Goal: Task Accomplishment & Management: Manage account settings

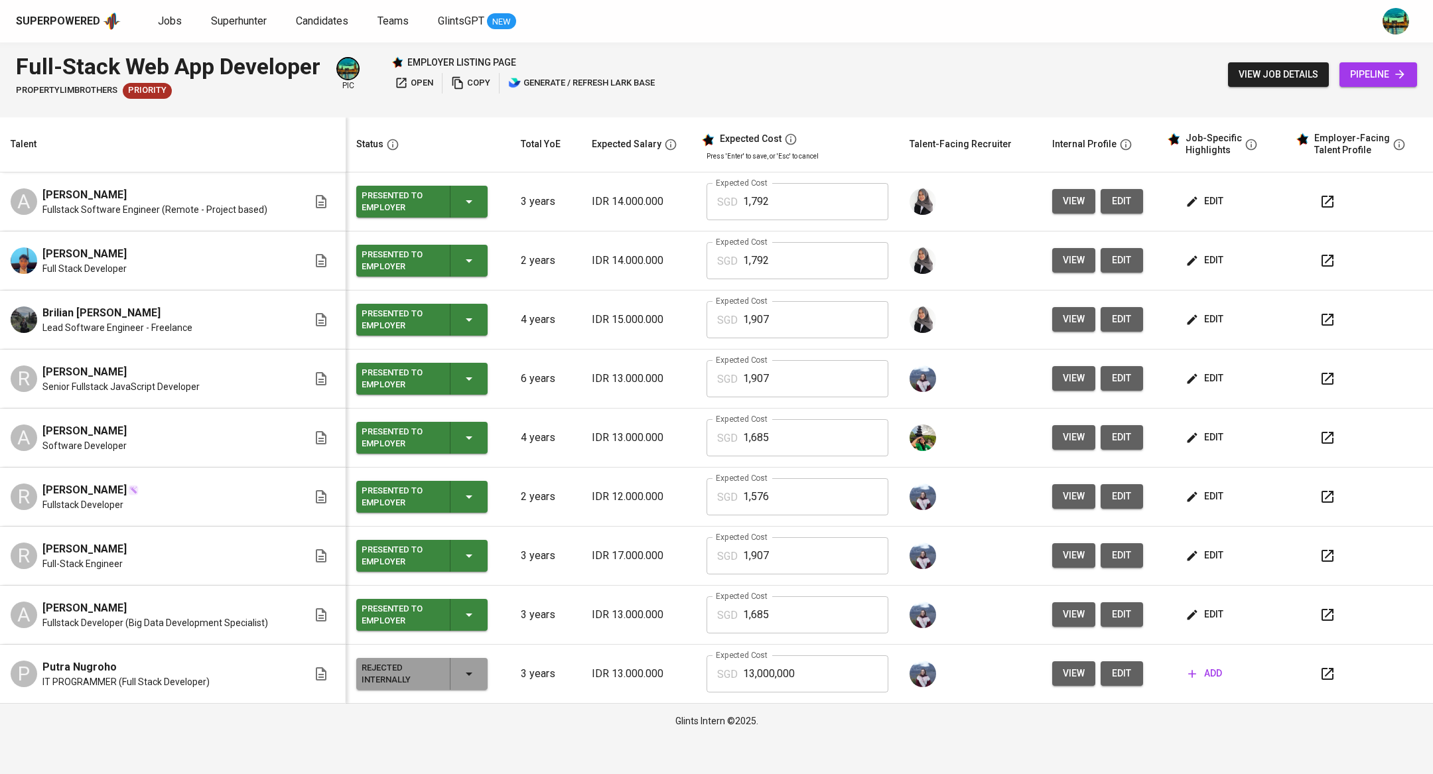
click at [161, 26] on span "Jobs" at bounding box center [170, 21] width 24 height 13
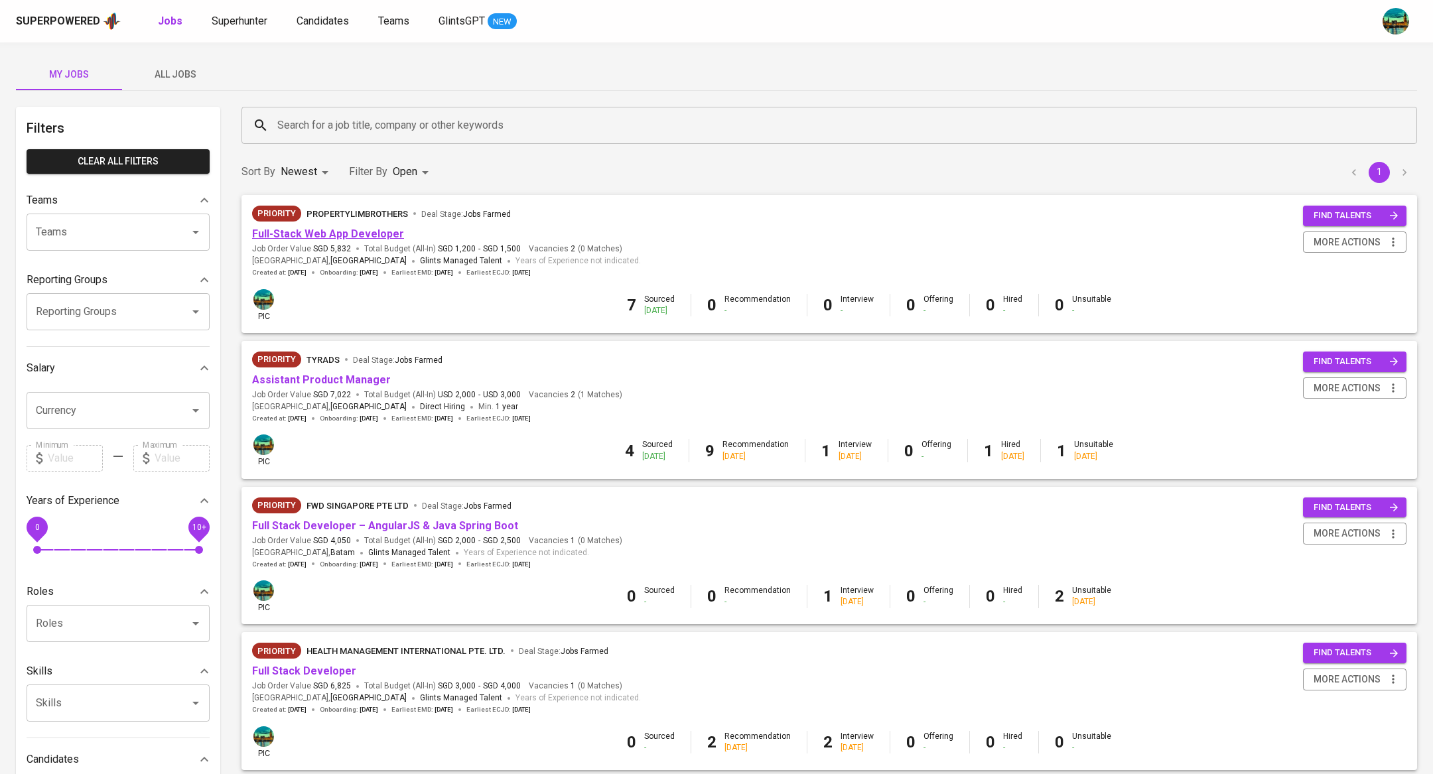
click at [352, 231] on link "Full-Stack Web App Developer" at bounding box center [328, 234] width 152 height 13
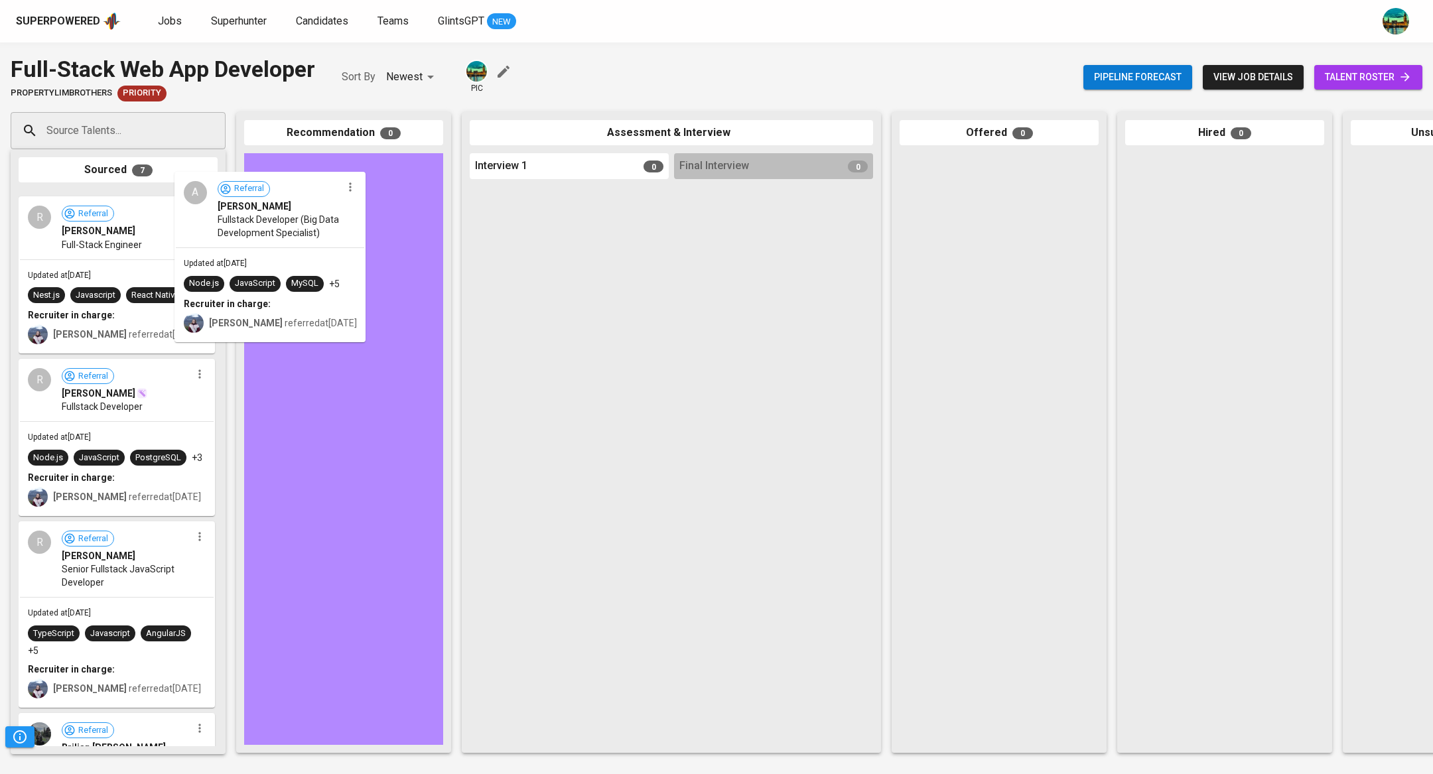
drag, startPoint x: 139, startPoint y: 239, endPoint x: 393, endPoint y: 214, distance: 255.9
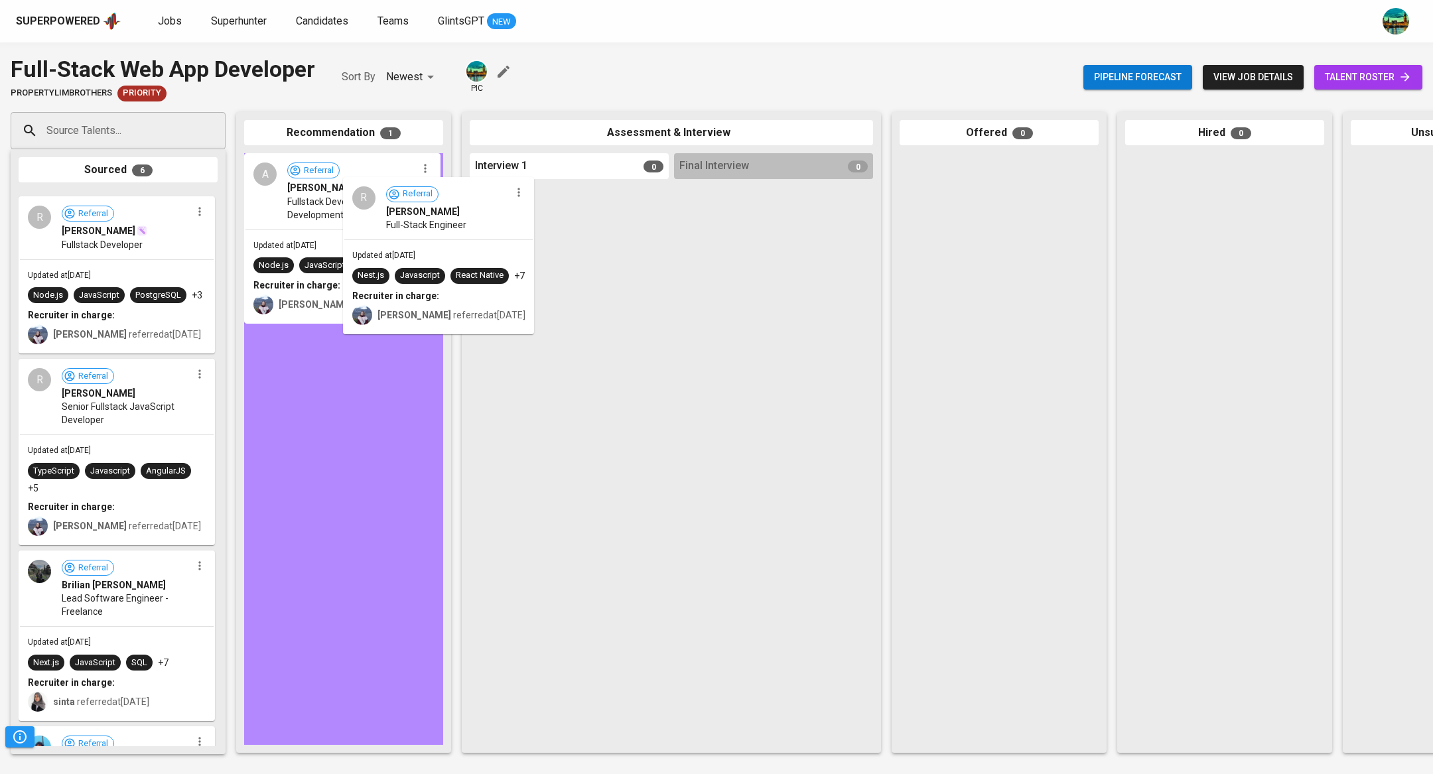
drag, startPoint x: 145, startPoint y: 287, endPoint x: 474, endPoint y: 272, distance: 330.1
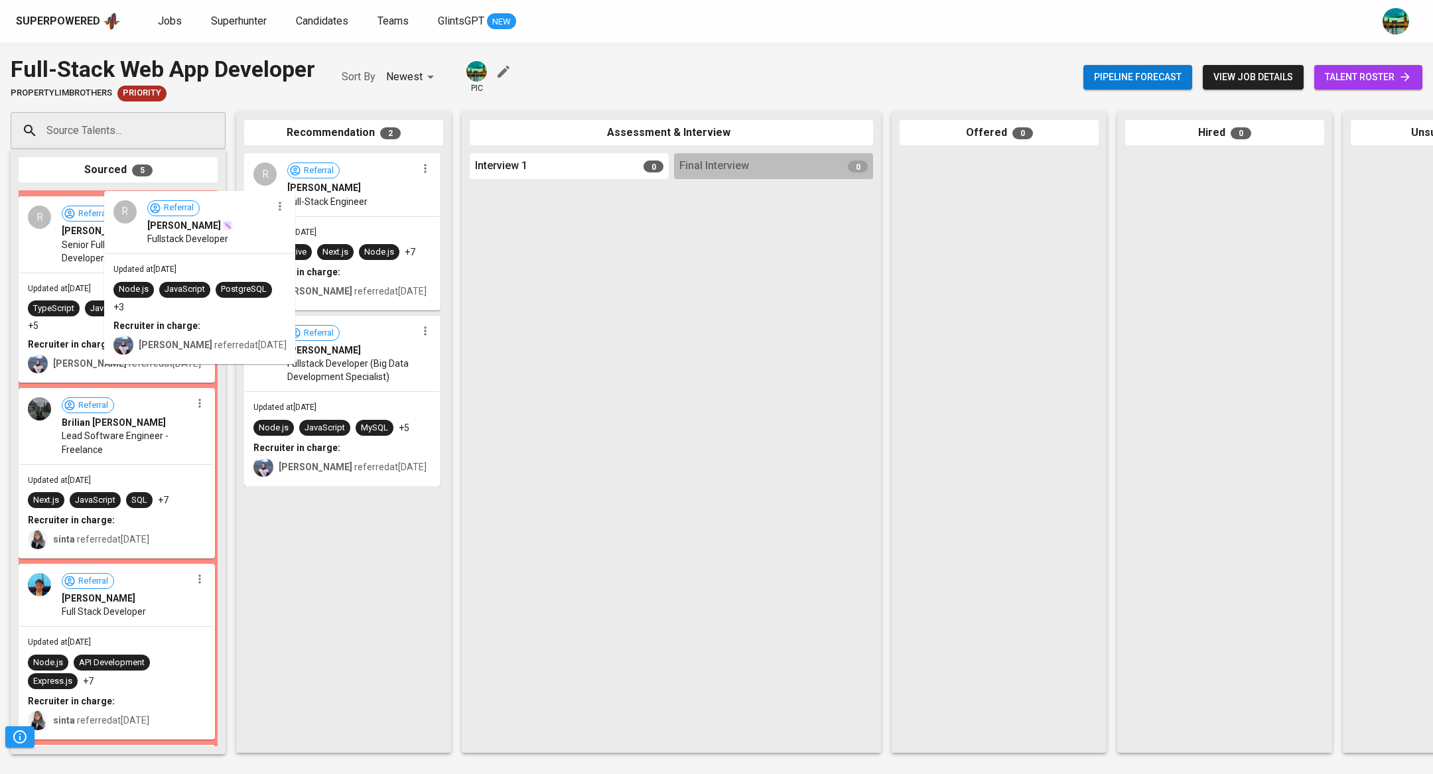
drag, startPoint x: 312, startPoint y: 294, endPoint x: 382, endPoint y: 294, distance: 70.3
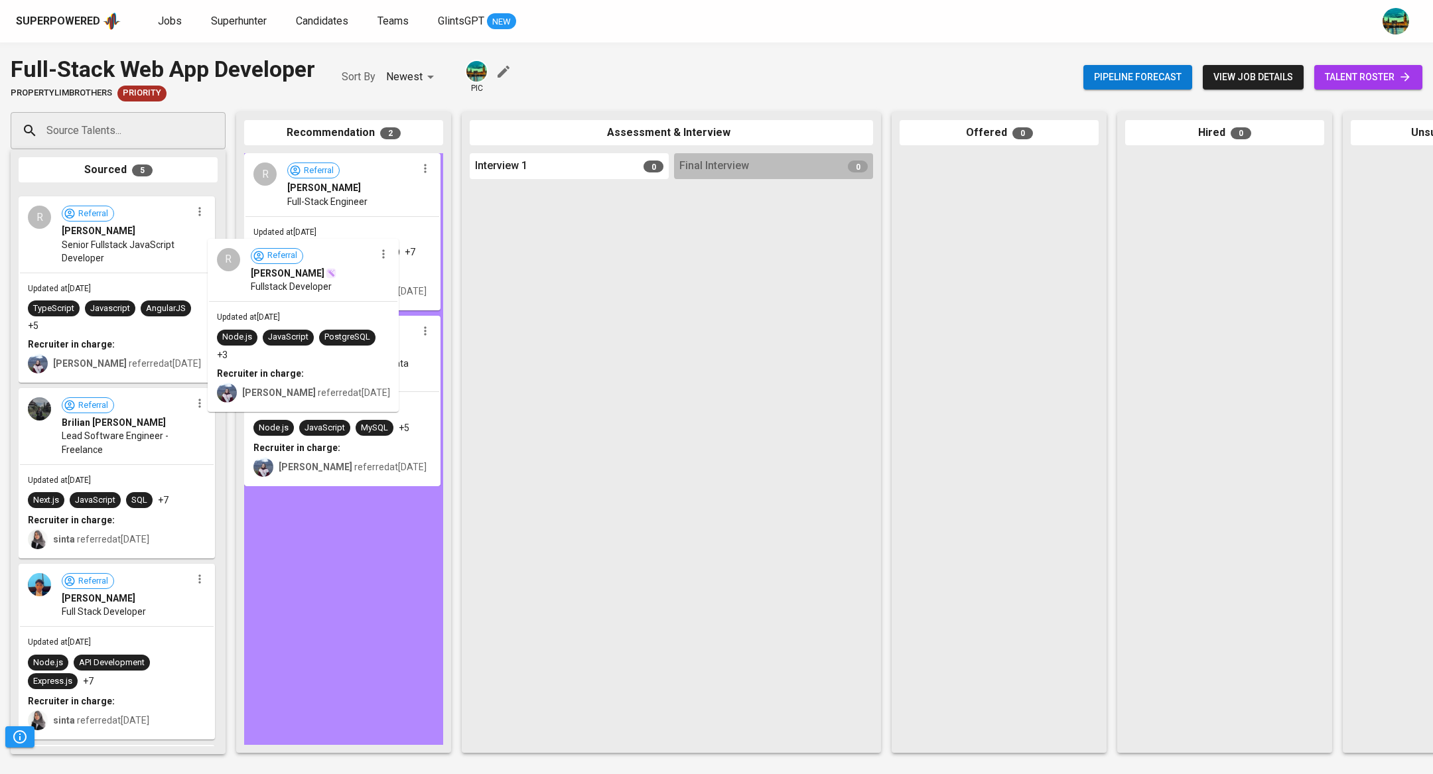
drag, startPoint x: 174, startPoint y: 274, endPoint x: 392, endPoint y: 334, distance: 226.3
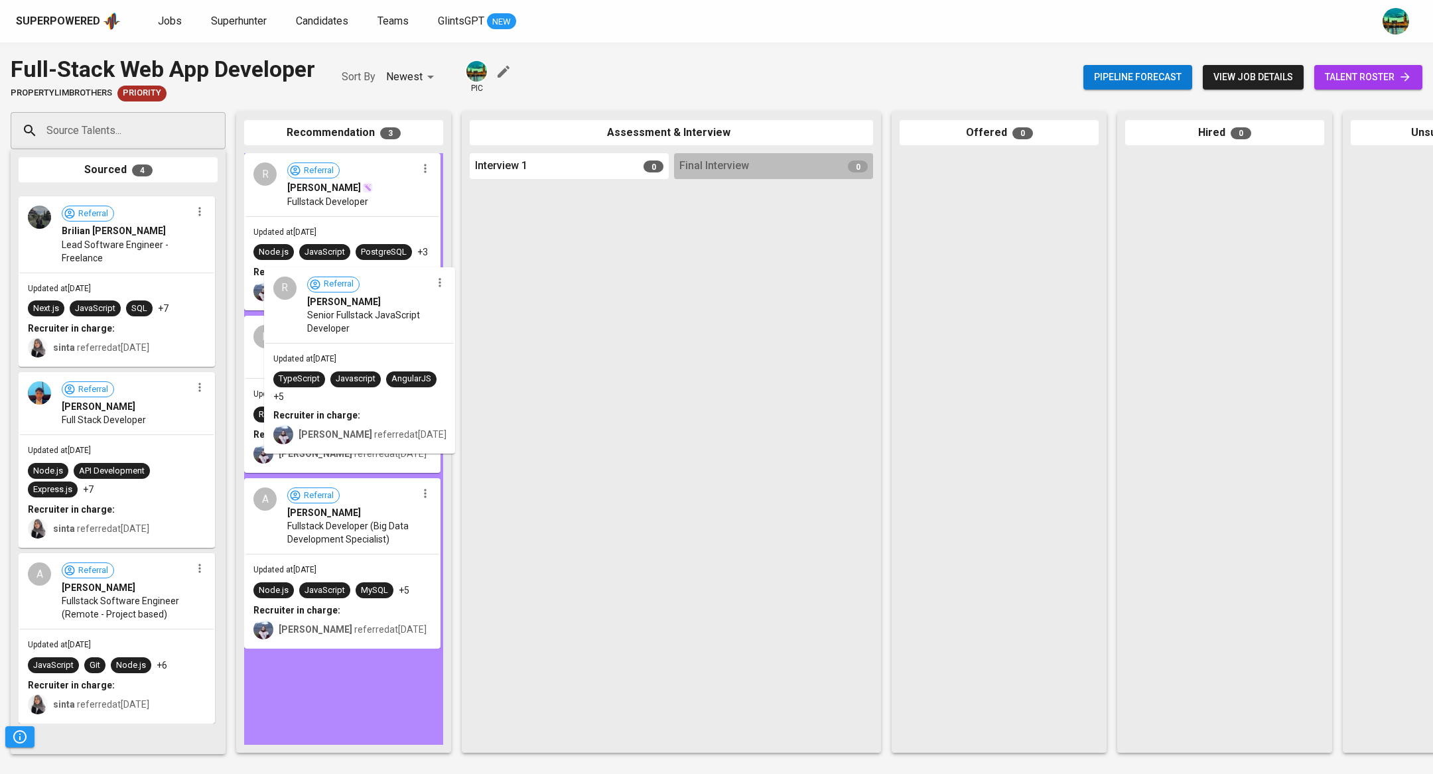
drag, startPoint x: 126, startPoint y: 256, endPoint x: 375, endPoint y: 332, distance: 260.2
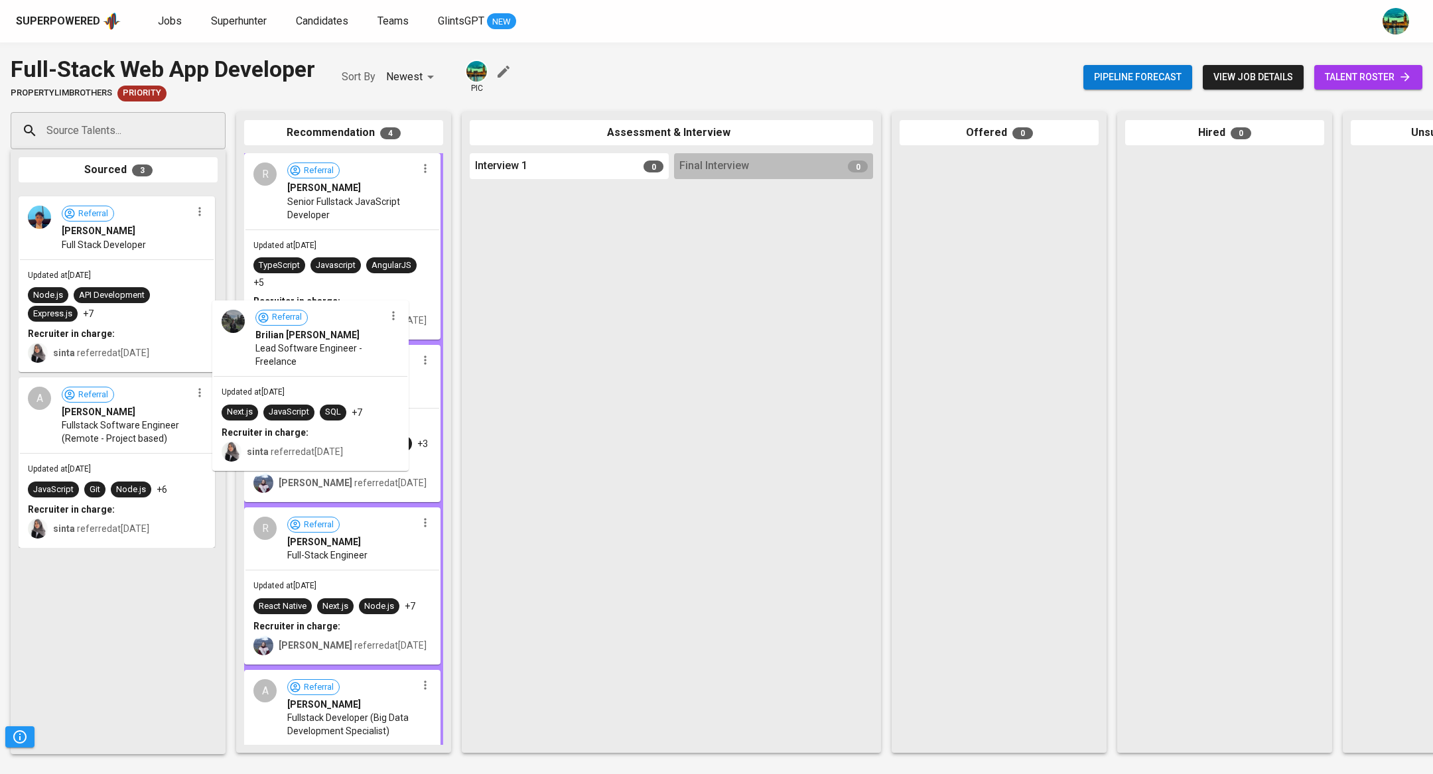
drag, startPoint x: 153, startPoint y: 249, endPoint x: 350, endPoint y: 360, distance: 226.1
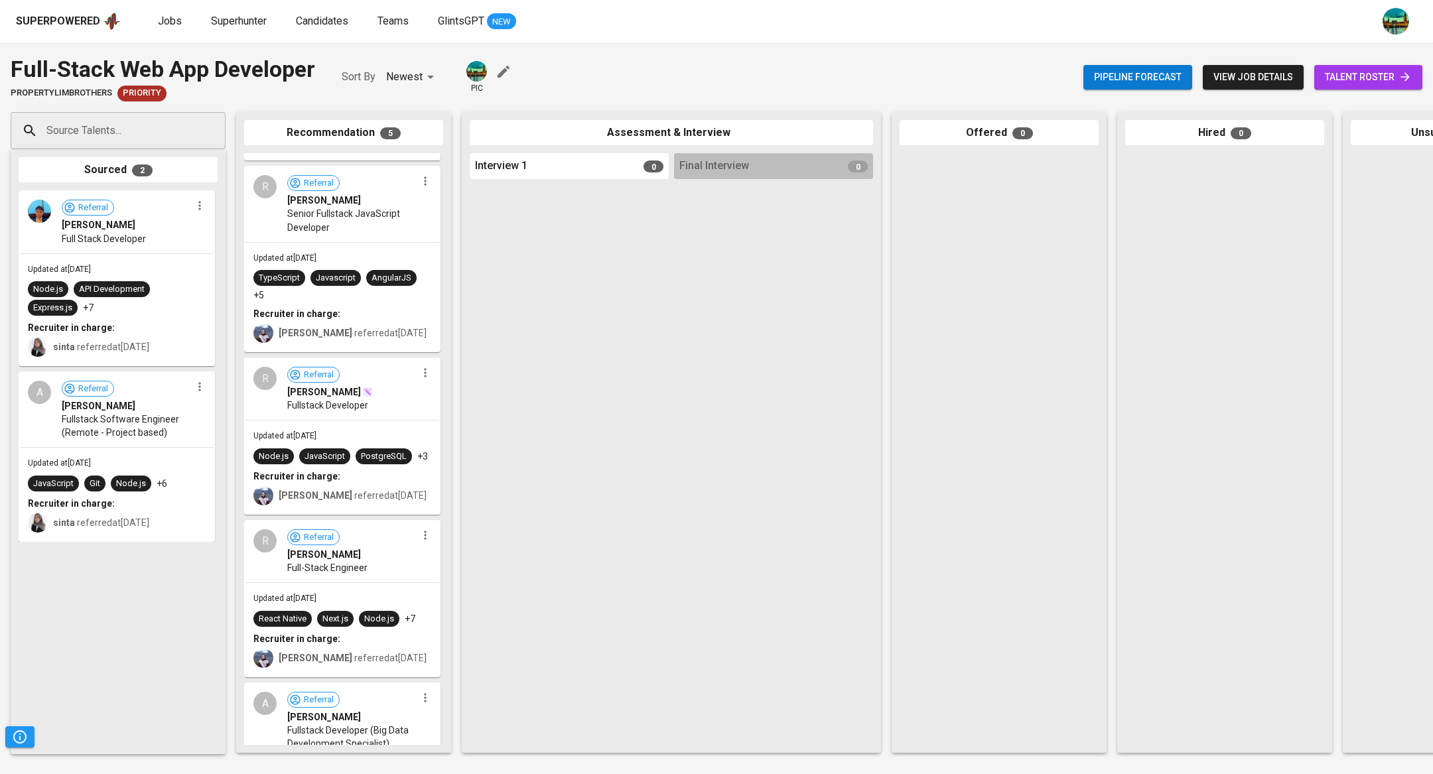
scroll to position [251, 0]
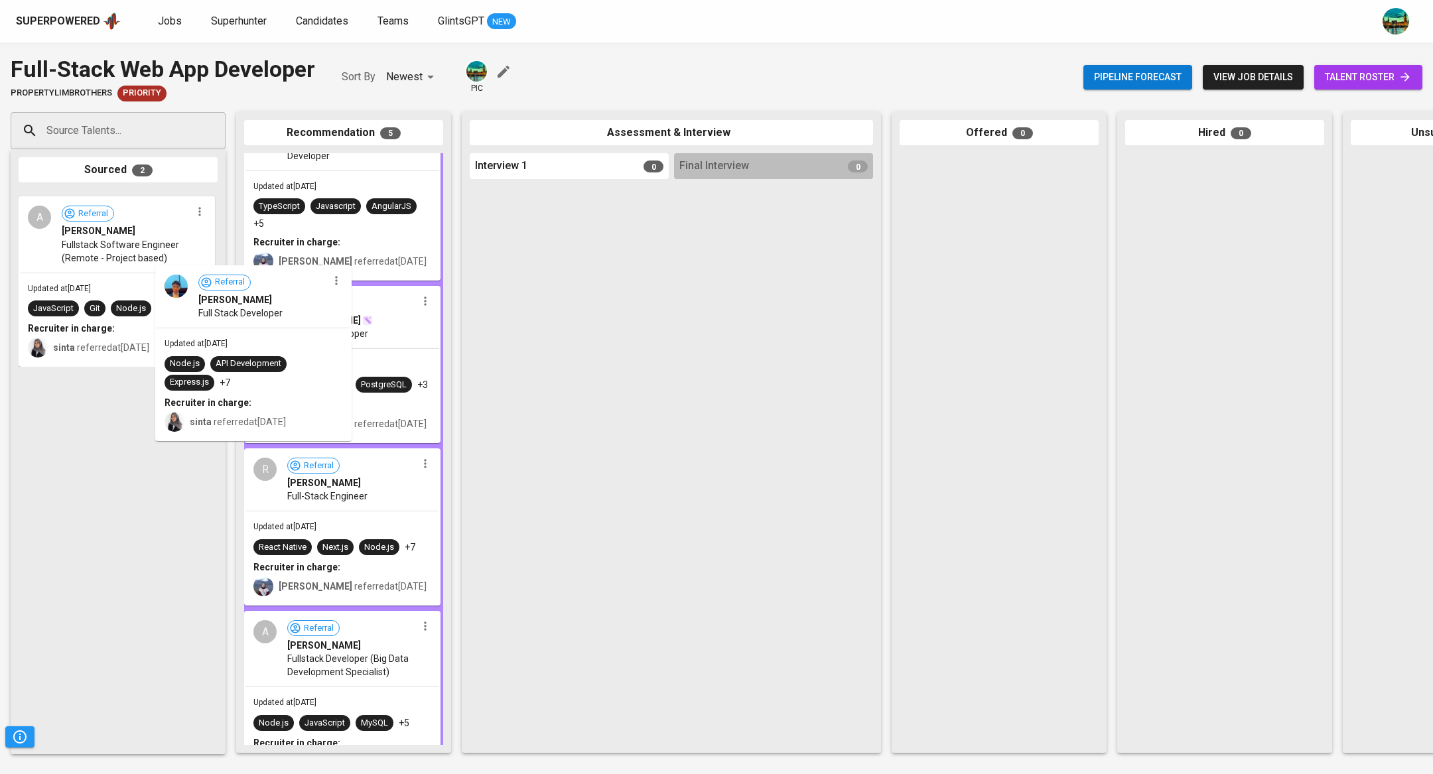
drag, startPoint x: 143, startPoint y: 259, endPoint x: 327, endPoint y: 352, distance: 206.2
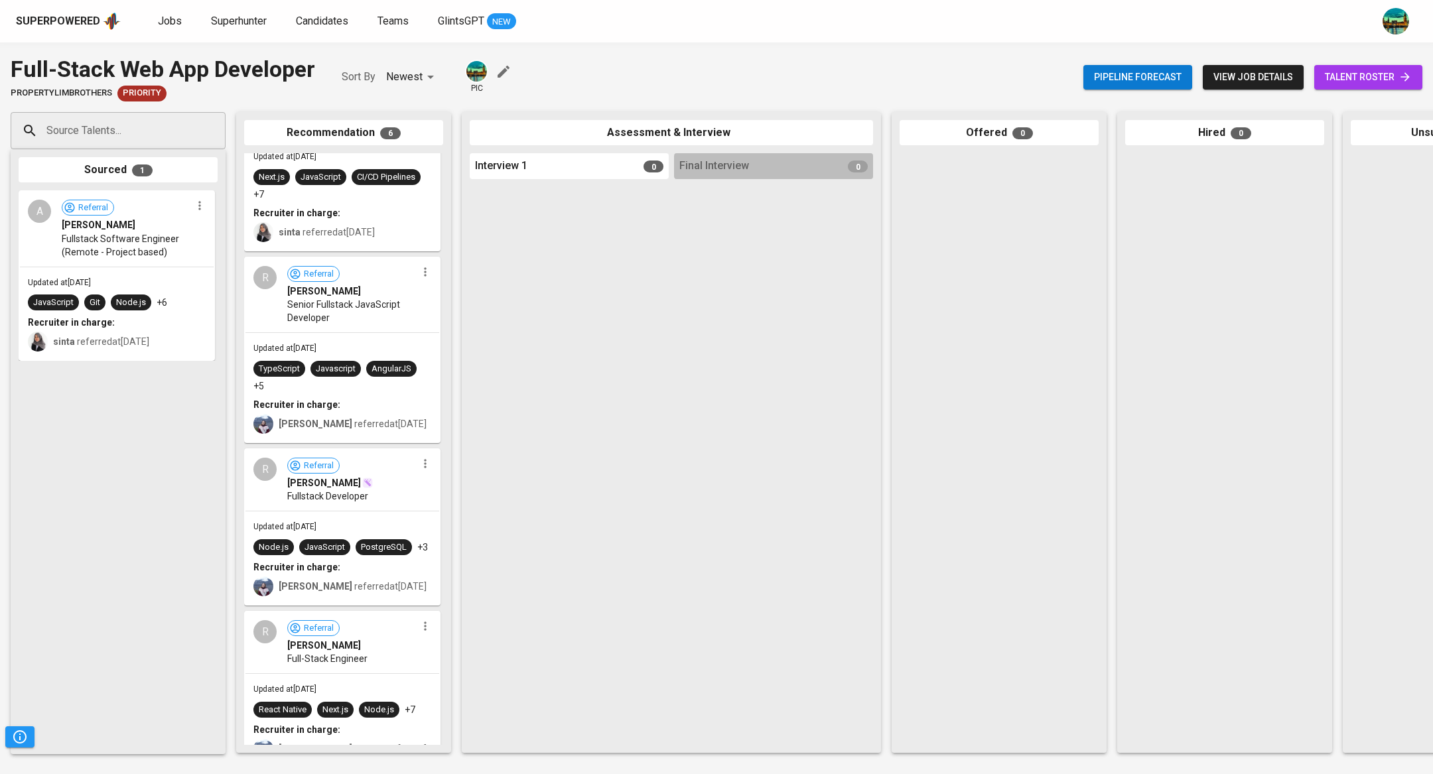
scroll to position [232, 0]
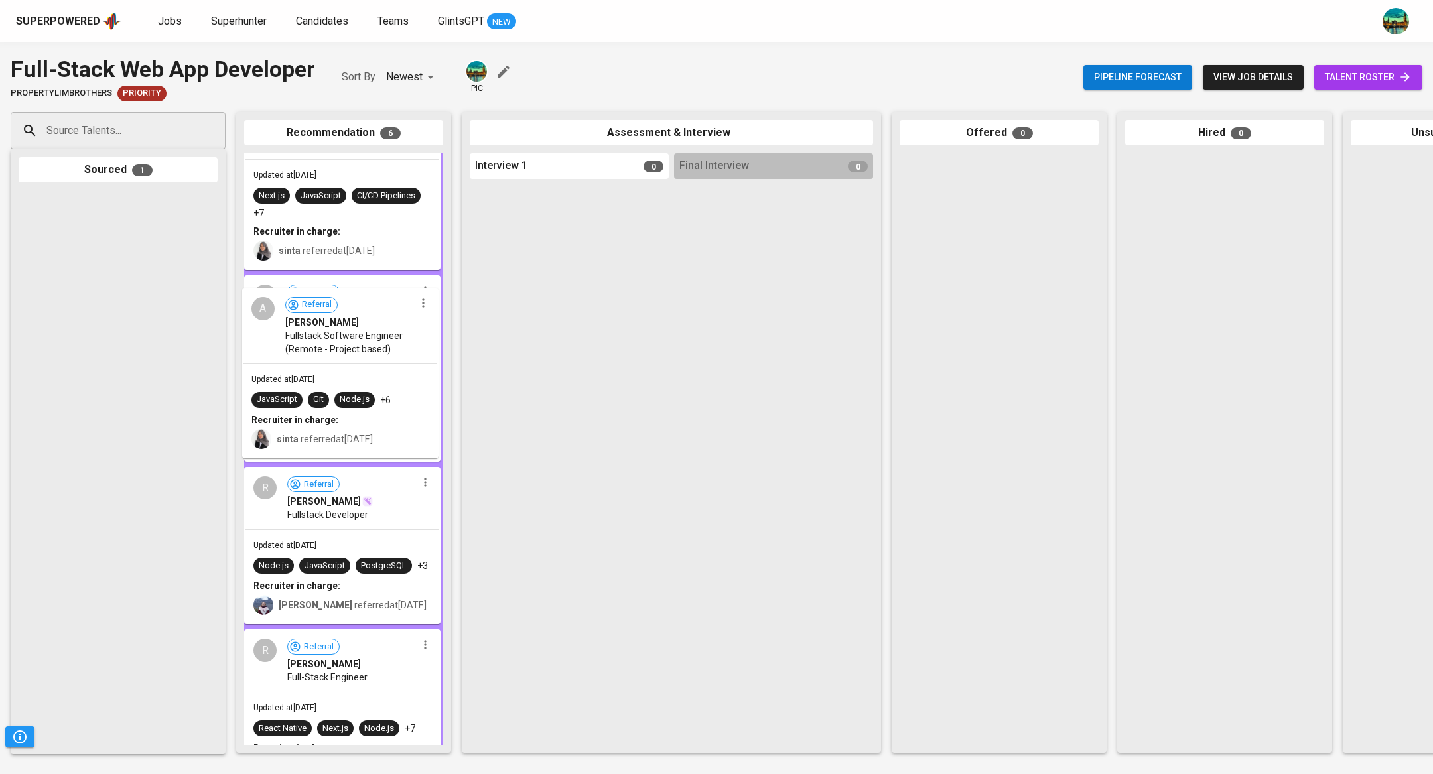
drag, startPoint x: 144, startPoint y: 240, endPoint x: 393, endPoint y: 344, distance: 270.6
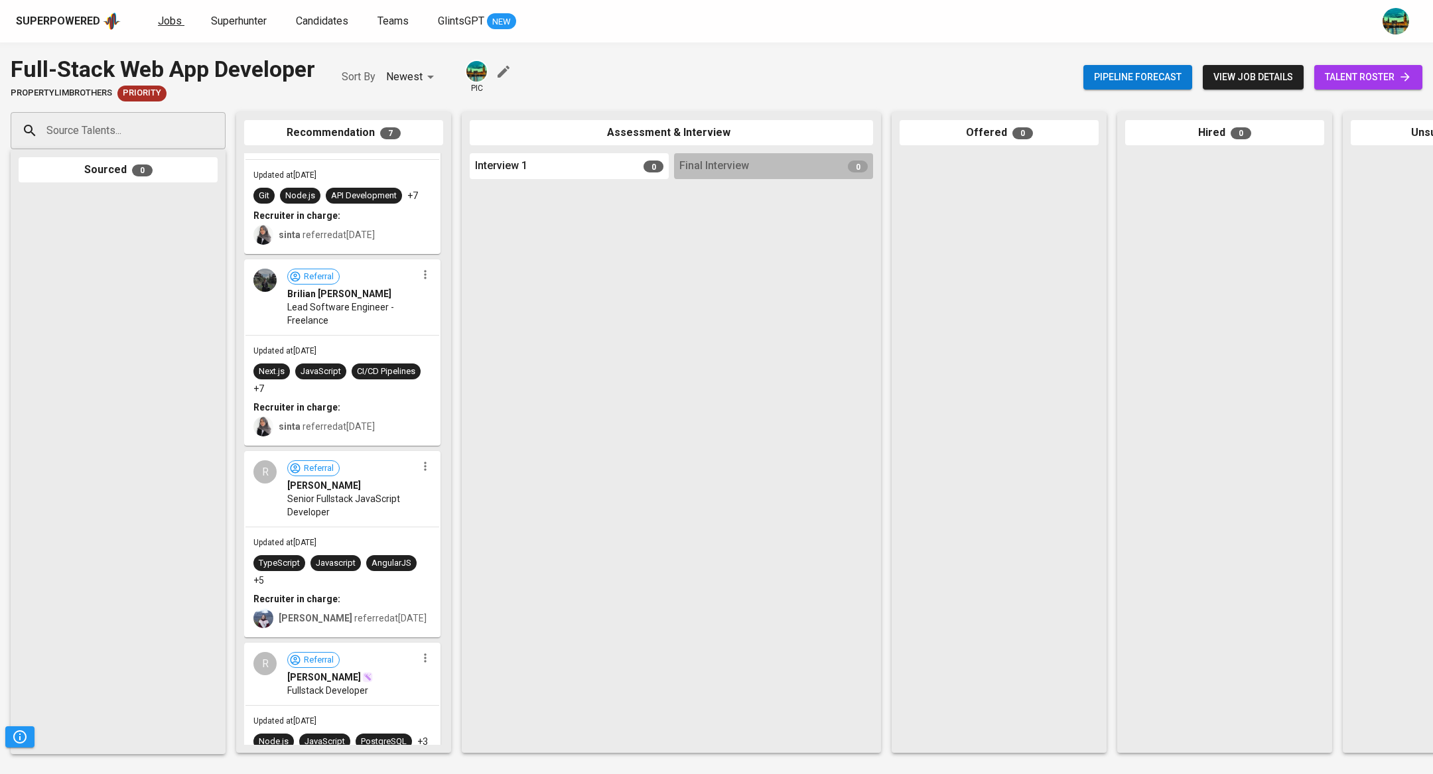
click at [176, 15] on span "Jobs" at bounding box center [170, 21] width 24 height 13
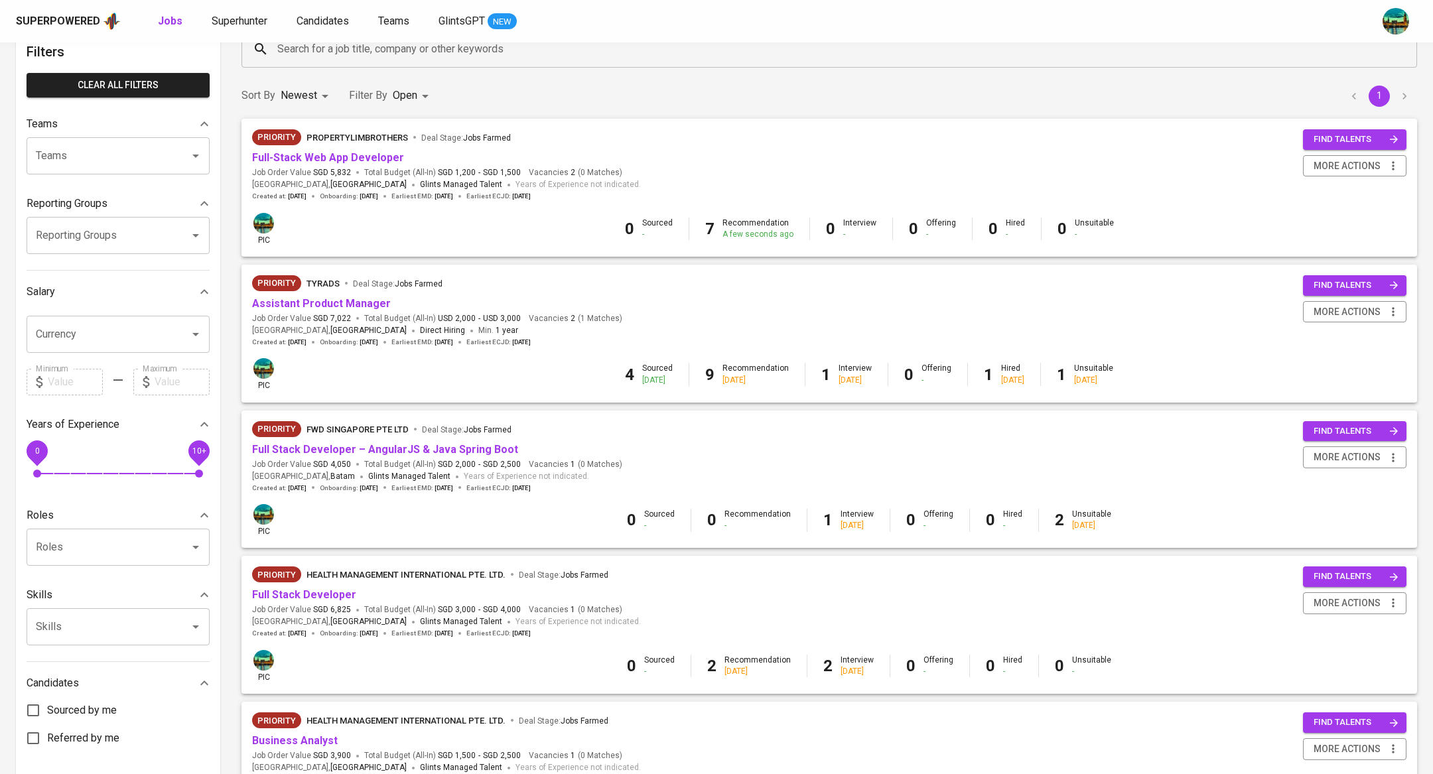
scroll to position [80, 0]
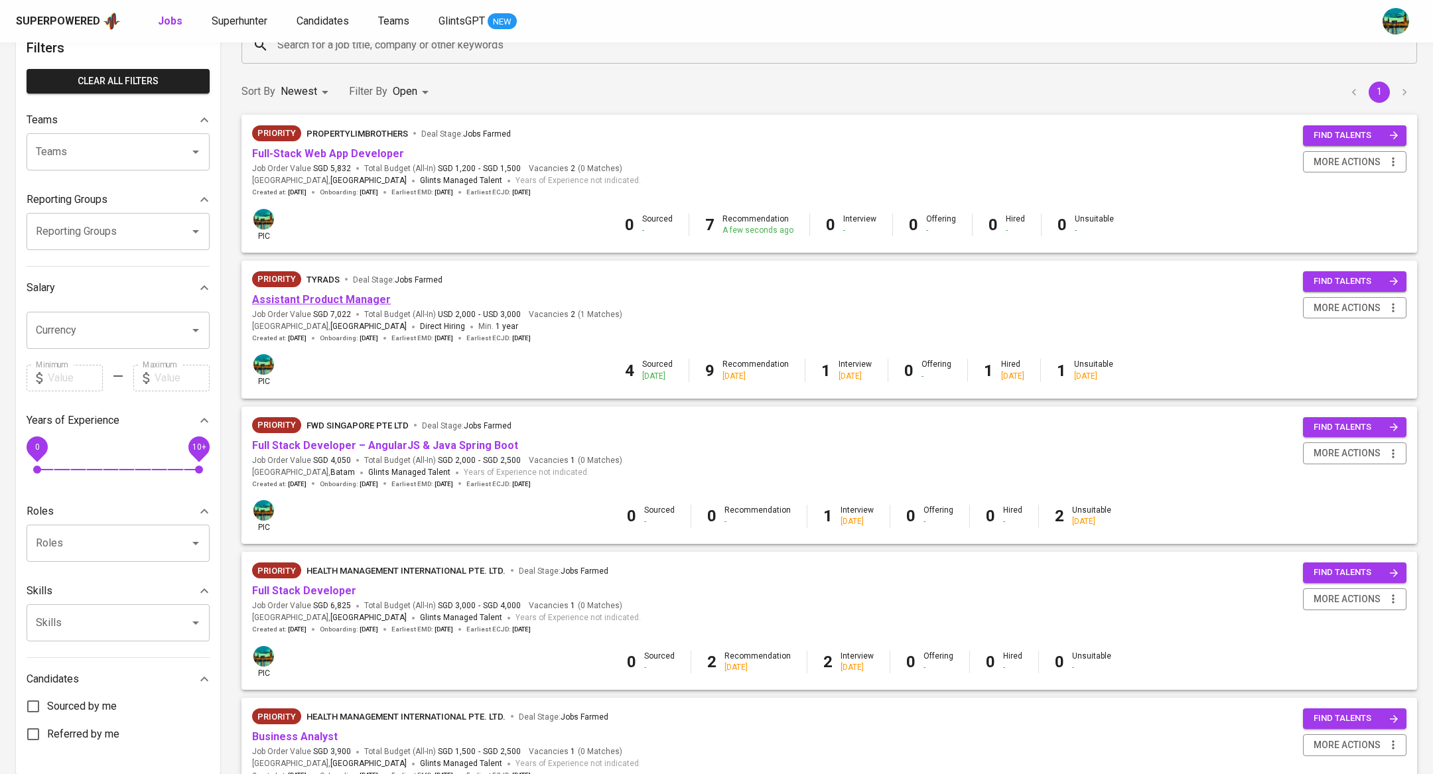
click at [365, 297] on link "Assistant Product Manager" at bounding box center [321, 299] width 139 height 13
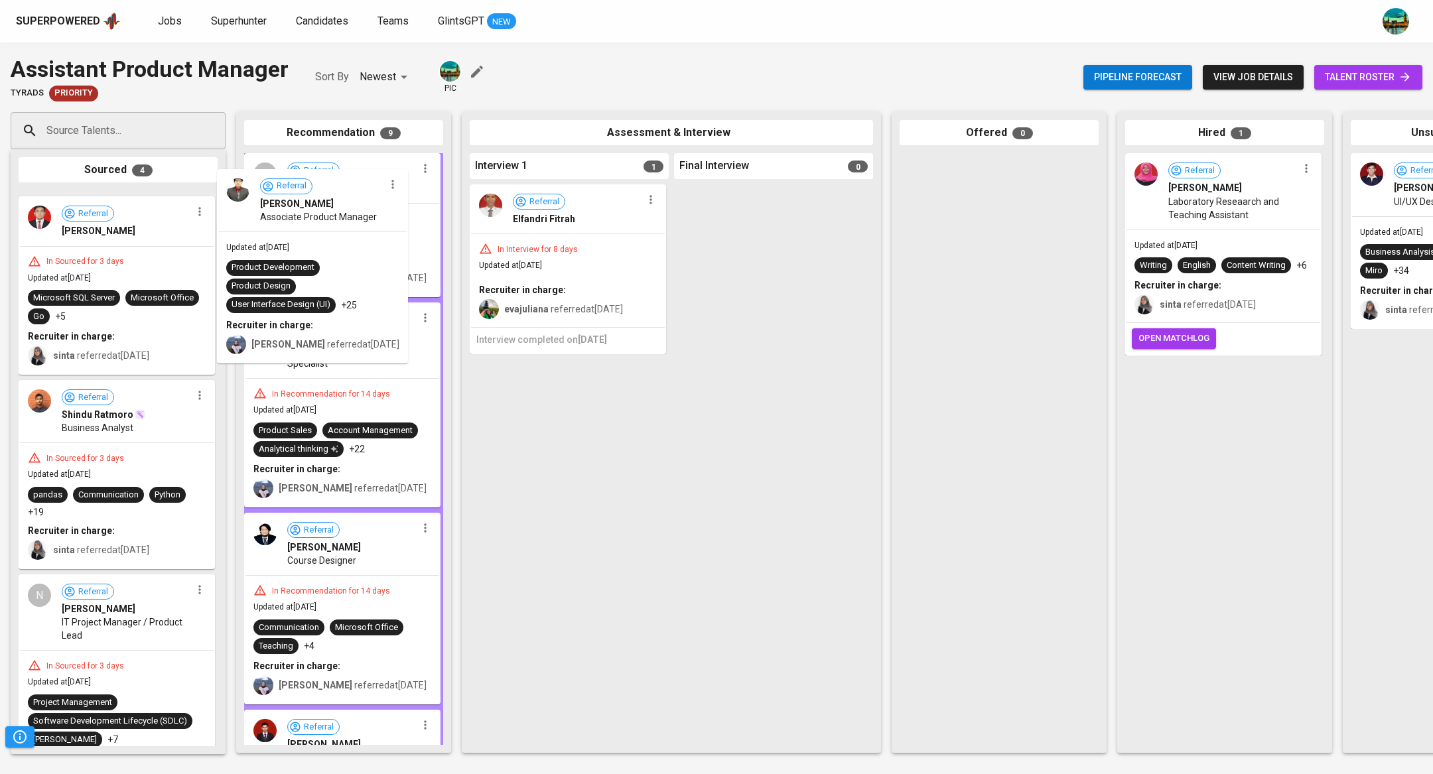
drag, startPoint x: 161, startPoint y: 243, endPoint x: 372, endPoint y: 221, distance: 212.1
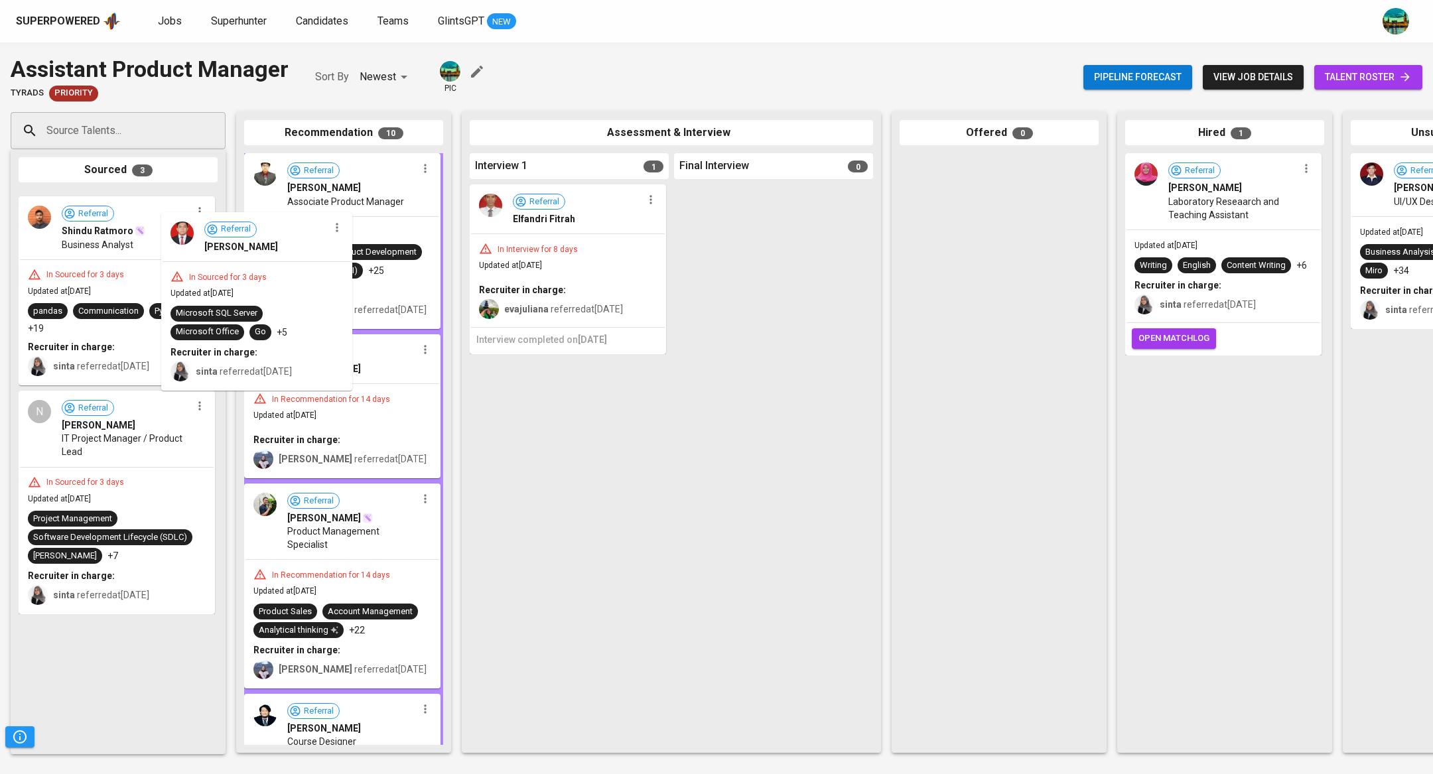
drag, startPoint x: 164, startPoint y: 218, endPoint x: 404, endPoint y: 247, distance: 241.9
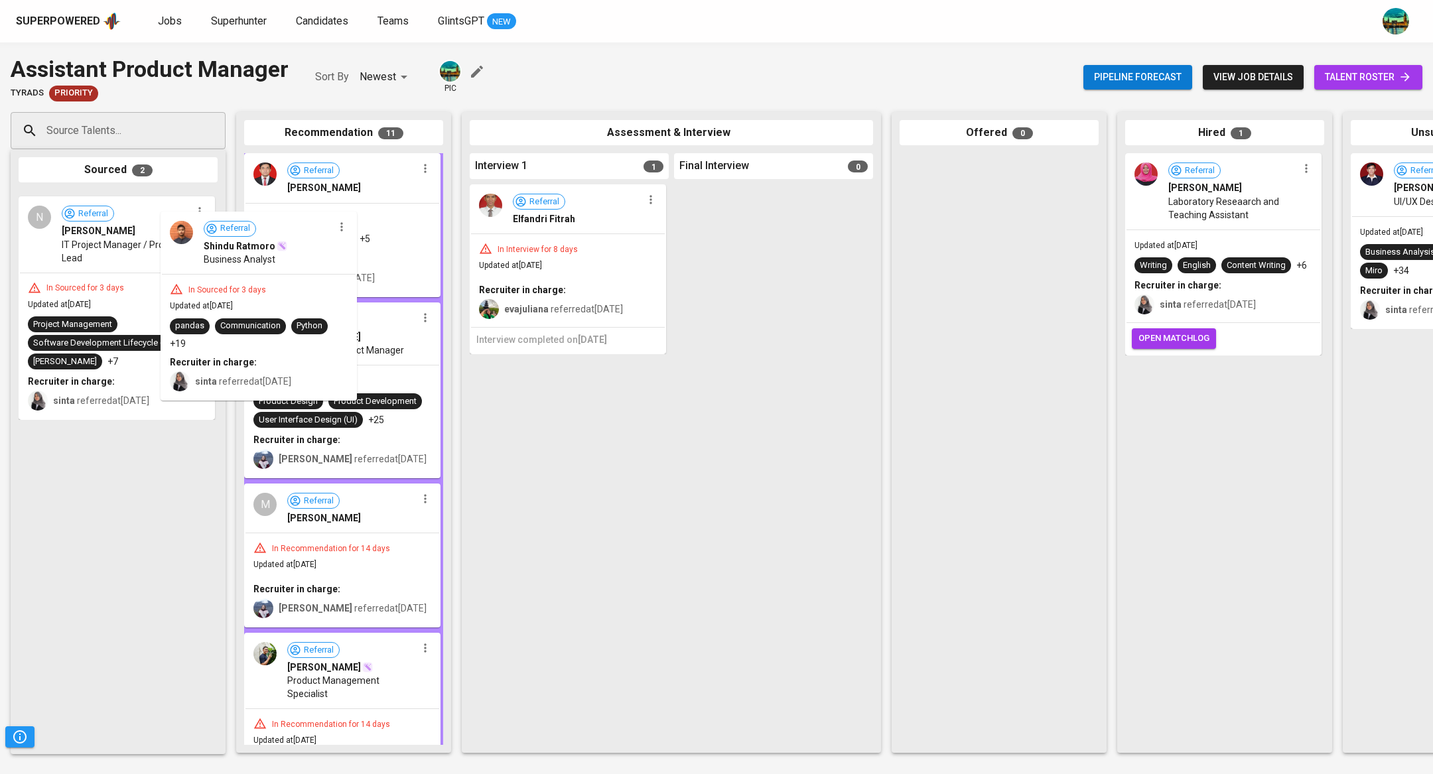
drag, startPoint x: 149, startPoint y: 237, endPoint x: 347, endPoint y: 271, distance: 201.4
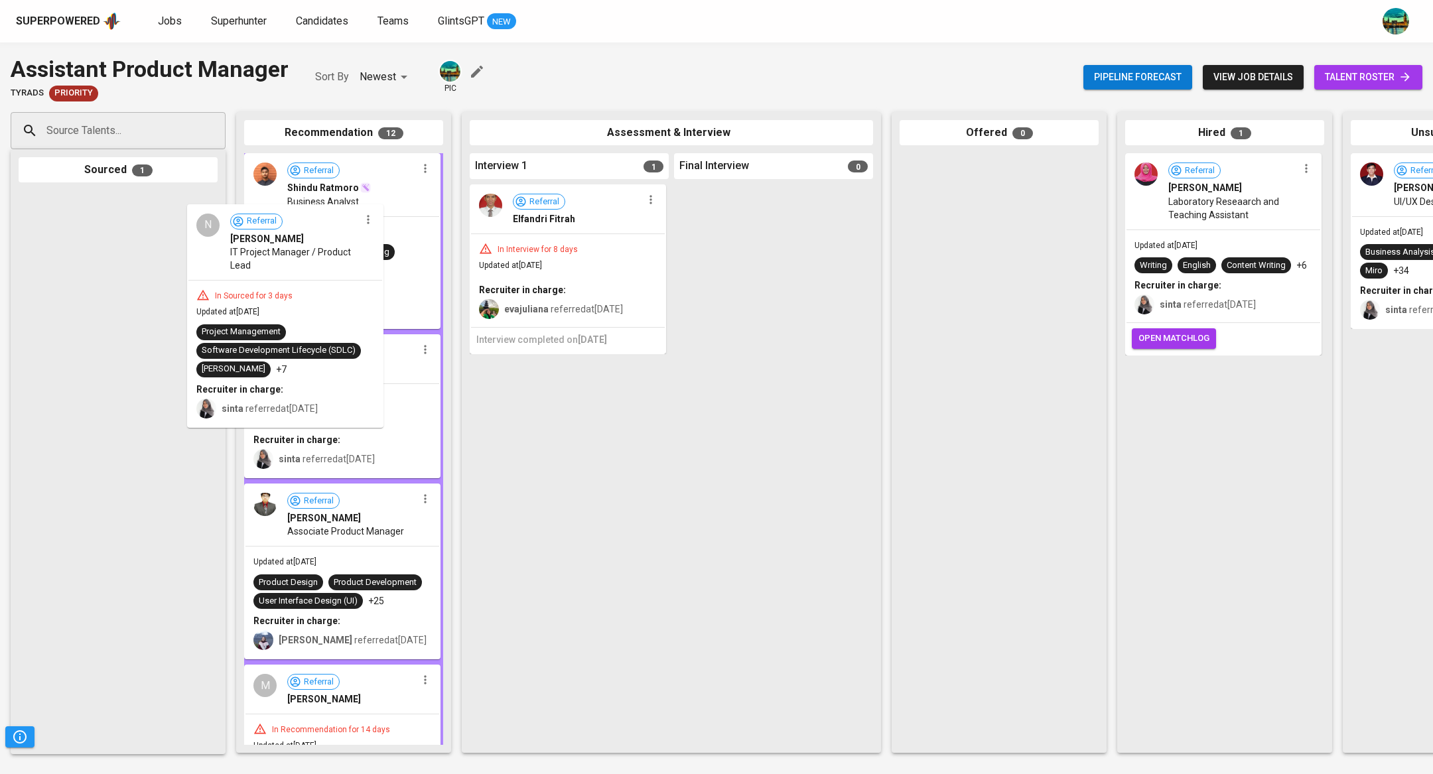
drag, startPoint x: 104, startPoint y: 244, endPoint x: 312, endPoint y: 266, distance: 209.5
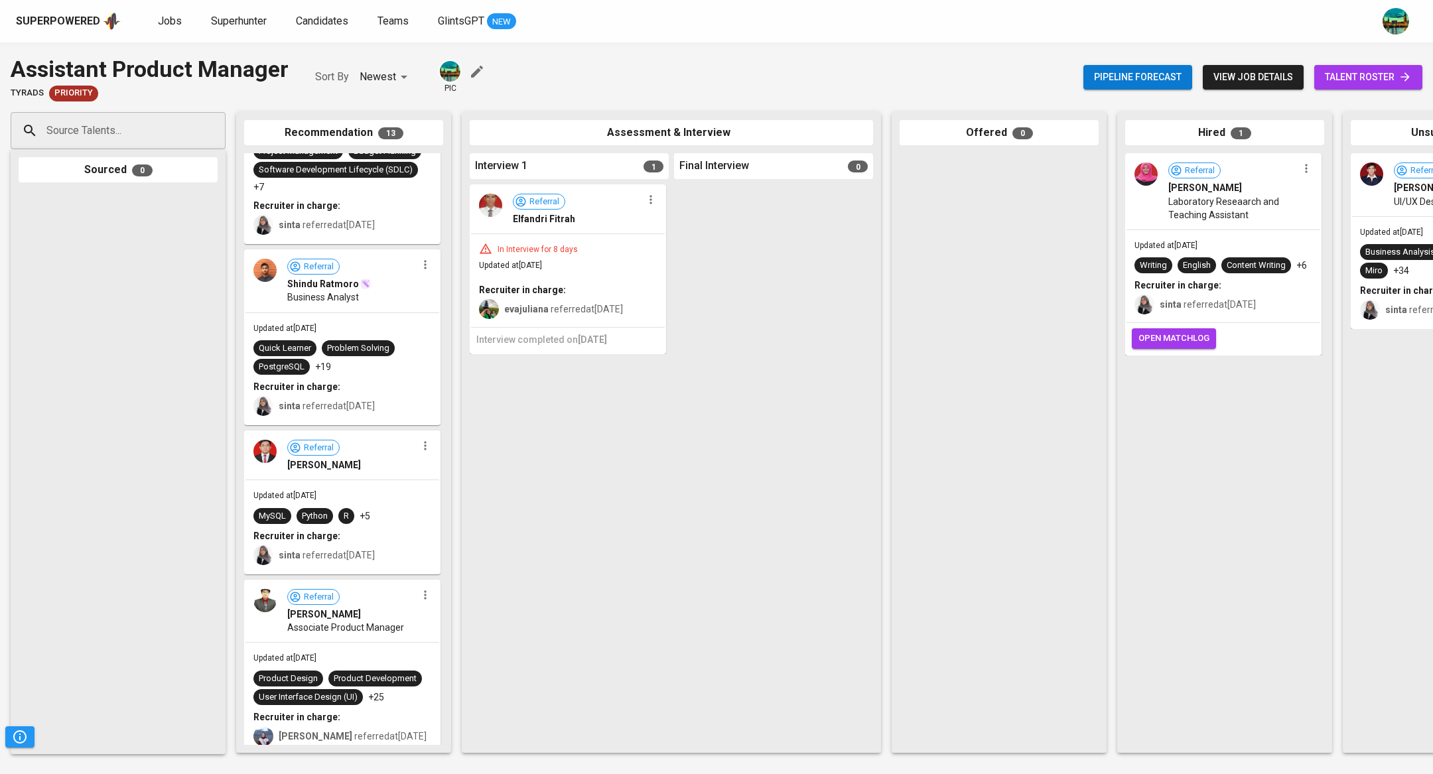
scroll to position [116, 0]
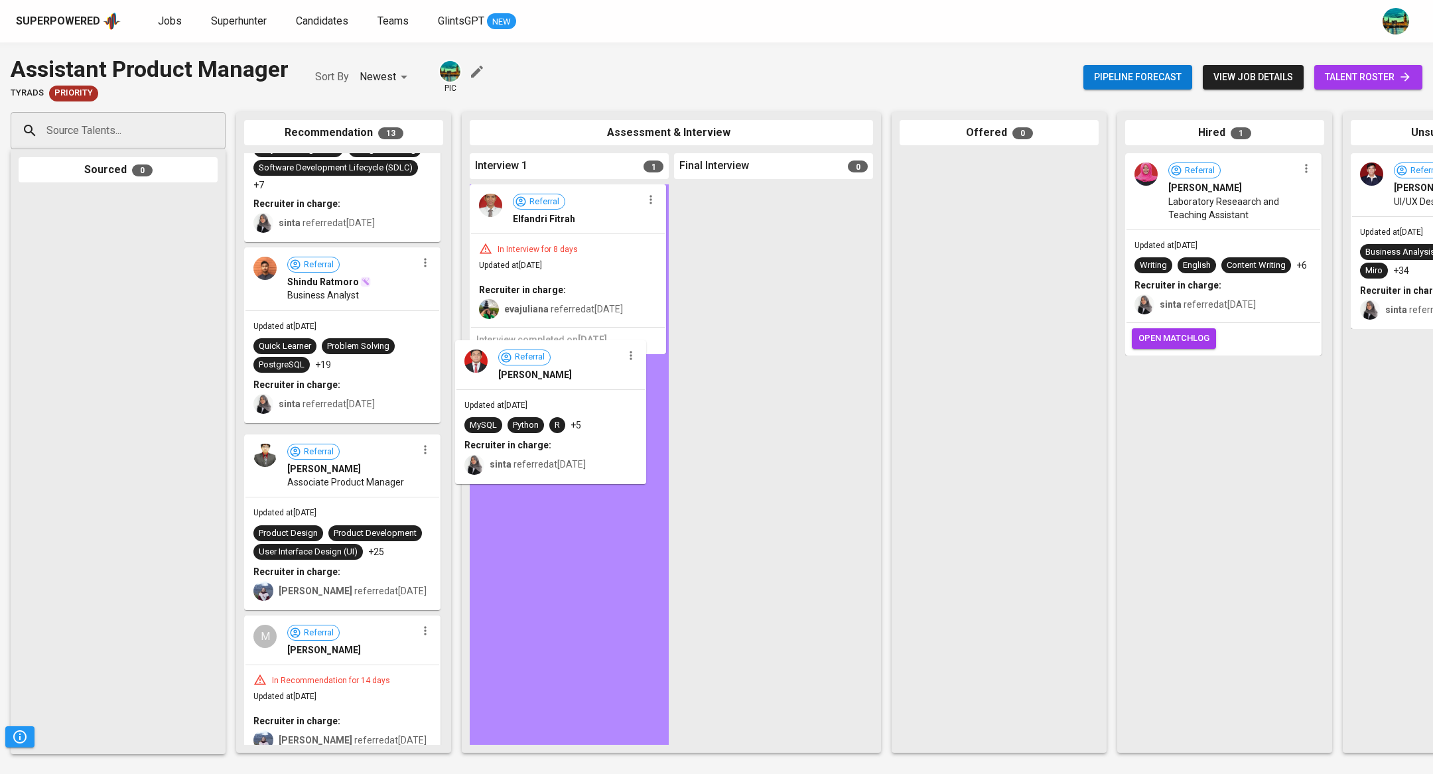
drag, startPoint x: 379, startPoint y: 472, endPoint x: 594, endPoint y: 367, distance: 239.5
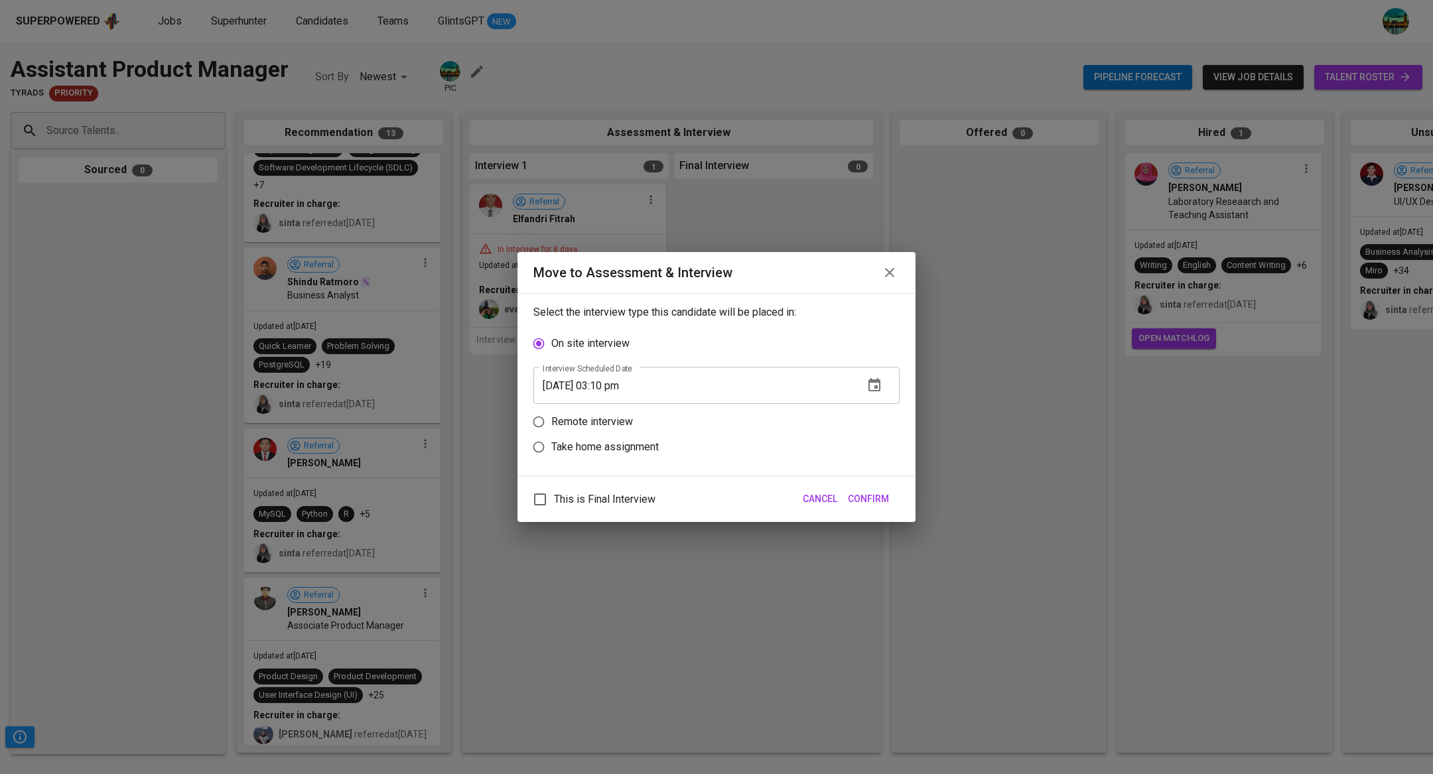
click at [596, 422] on p "Remote interview" at bounding box center [592, 422] width 82 height 16
click at [551, 422] on input "Remote interview" at bounding box center [538, 421] width 25 height 25
radio input "true"
click at [870, 410] on icon "button" at bounding box center [874, 411] width 16 height 16
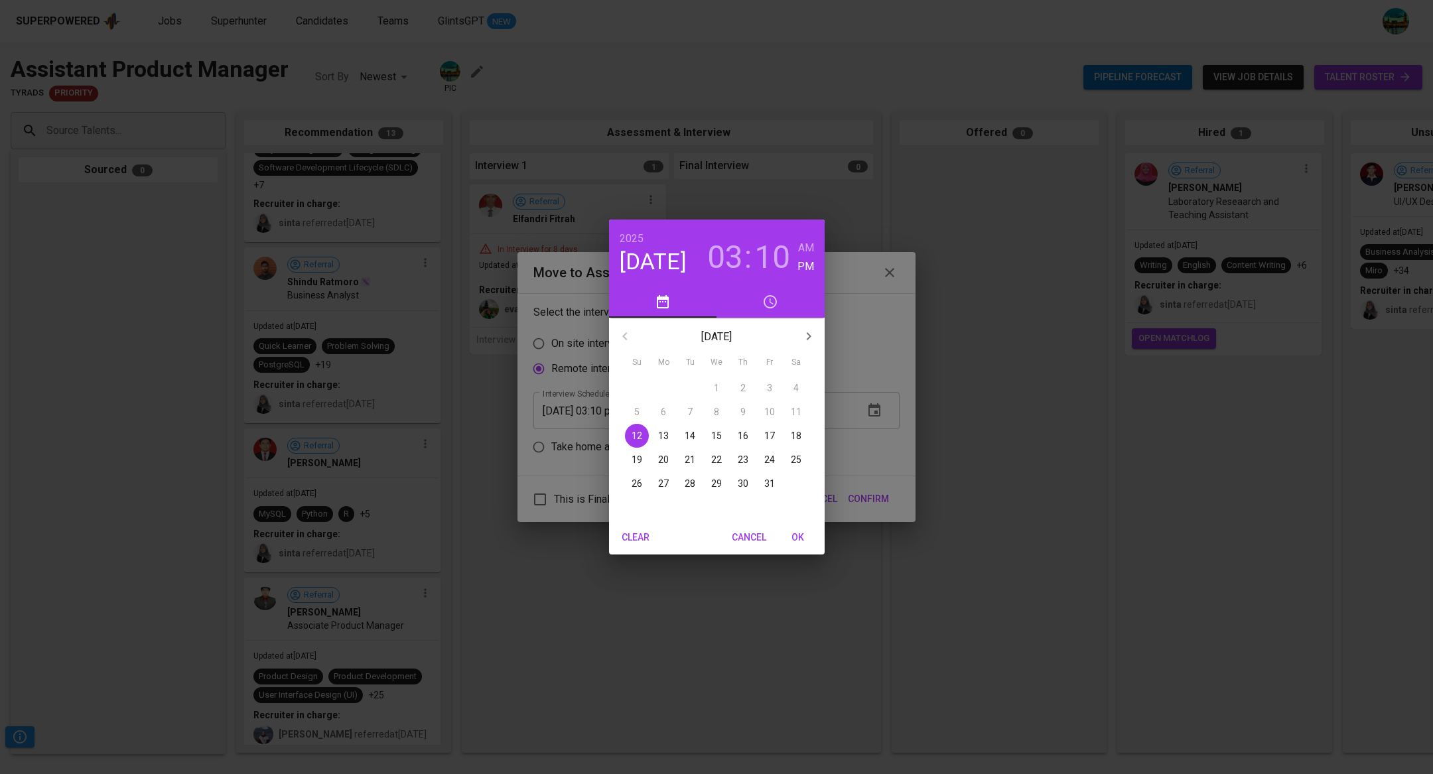
click at [690, 433] on p "14" at bounding box center [690, 435] width 11 height 13
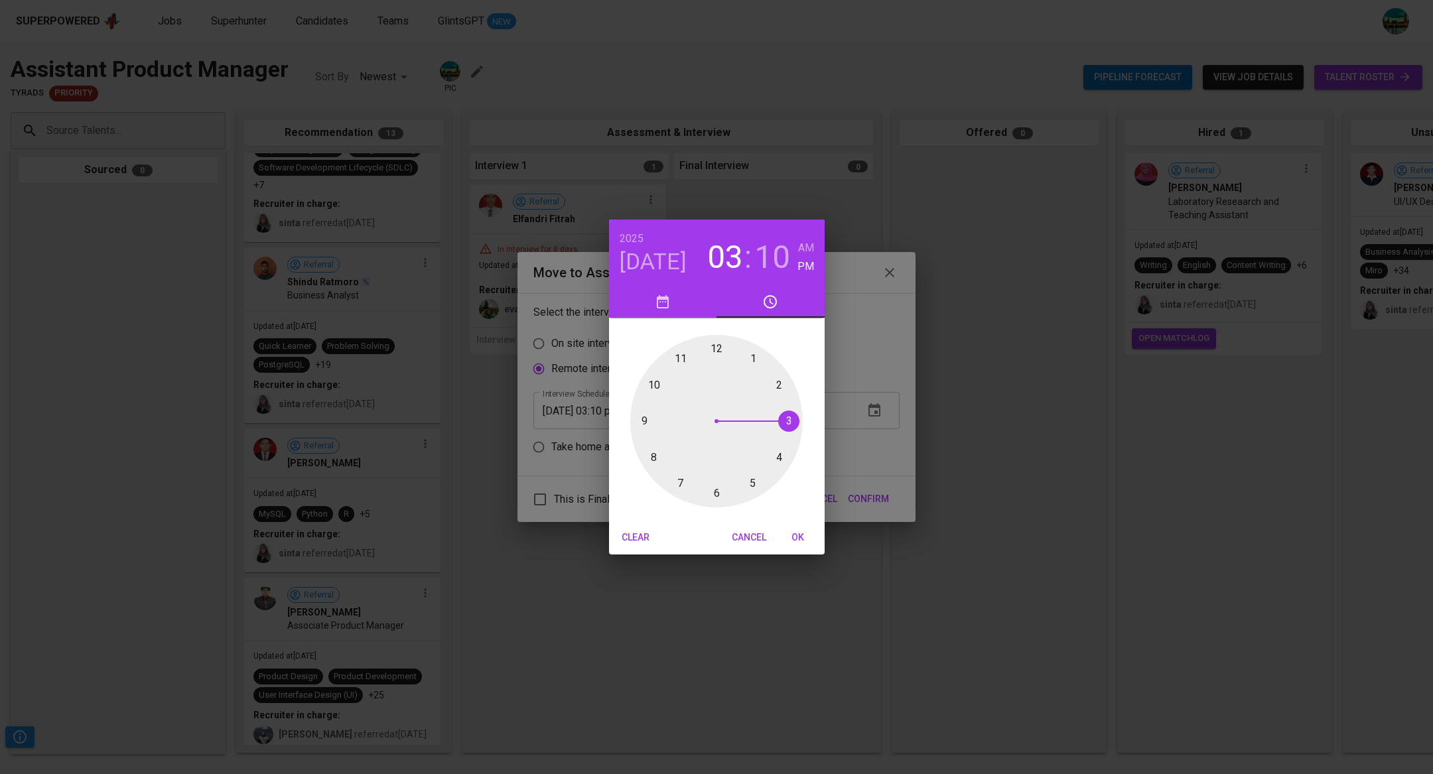
click at [793, 529] on span "OK" at bounding box center [798, 537] width 32 height 17
type input "[DATE] 03:10 pm"
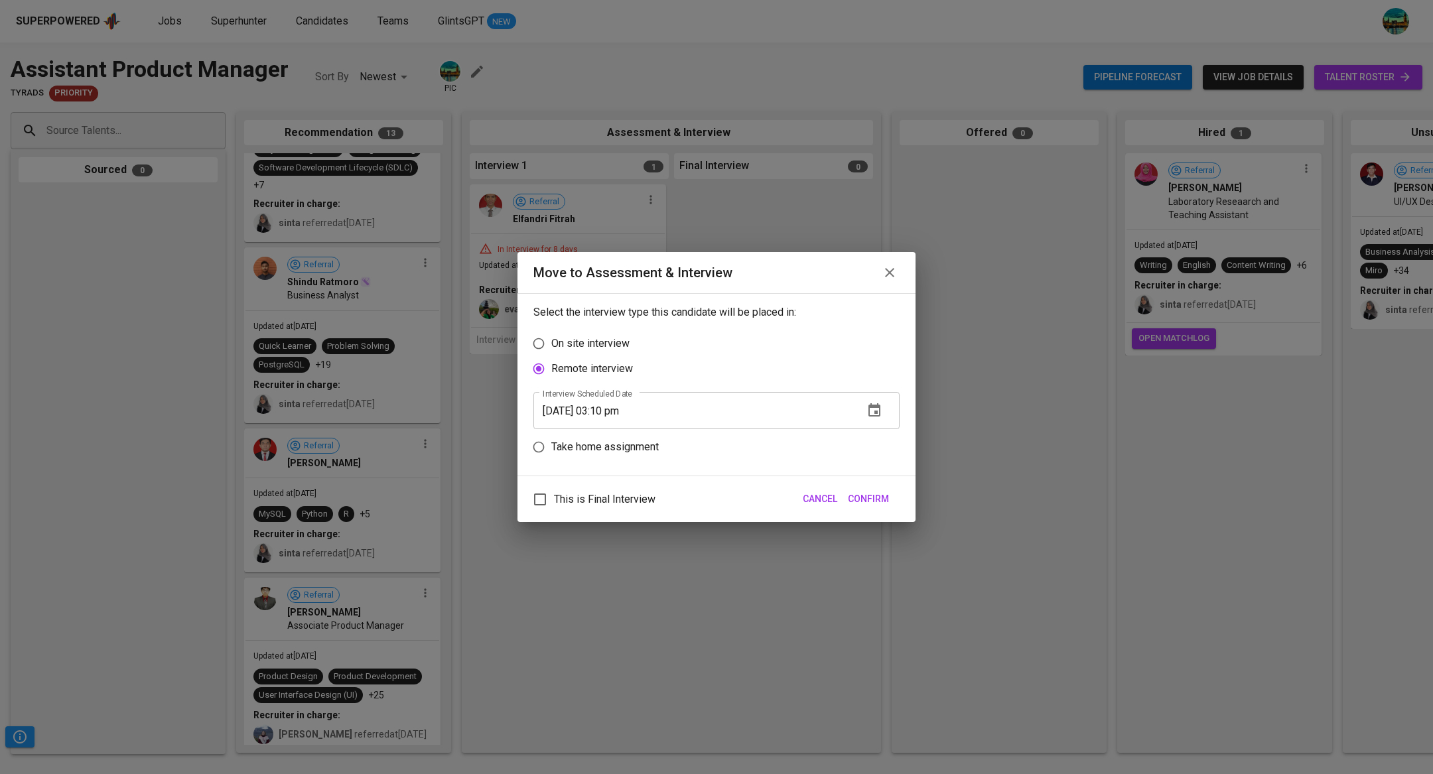
click at [861, 503] on span "Confirm" at bounding box center [868, 499] width 41 height 17
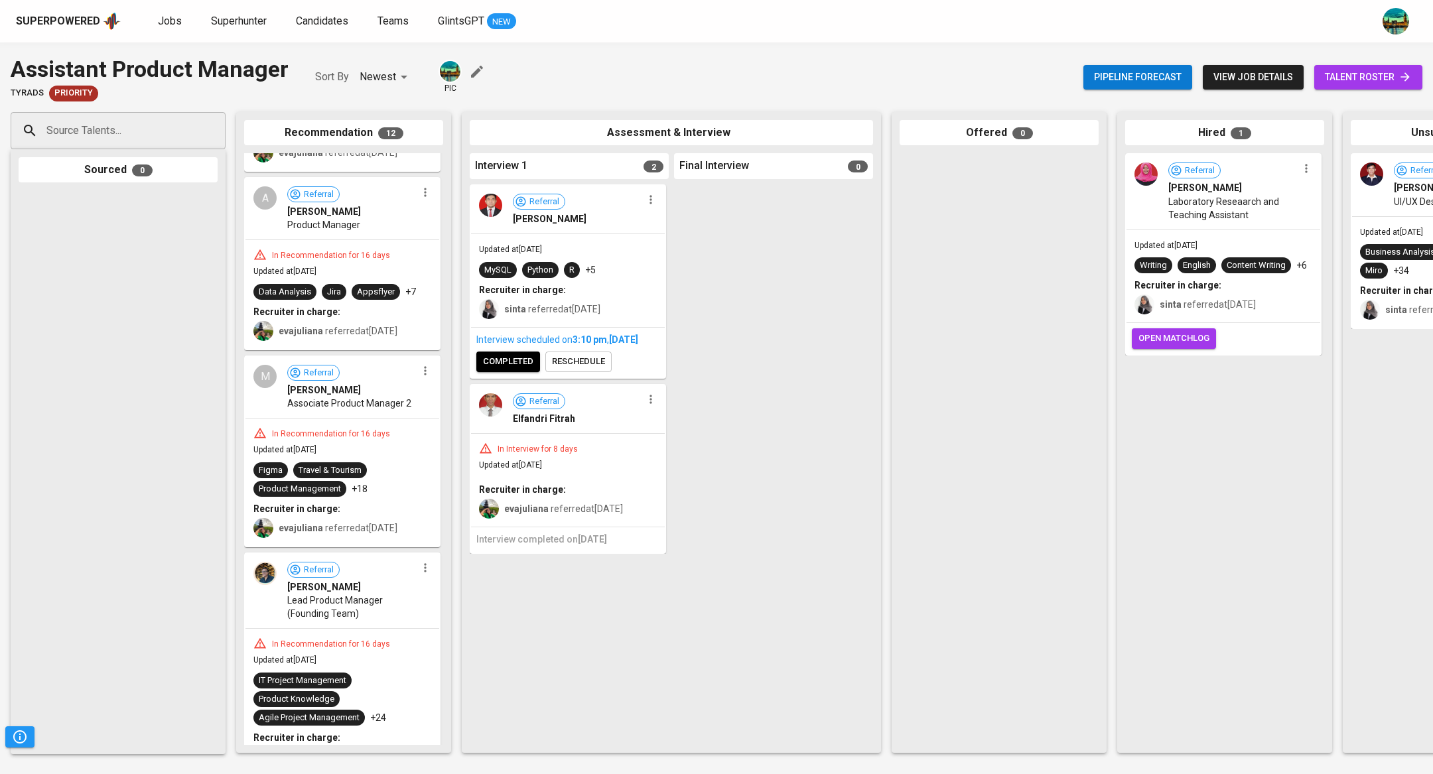
scroll to position [0, 0]
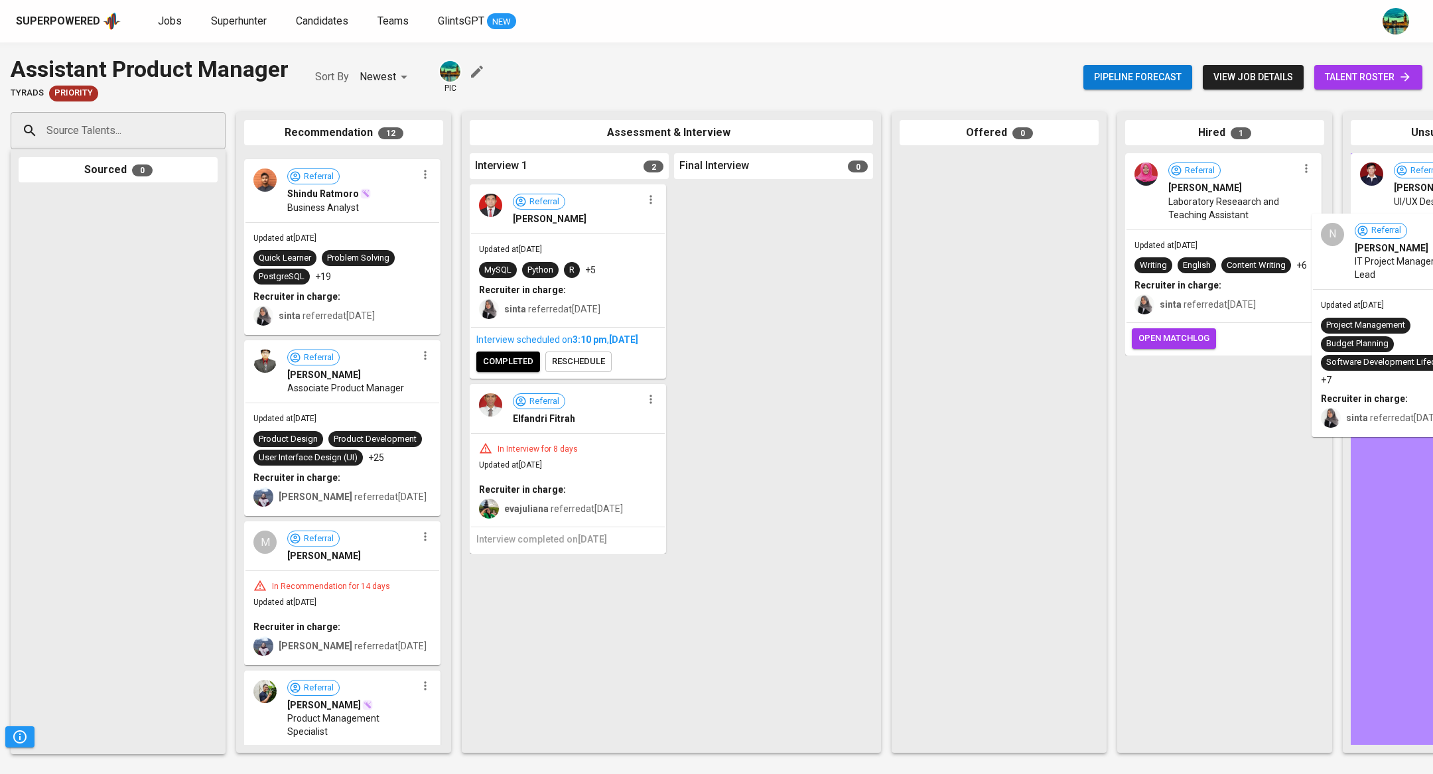
drag, startPoint x: 358, startPoint y: 246, endPoint x: 1432, endPoint y: 308, distance: 1075.9
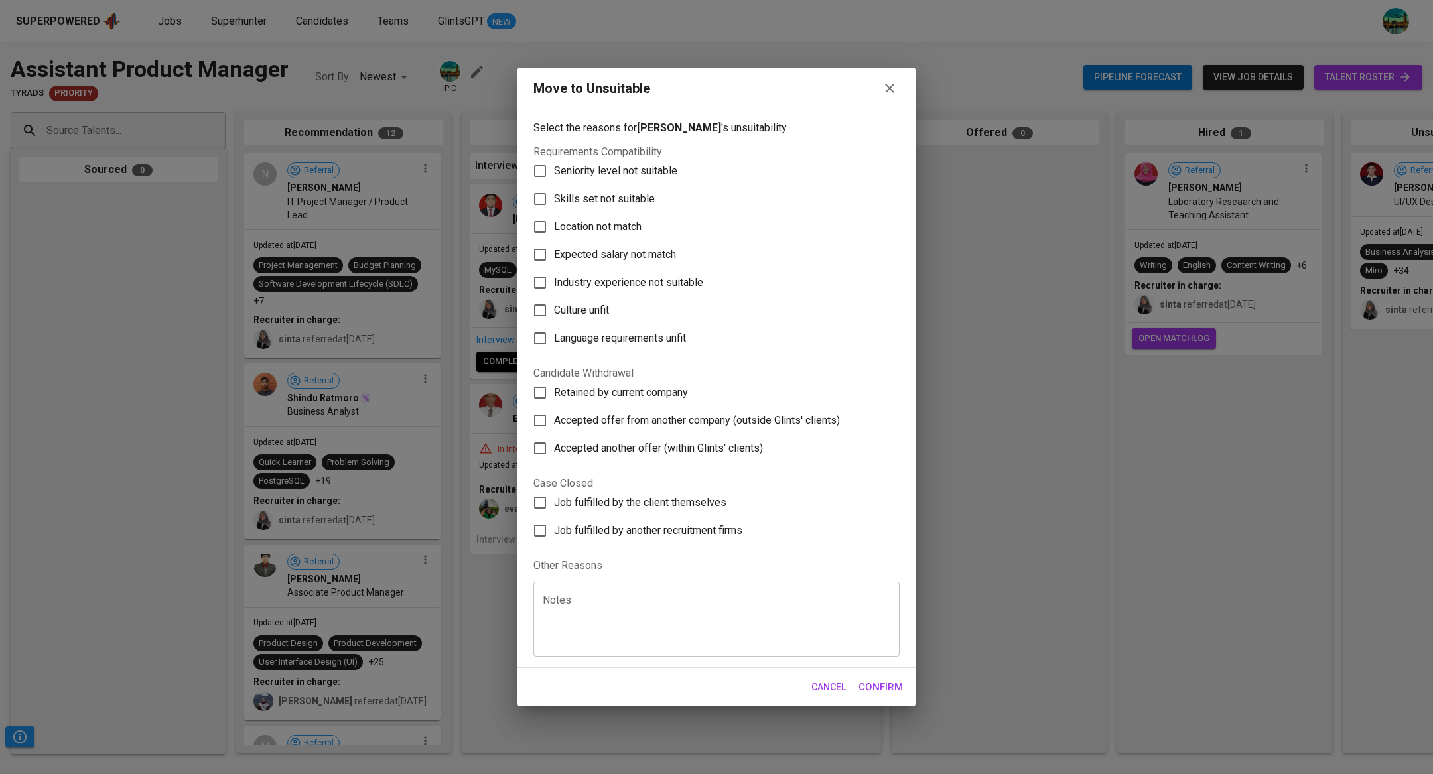
click at [654, 171] on span "Seniority level not suitable" at bounding box center [615, 171] width 123 height 16
click at [554, 171] on input "Seniority level not suitable" at bounding box center [540, 171] width 28 height 28
checkbox input "true"
click at [632, 199] on span "Skills set not suitable" at bounding box center [604, 199] width 101 height 16
click at [554, 199] on input "Skills set not suitable" at bounding box center [540, 199] width 28 height 28
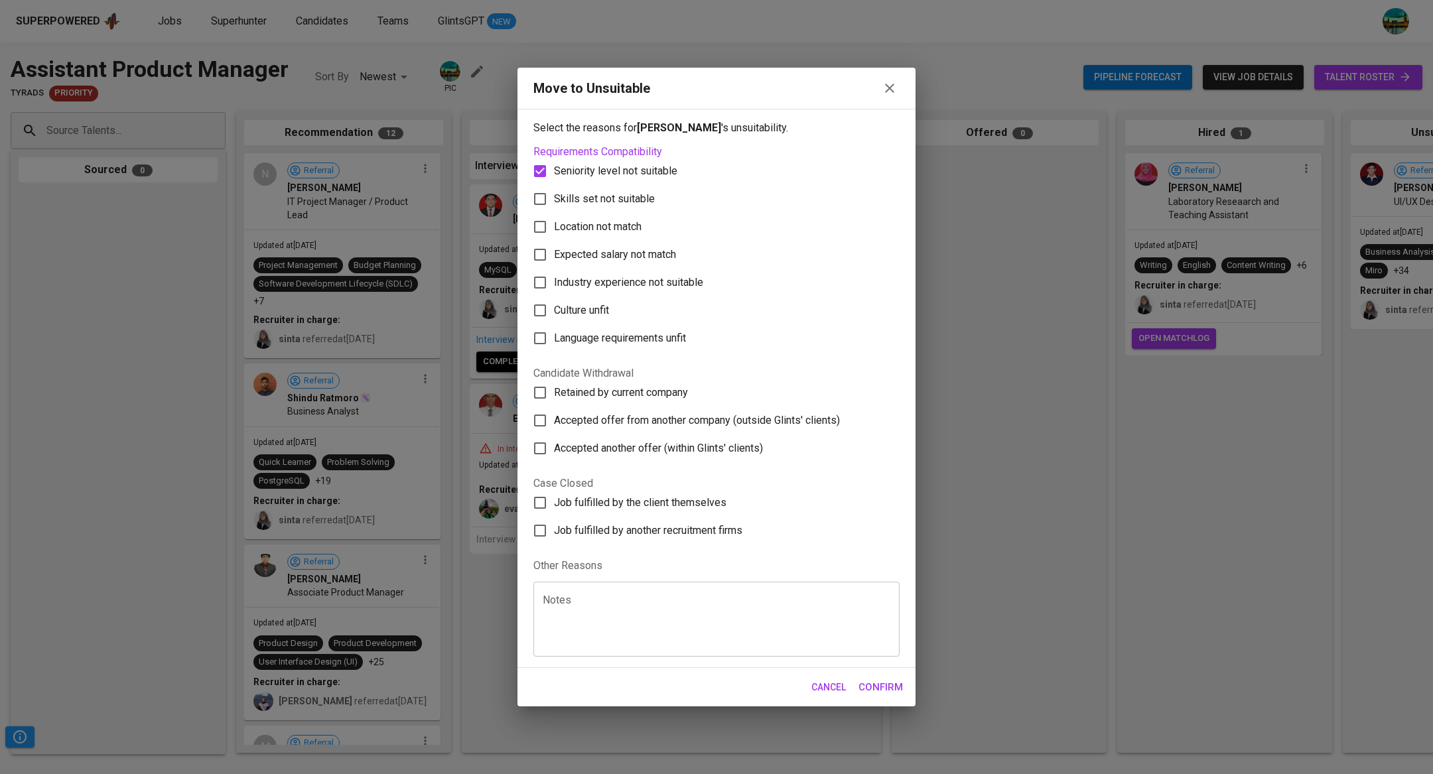
checkbox input "true"
click at [637, 169] on span "Seniority level not suitable" at bounding box center [615, 171] width 123 height 16
click at [554, 169] on input "Seniority level not suitable" at bounding box center [540, 171] width 28 height 28
checkbox input "false"
click at [582, 307] on span "Culture unfit" at bounding box center [581, 311] width 55 height 16
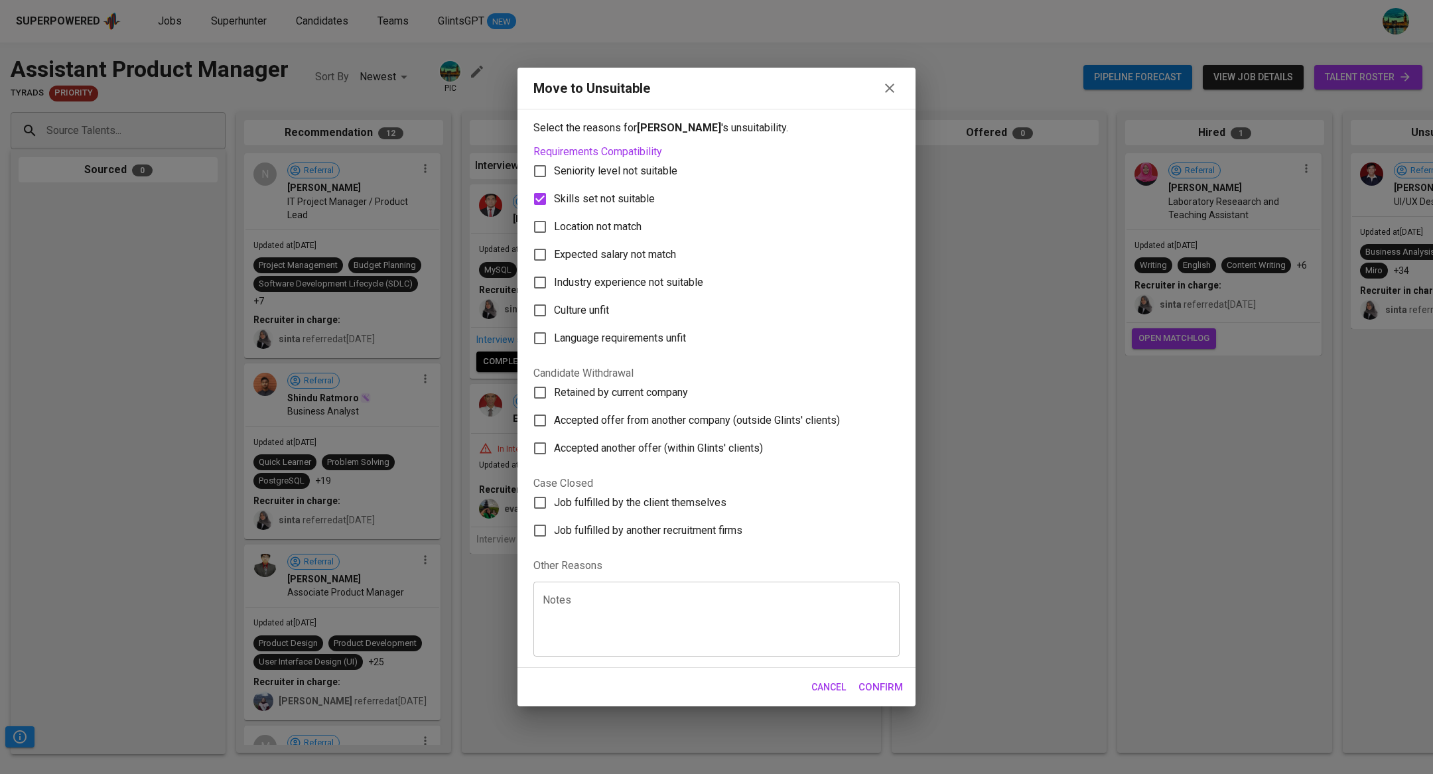
click at [554, 307] on input "Culture unfit" at bounding box center [540, 311] width 28 height 28
checkbox input "true"
click at [616, 204] on span "Skills set not suitable" at bounding box center [604, 199] width 101 height 16
click at [554, 204] on input "Skills set not suitable" at bounding box center [540, 199] width 28 height 28
click at [628, 206] on span "Skills set not suitable" at bounding box center [604, 199] width 101 height 16
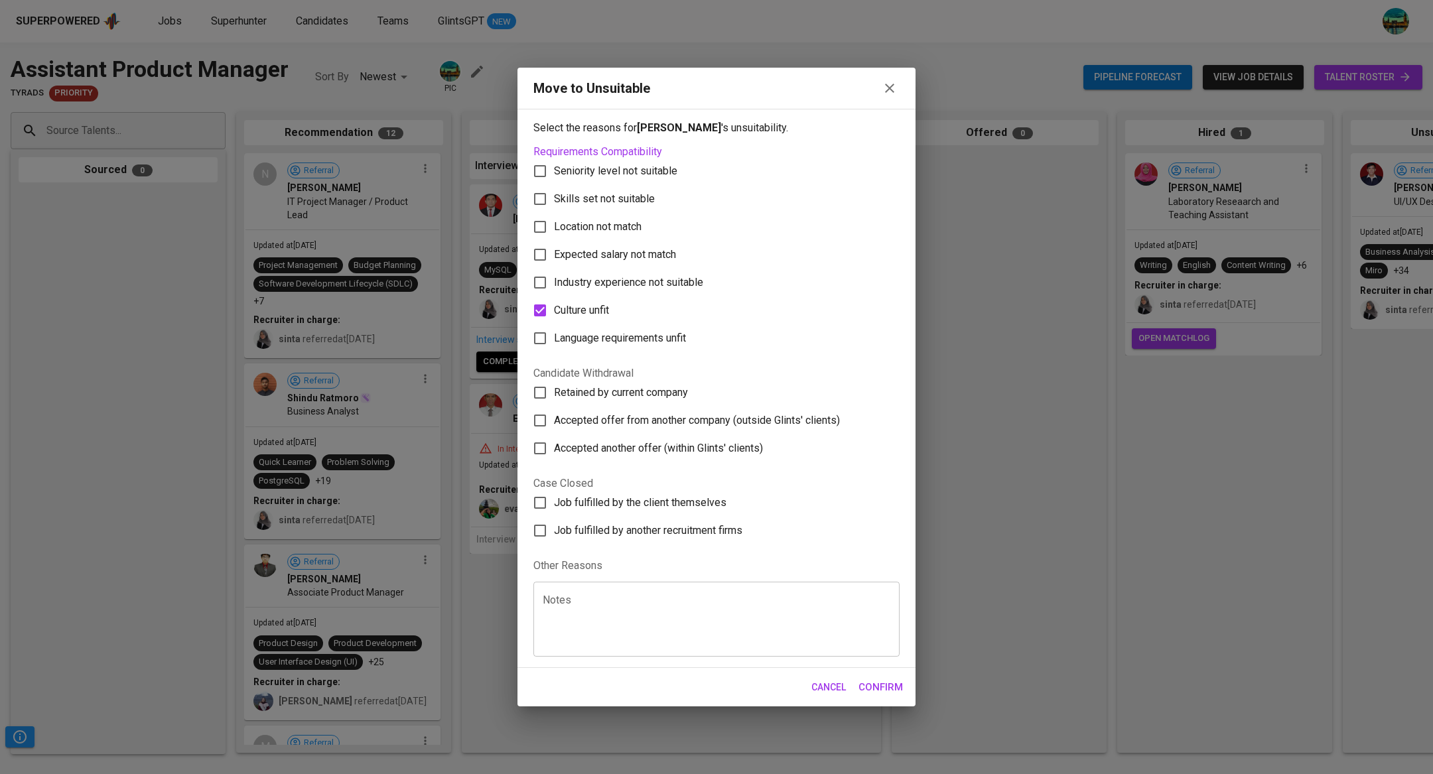
click at [554, 206] on input "Skills set not suitable" at bounding box center [540, 199] width 28 height 28
checkbox input "true"
click at [871, 681] on span "Confirm" at bounding box center [881, 687] width 44 height 17
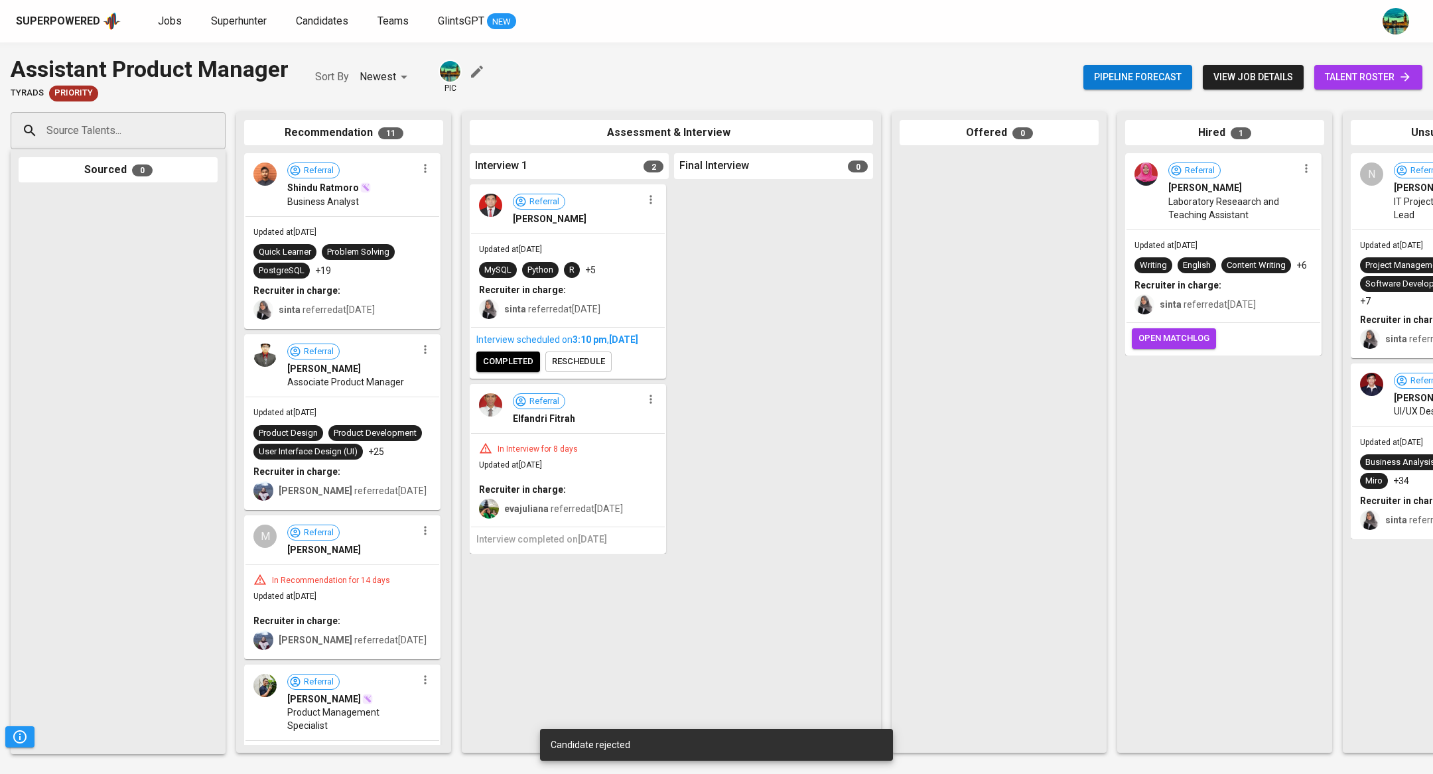
drag, startPoint x: 318, startPoint y: 239, endPoint x: 1277, endPoint y: 356, distance: 965.8
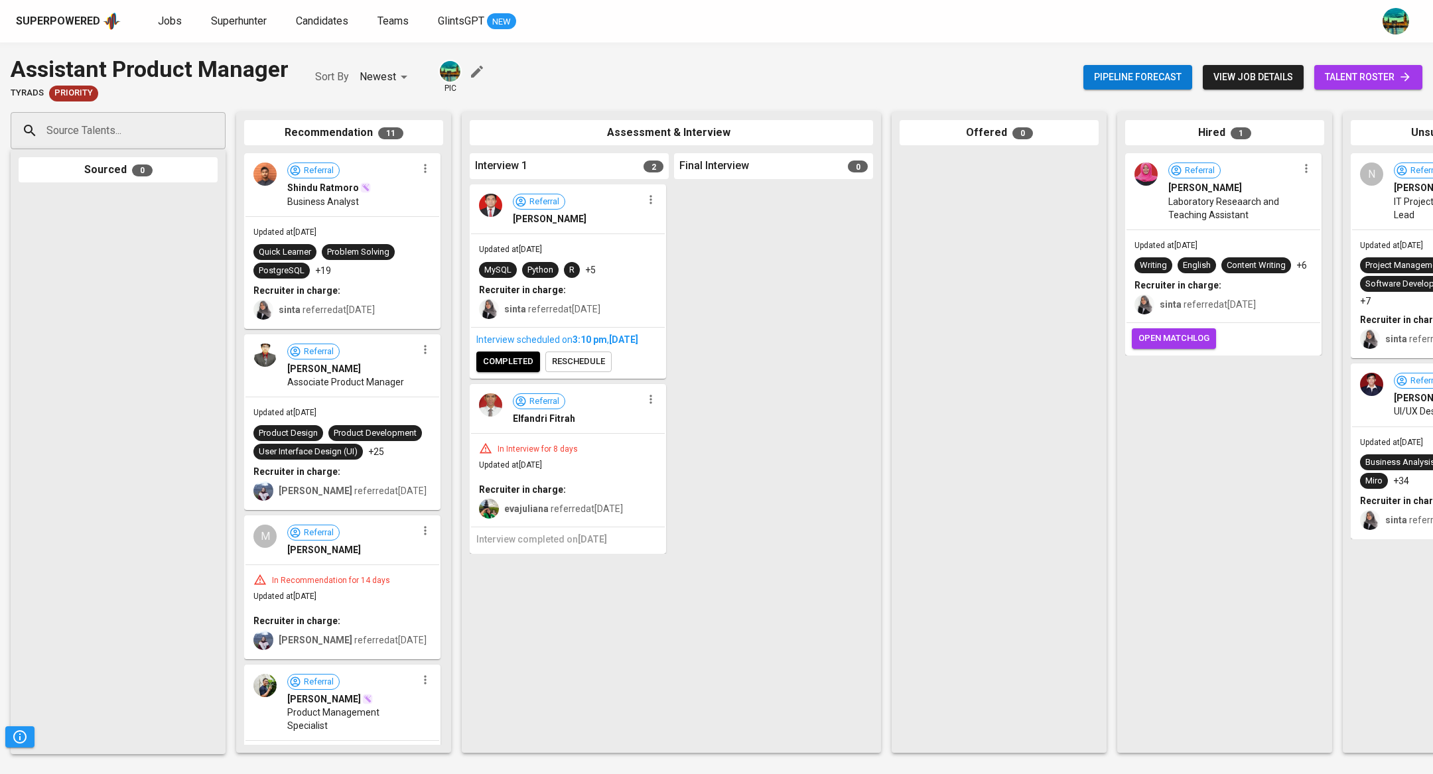
click at [419, 166] on icon "button" at bounding box center [425, 168] width 13 height 13
click at [424, 249] on span "Move to unsuitable" at bounding box center [458, 252] width 70 height 12
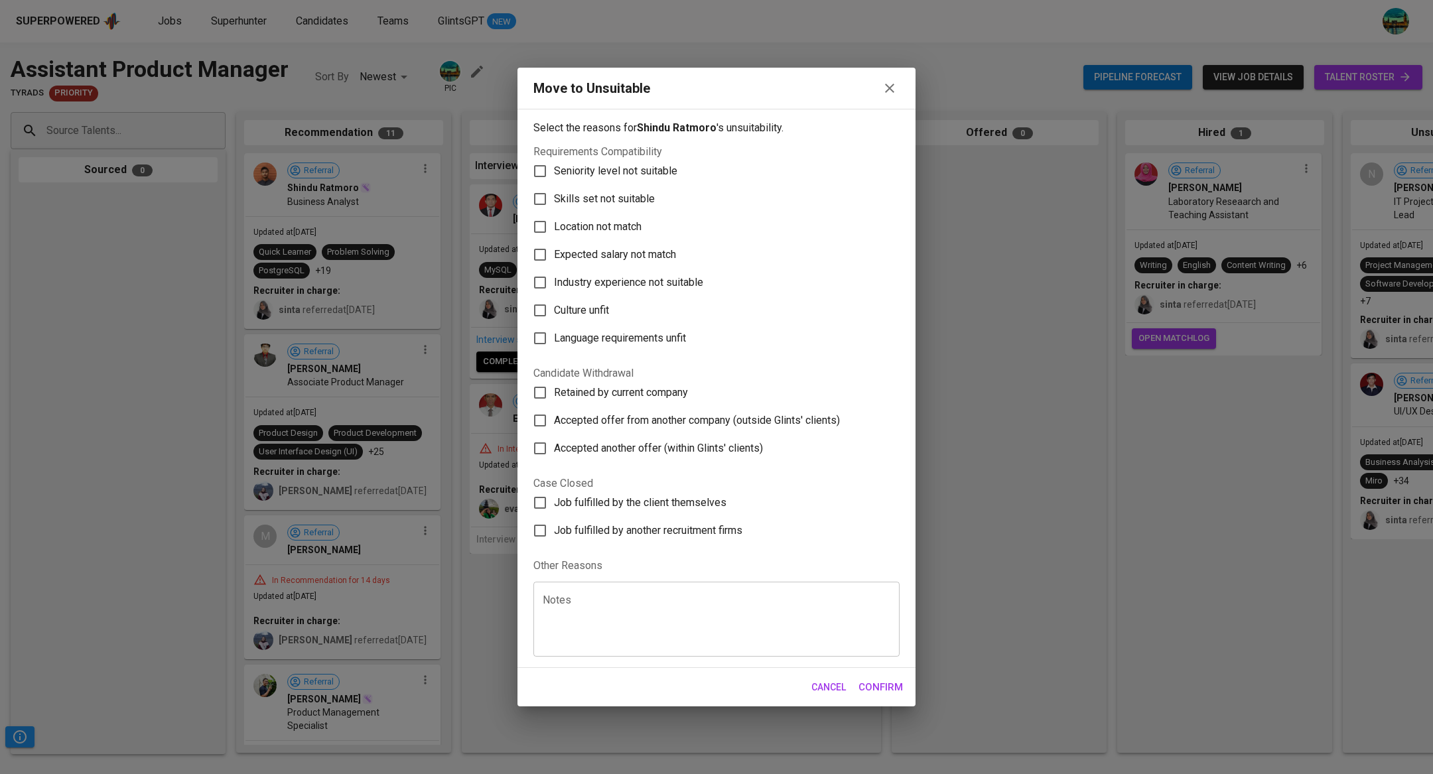
click at [608, 192] on span "Skills set not suitable" at bounding box center [604, 199] width 101 height 16
click at [554, 192] on input "Skills set not suitable" at bounding box center [540, 199] width 28 height 28
checkbox input "true"
click at [588, 308] on span "Culture unfit" at bounding box center [581, 311] width 55 height 16
click at [554, 308] on input "Culture unfit" at bounding box center [540, 311] width 28 height 28
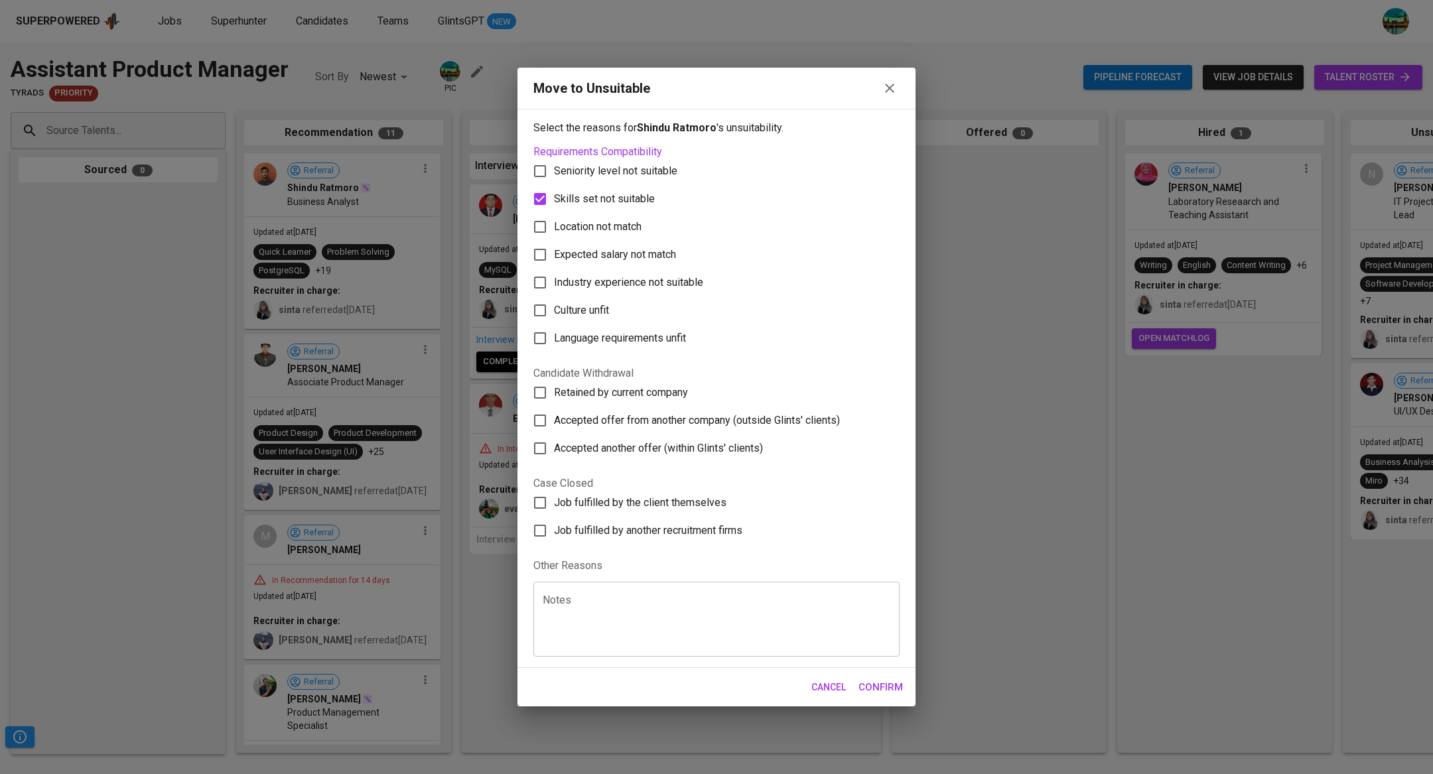
checkbox input "true"
click at [866, 680] on span "Confirm" at bounding box center [881, 687] width 44 height 17
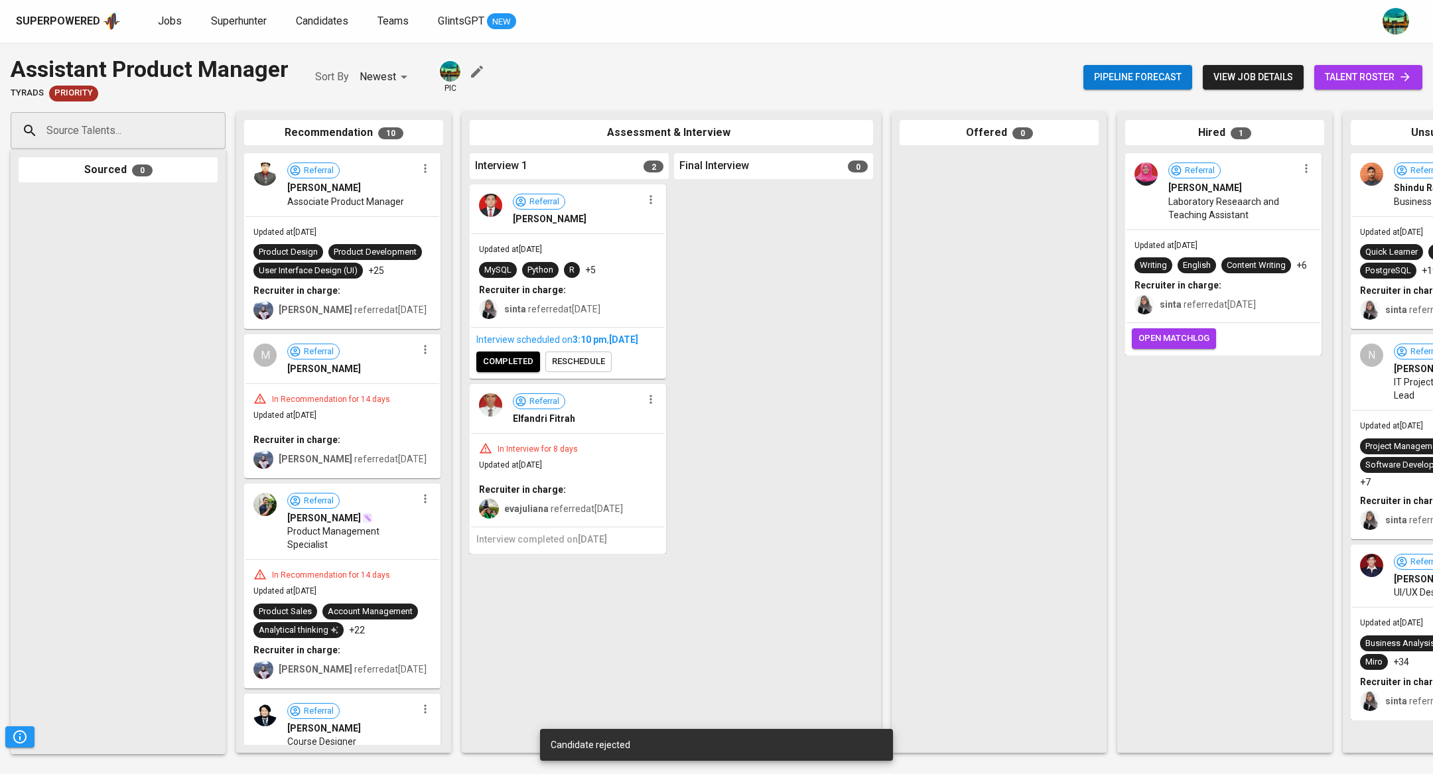
click at [421, 166] on icon "button" at bounding box center [425, 168] width 13 height 13
click at [445, 251] on span "Move to unsuitable" at bounding box center [458, 252] width 70 height 12
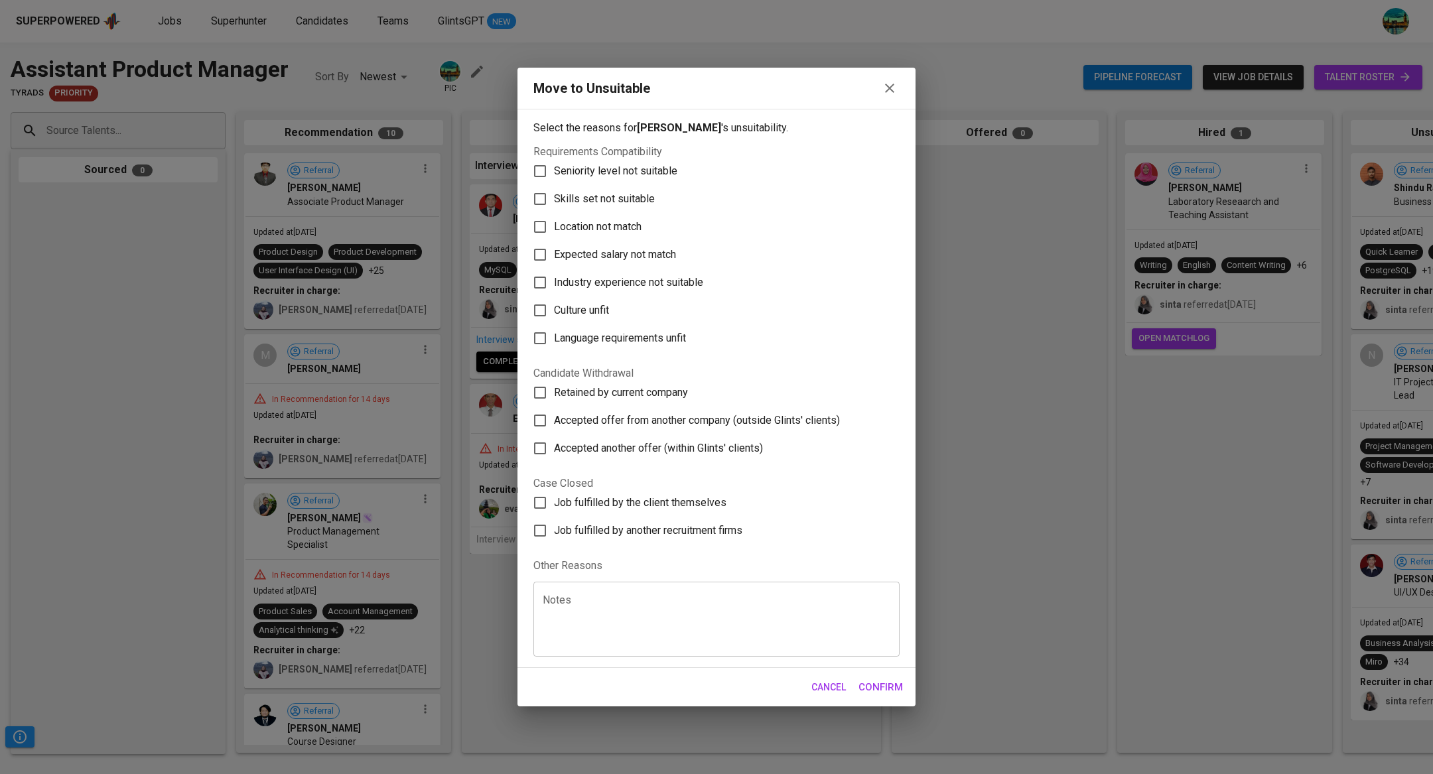
click at [595, 200] on span "Skills set not suitable" at bounding box center [604, 199] width 101 height 16
click at [554, 200] on input "Skills set not suitable" at bounding box center [540, 199] width 28 height 28
checkbox input "true"
click at [572, 311] on span "Culture unfit" at bounding box center [581, 311] width 55 height 16
click at [554, 311] on input "Culture unfit" at bounding box center [540, 311] width 28 height 28
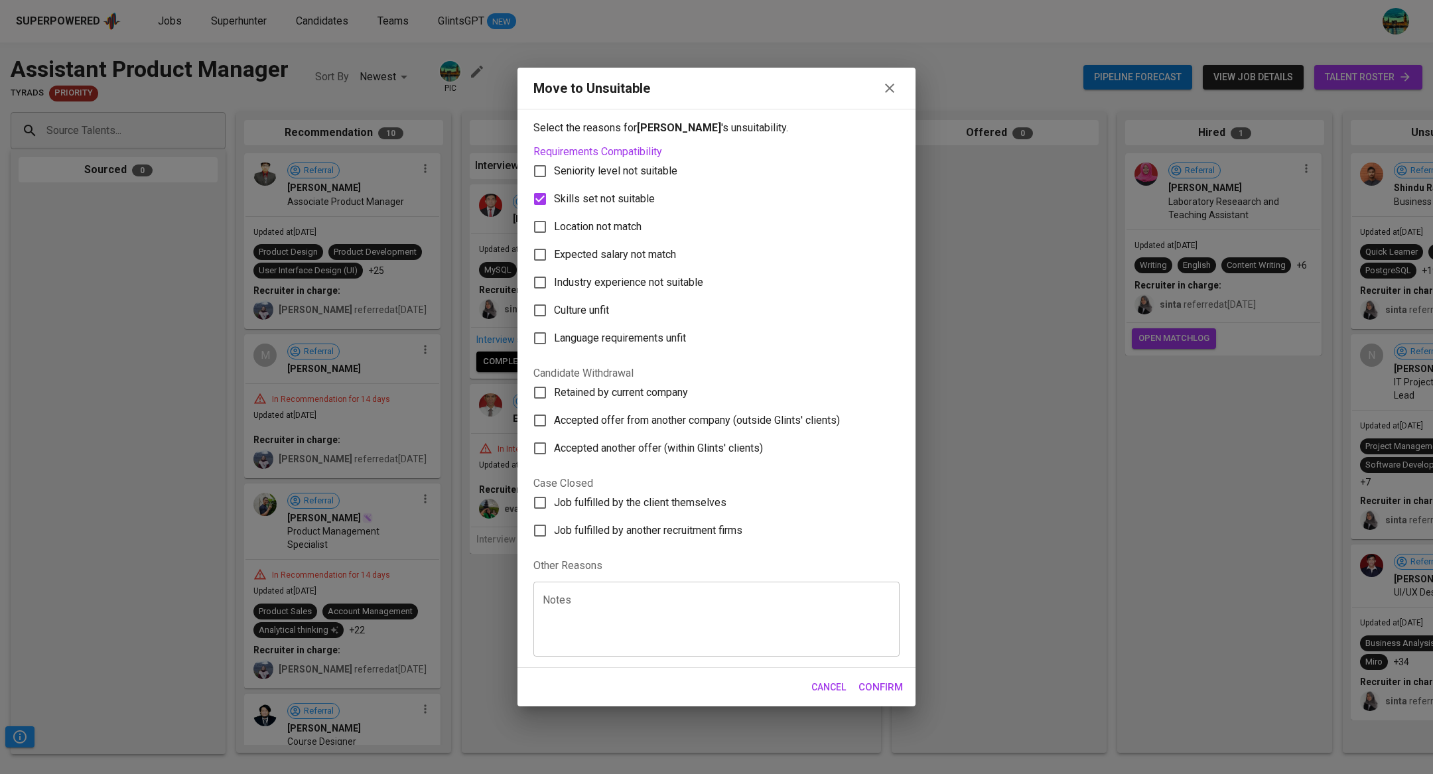
checkbox input "true"
click at [880, 687] on span "Confirm" at bounding box center [881, 687] width 44 height 17
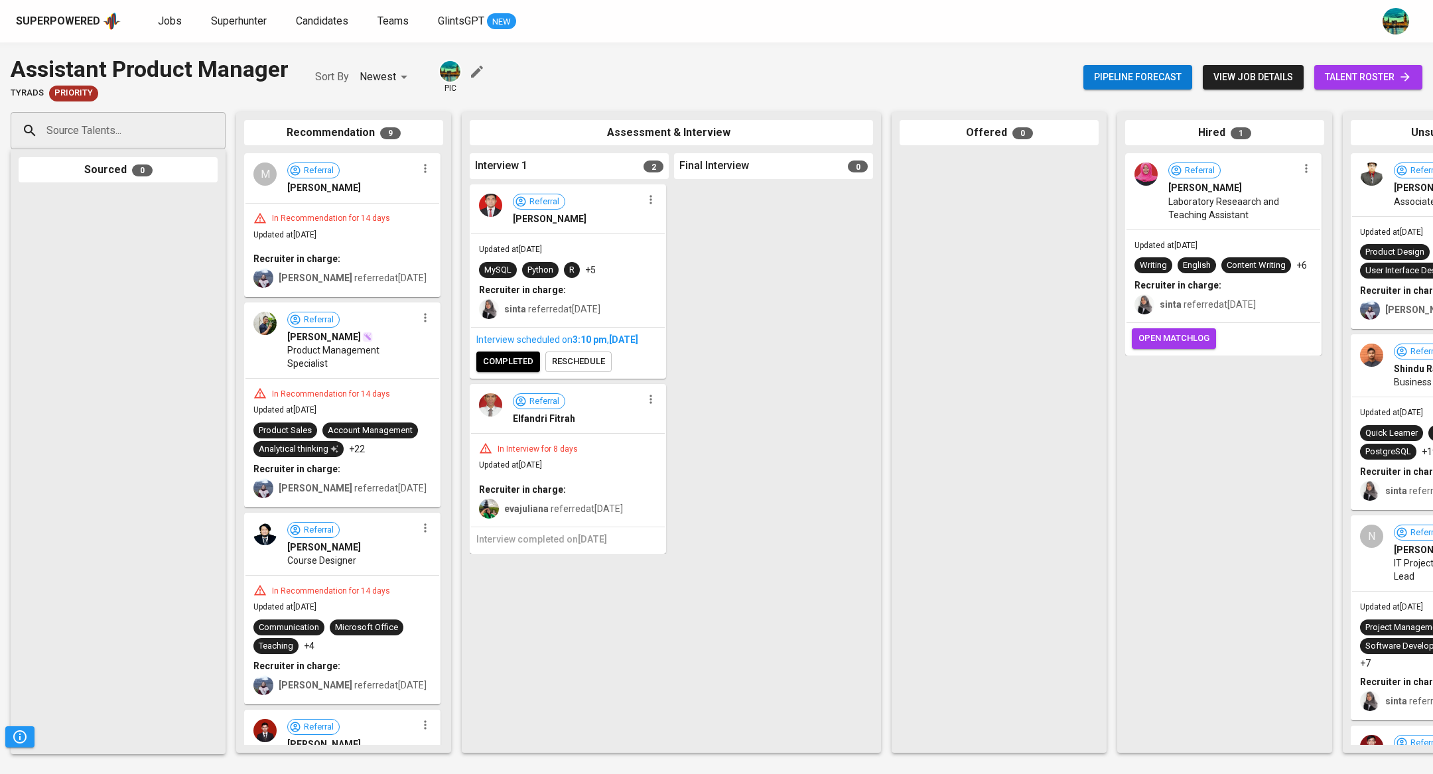
click at [417, 175] on button "button" at bounding box center [425, 168] width 17 height 17
click at [460, 234] on span "Move to unsuitable" at bounding box center [458, 232] width 70 height 12
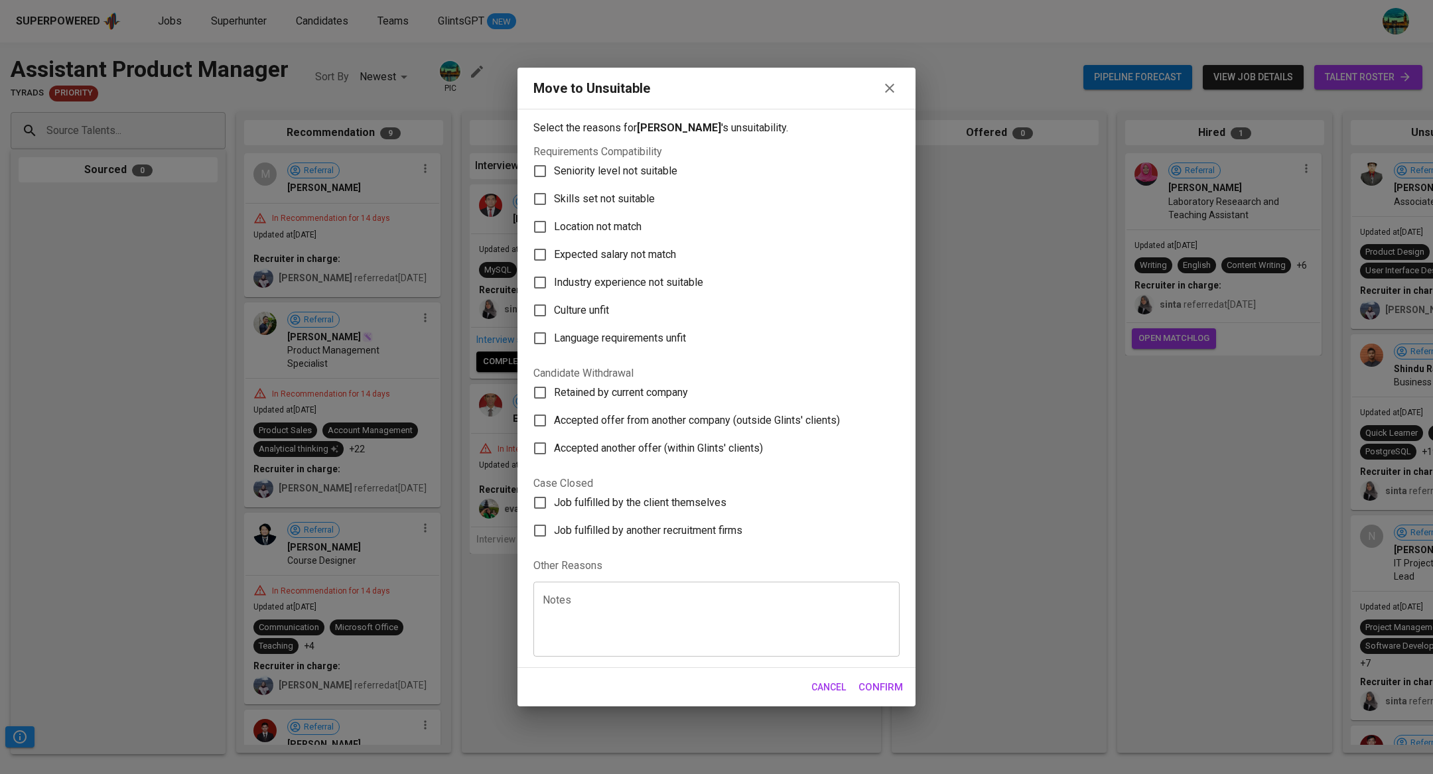
click at [630, 199] on span "Skills set not suitable" at bounding box center [604, 199] width 101 height 16
click at [554, 199] on input "Skills set not suitable" at bounding box center [540, 199] width 28 height 28
checkbox input "true"
click at [584, 303] on span "Culture unfit" at bounding box center [581, 311] width 55 height 16
click at [554, 302] on input "Culture unfit" at bounding box center [540, 311] width 28 height 28
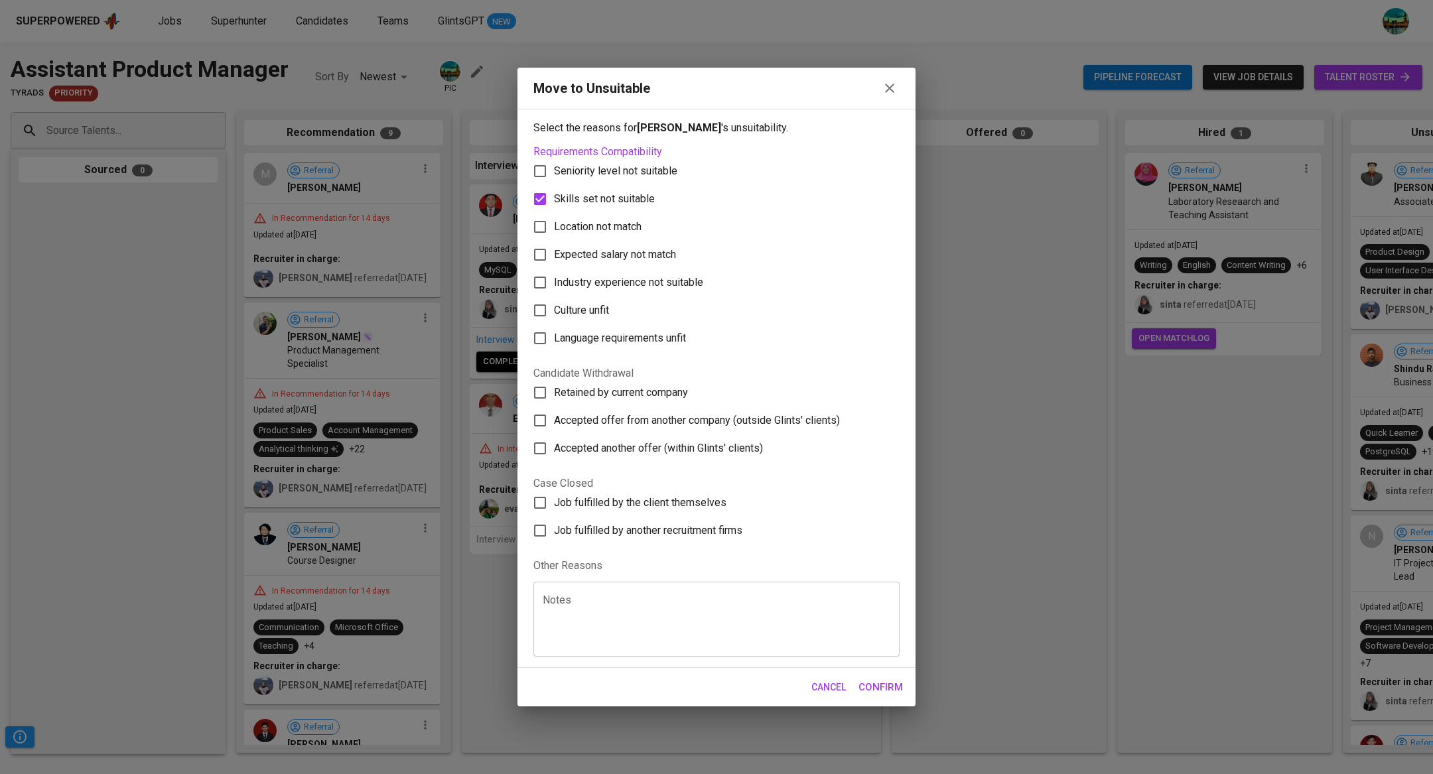
checkbox input "true"
click at [874, 682] on span "Confirm" at bounding box center [881, 687] width 44 height 17
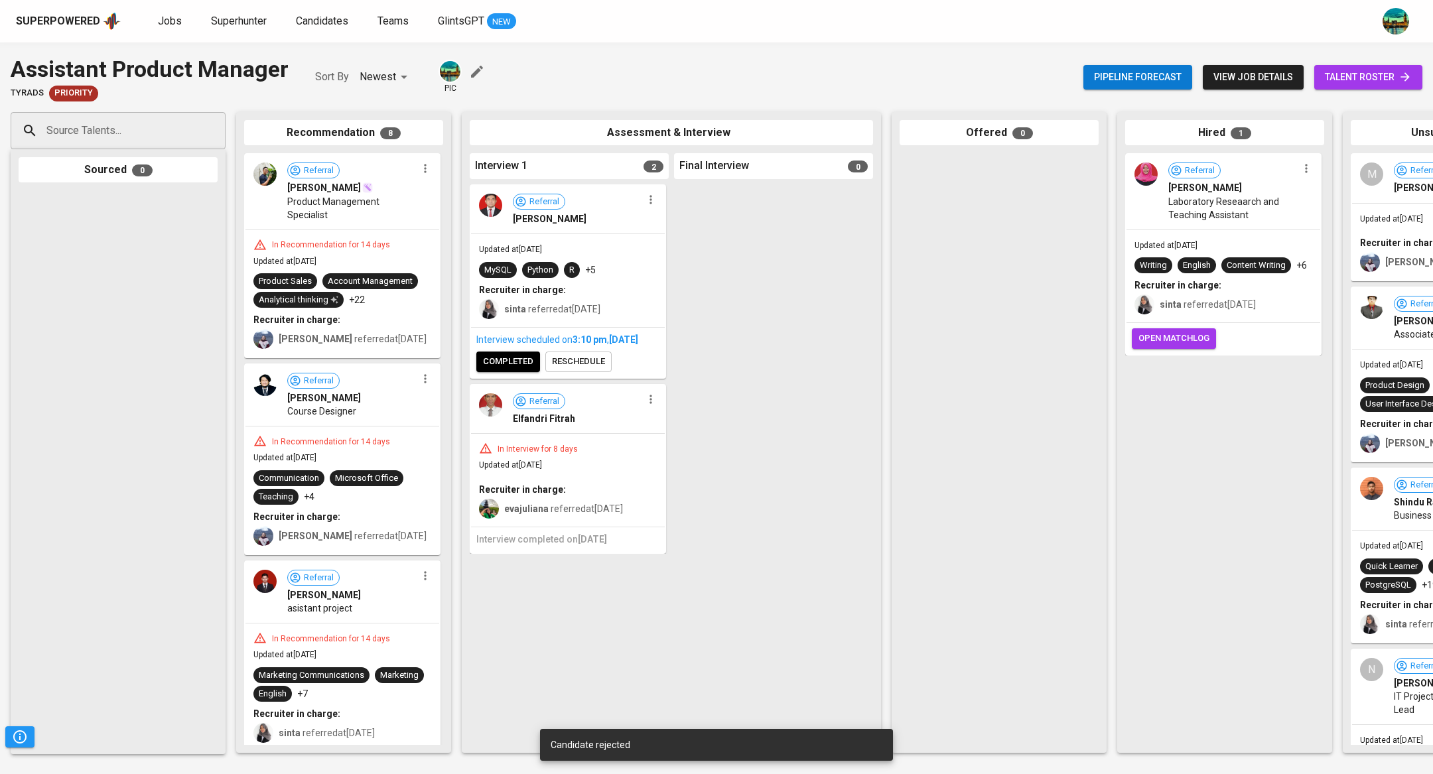
click at [419, 168] on icon "button" at bounding box center [425, 168] width 13 height 13
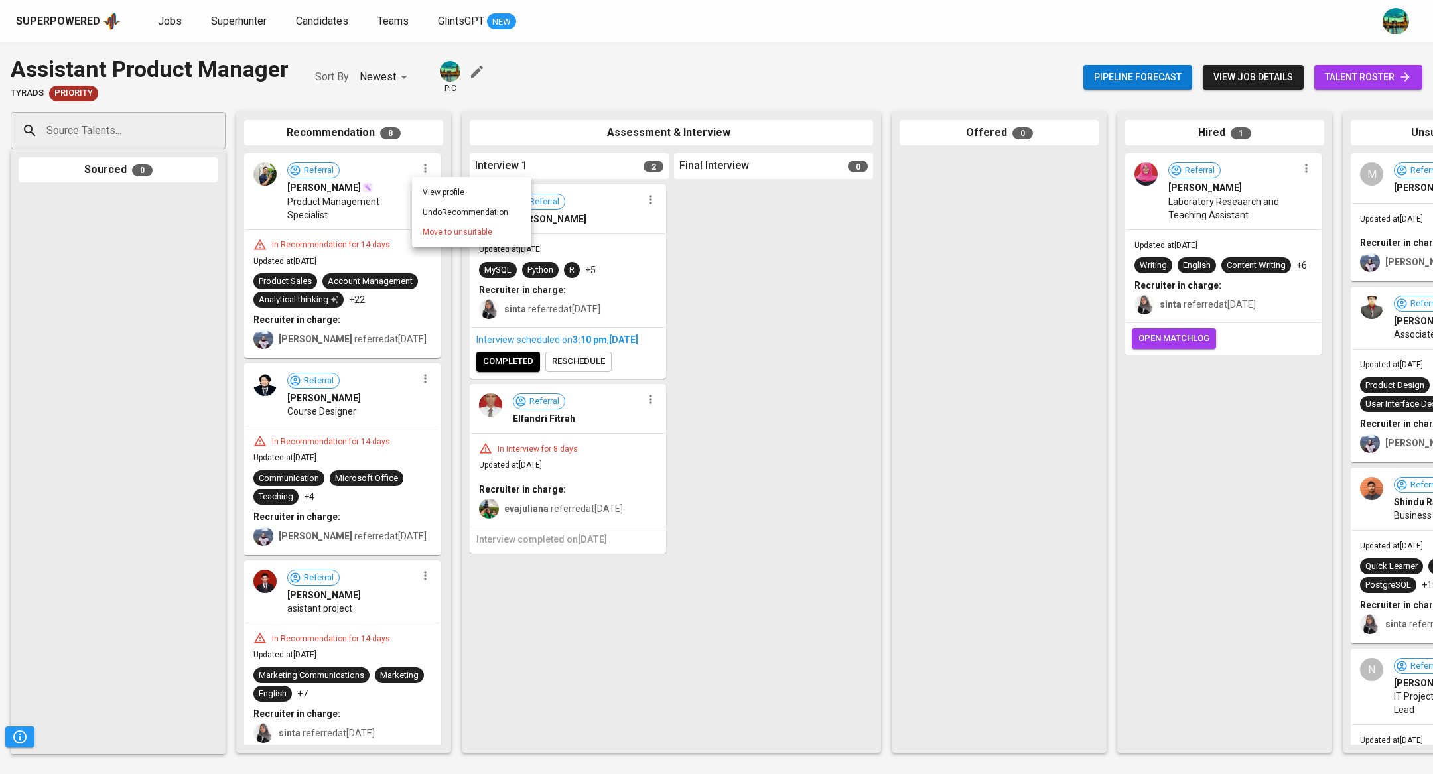
click at [547, 555] on div at bounding box center [716, 387] width 1433 height 774
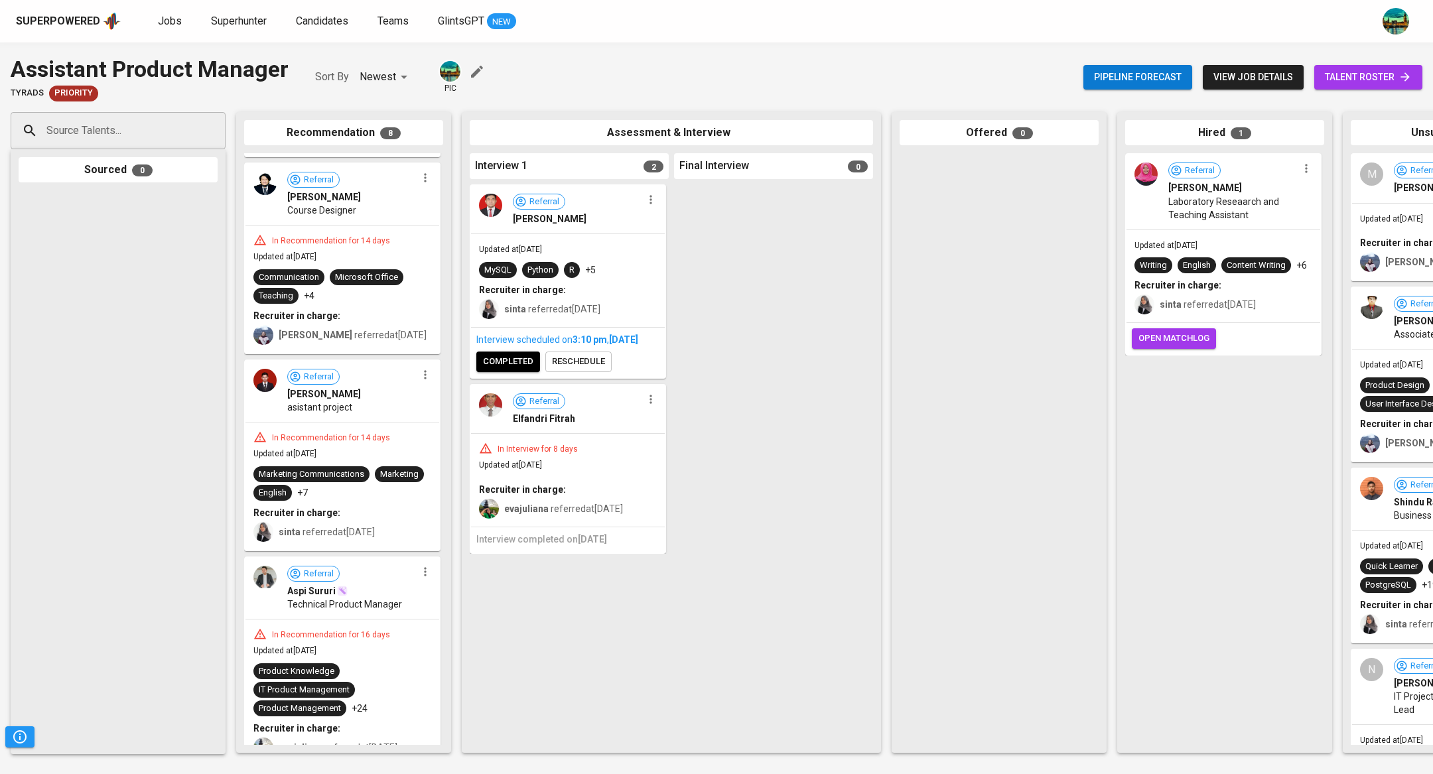
scroll to position [1001, 0]
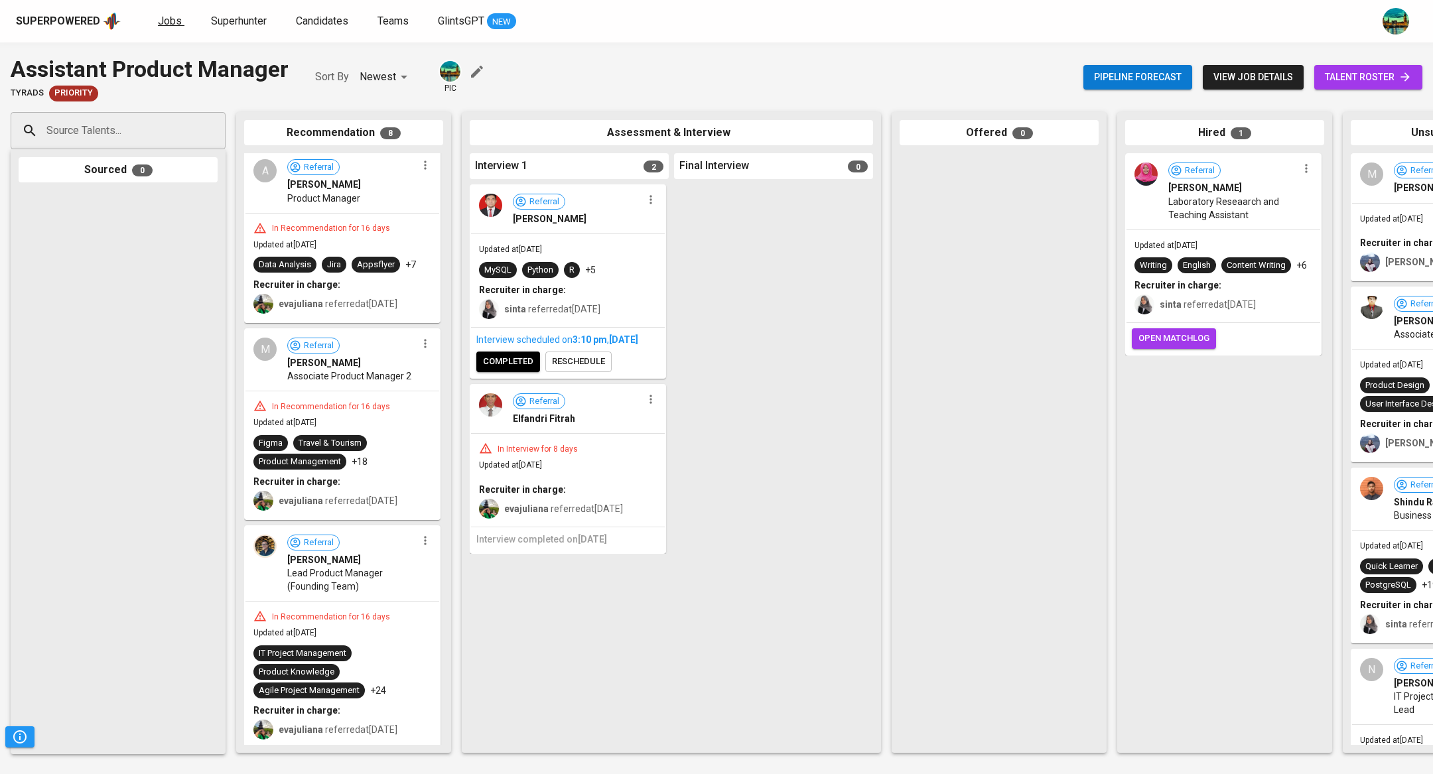
click at [171, 23] on span "Jobs" at bounding box center [170, 21] width 24 height 13
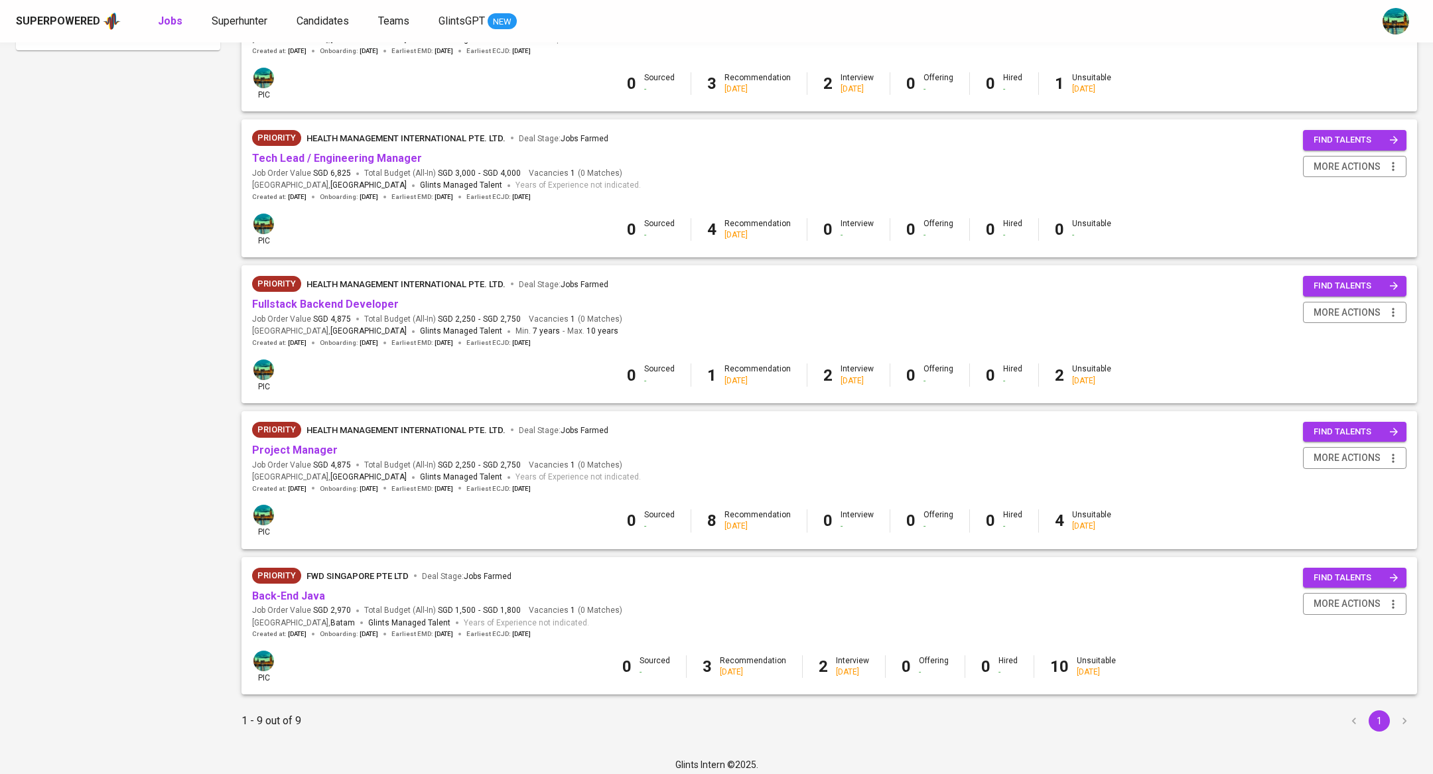
scroll to position [816, 0]
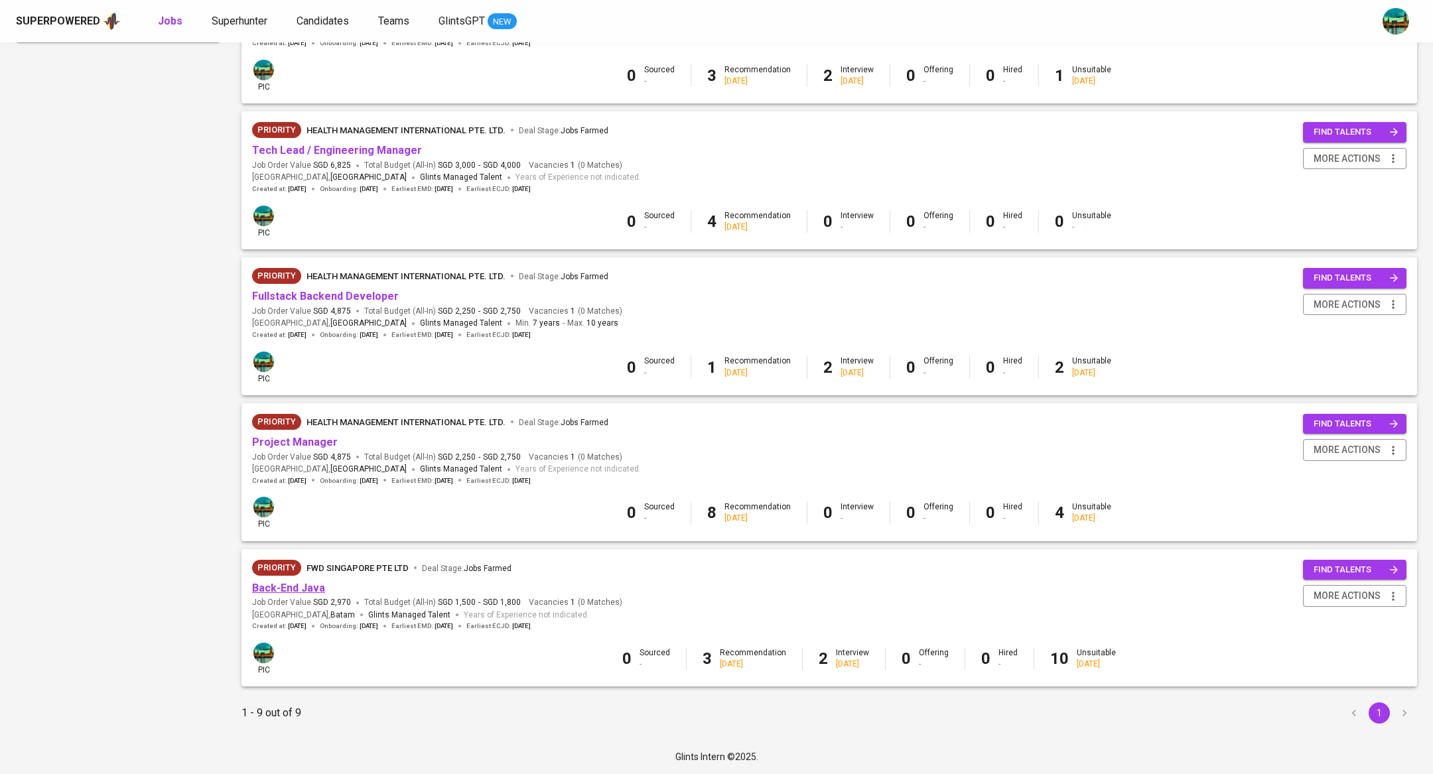
click at [295, 589] on link "Back-End Java" at bounding box center [288, 588] width 73 height 13
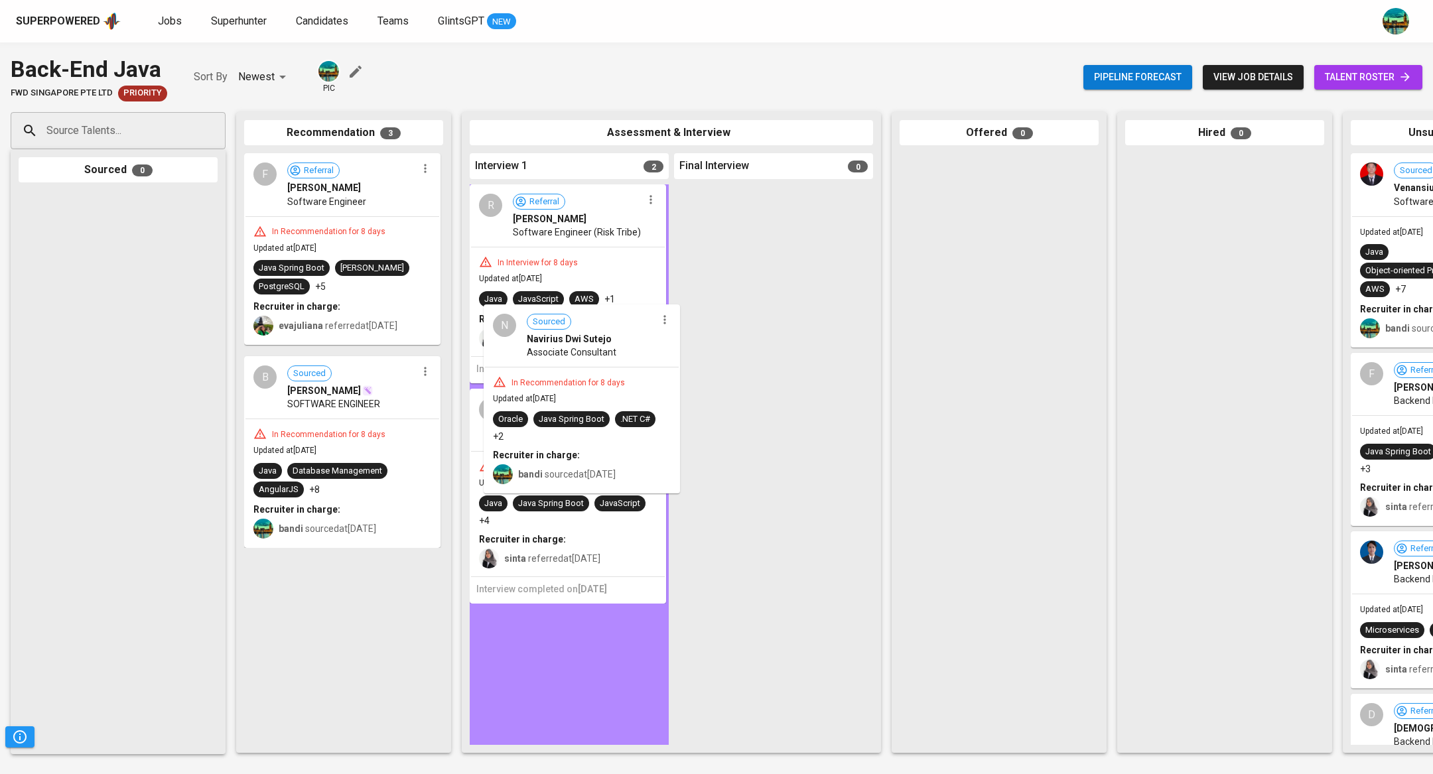
drag, startPoint x: 362, startPoint y: 399, endPoint x: 609, endPoint y: 355, distance: 251.4
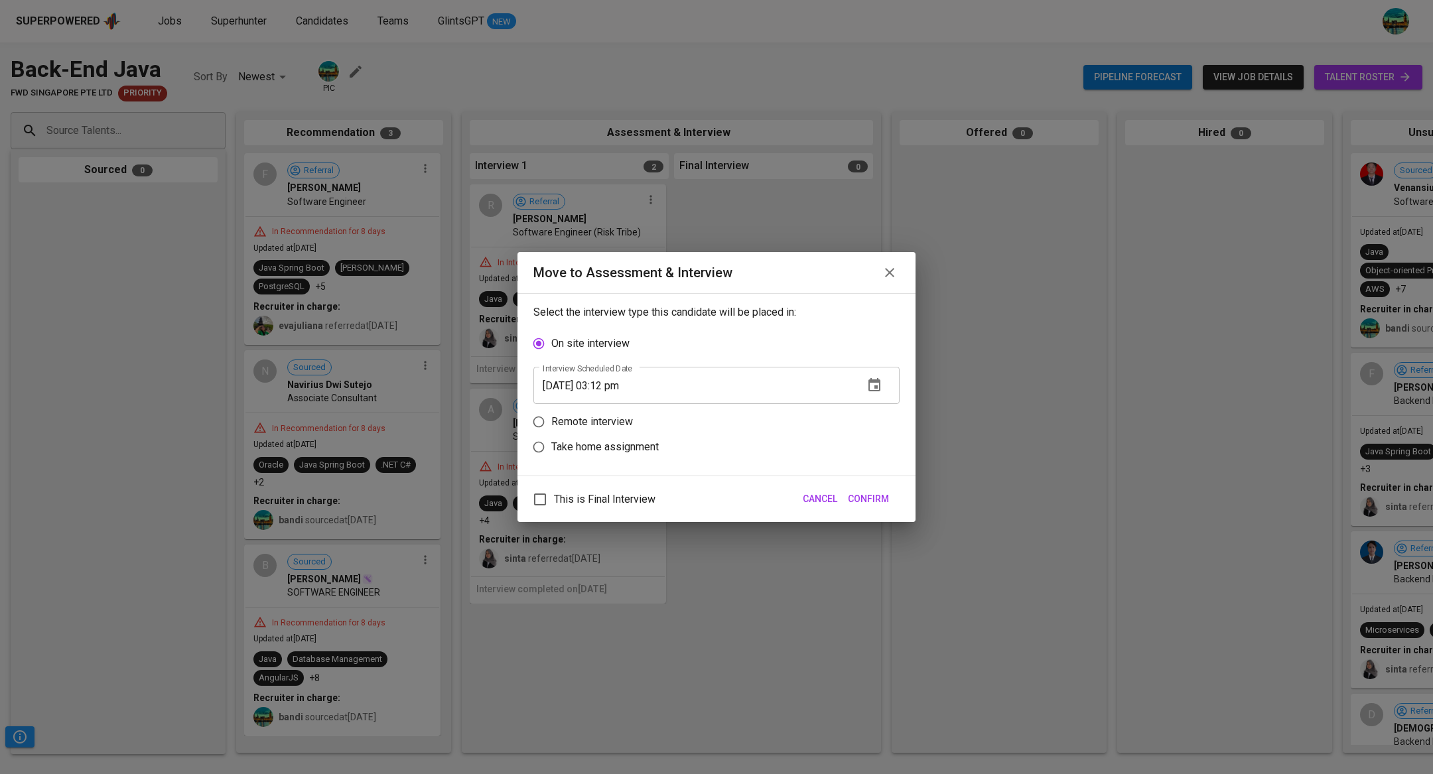
click at [572, 423] on p "Remote interview" at bounding box center [592, 422] width 82 height 16
click at [551, 423] on input "Remote interview" at bounding box center [538, 421] width 25 height 25
radio input "true"
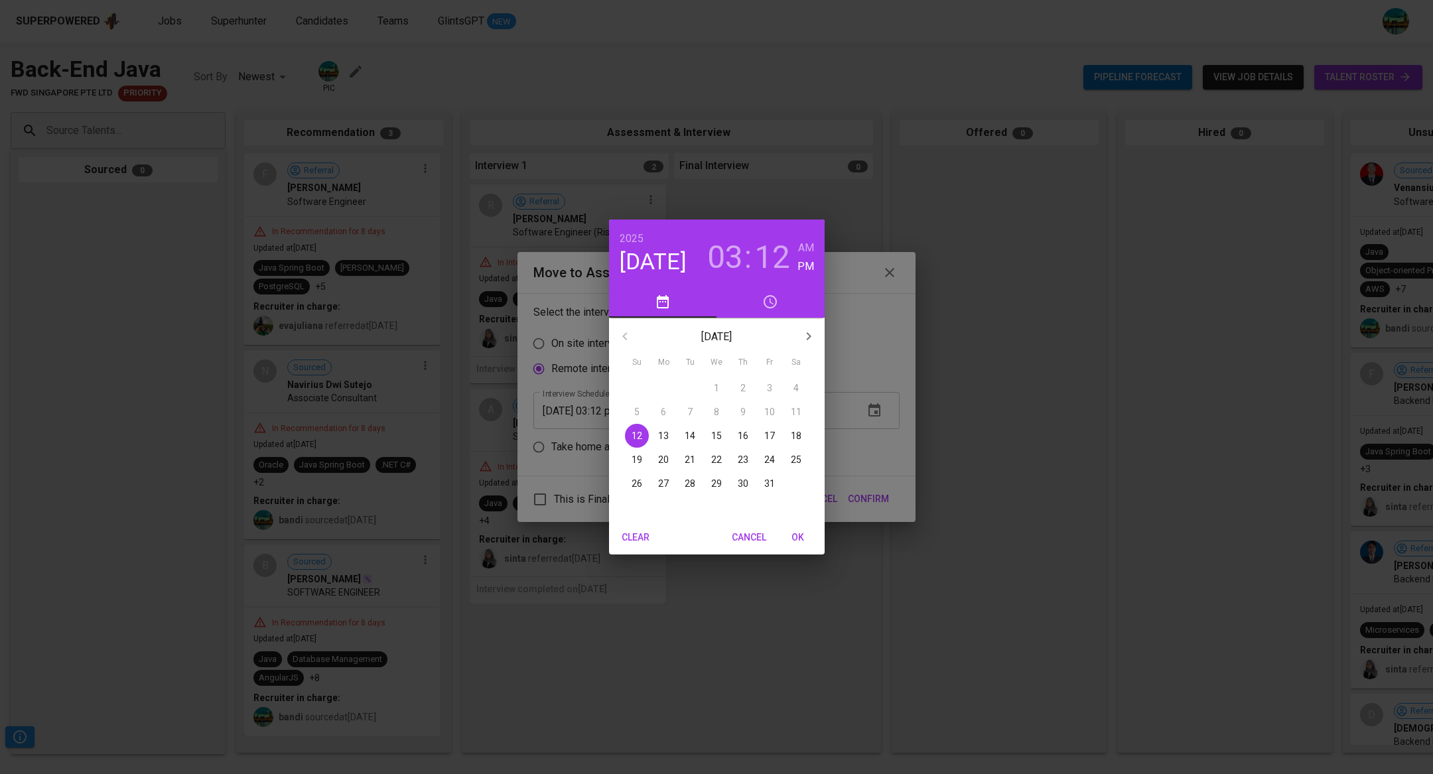
click at [695, 435] on p "14" at bounding box center [690, 435] width 11 height 13
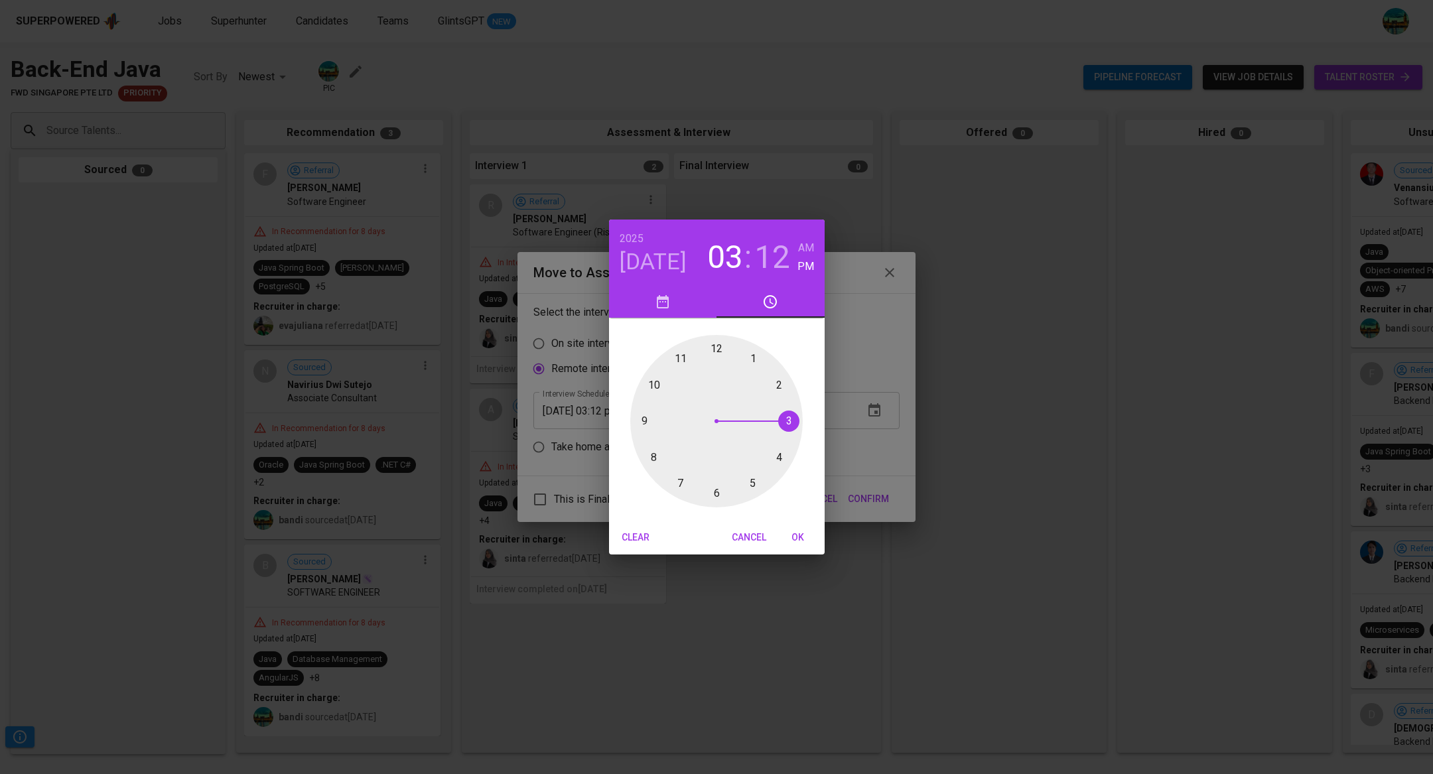
click at [789, 421] on div at bounding box center [716, 421] width 173 height 173
click at [719, 347] on div at bounding box center [716, 421] width 173 height 173
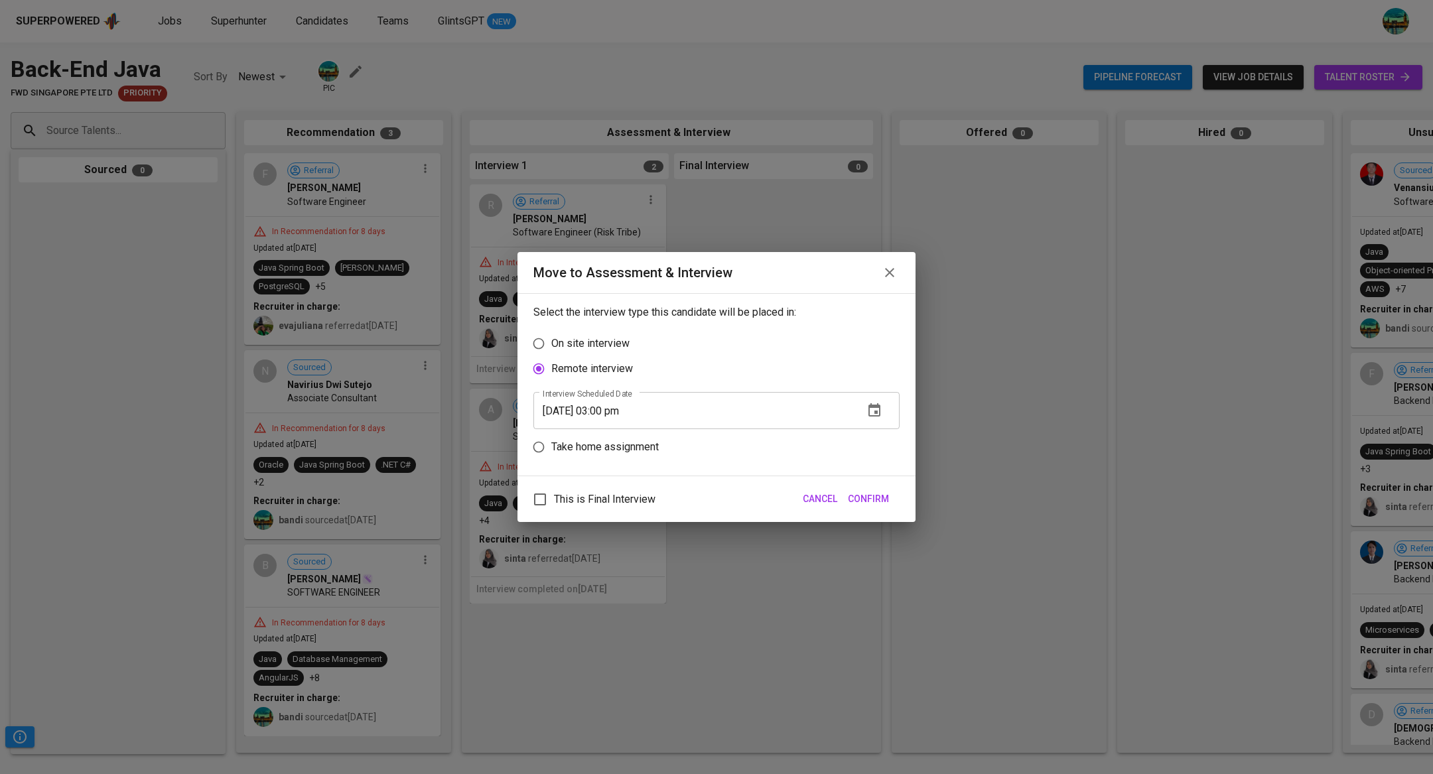
click at [883, 411] on button "button" at bounding box center [875, 411] width 32 height 32
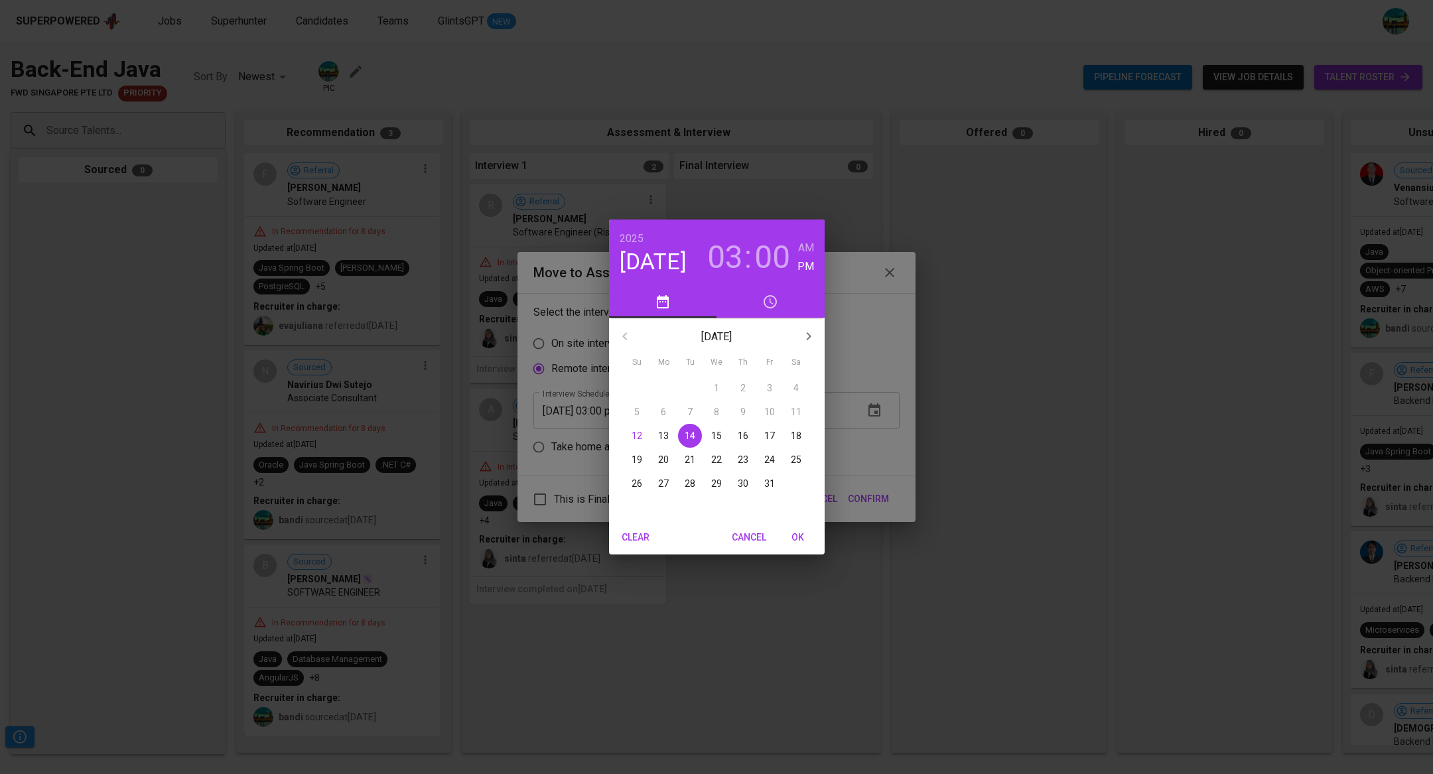
click at [736, 251] on h3 "03" at bounding box center [725, 257] width 36 height 37
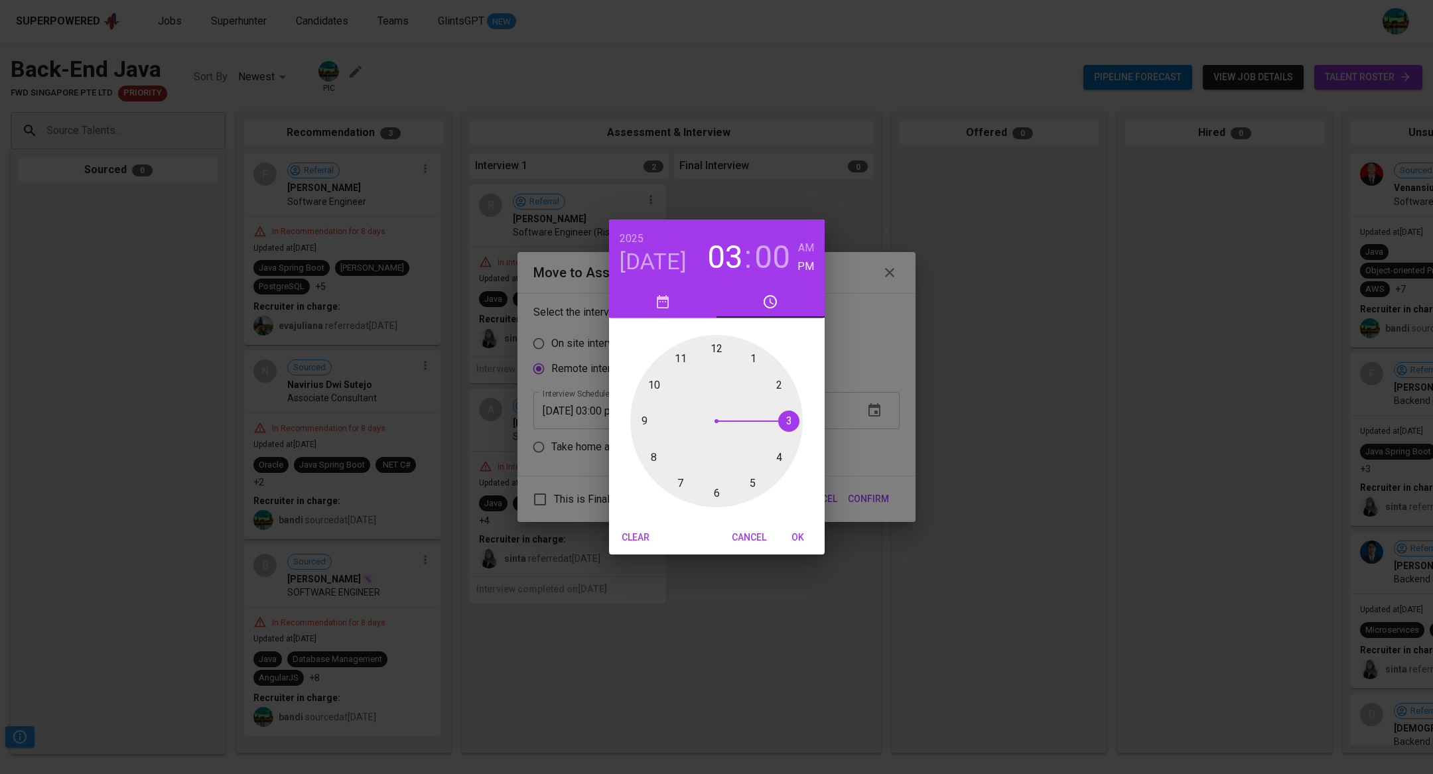
click at [777, 458] on div at bounding box center [716, 421] width 173 height 173
click at [795, 533] on span "OK" at bounding box center [798, 537] width 32 height 17
type input "10/14/2025 04:00 pm"
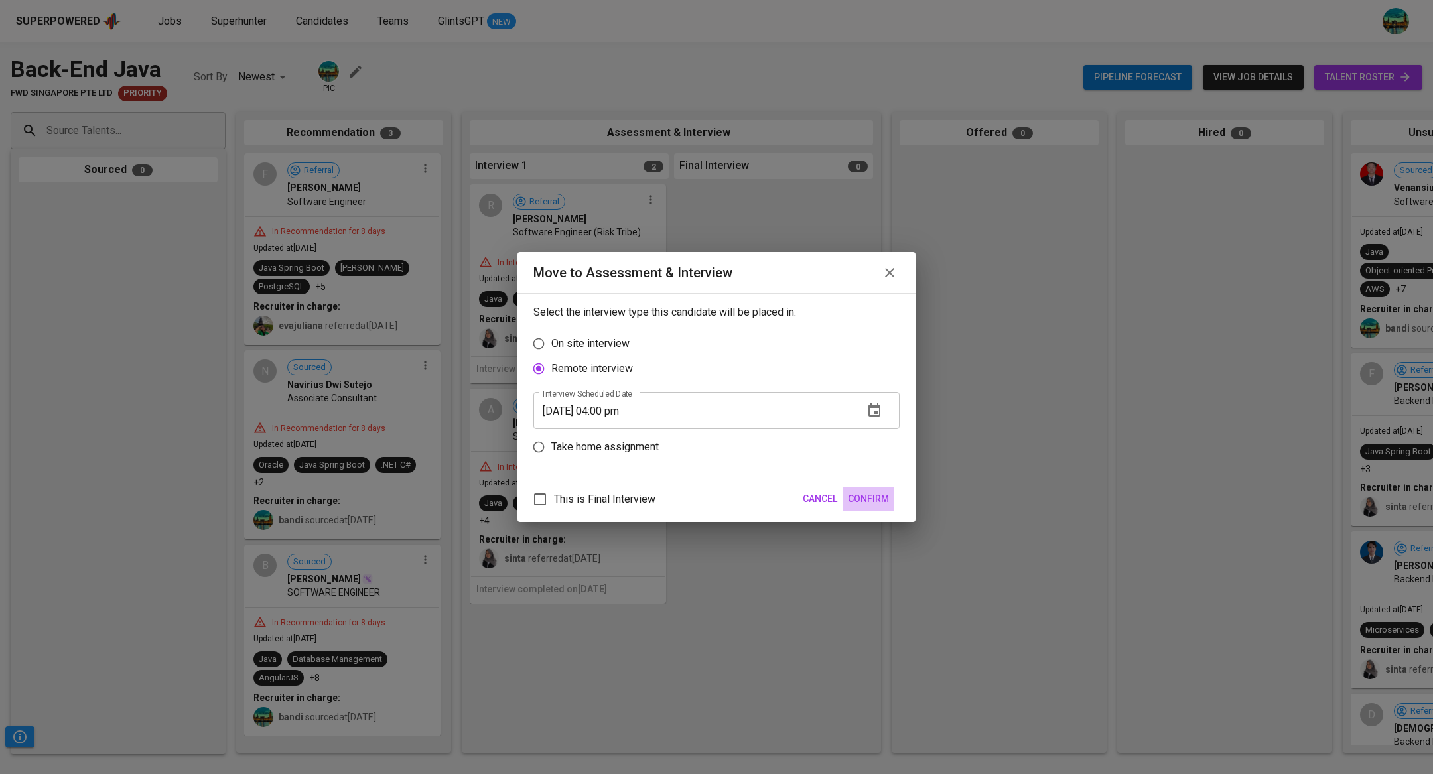
click at [879, 499] on span "Confirm" at bounding box center [868, 499] width 41 height 17
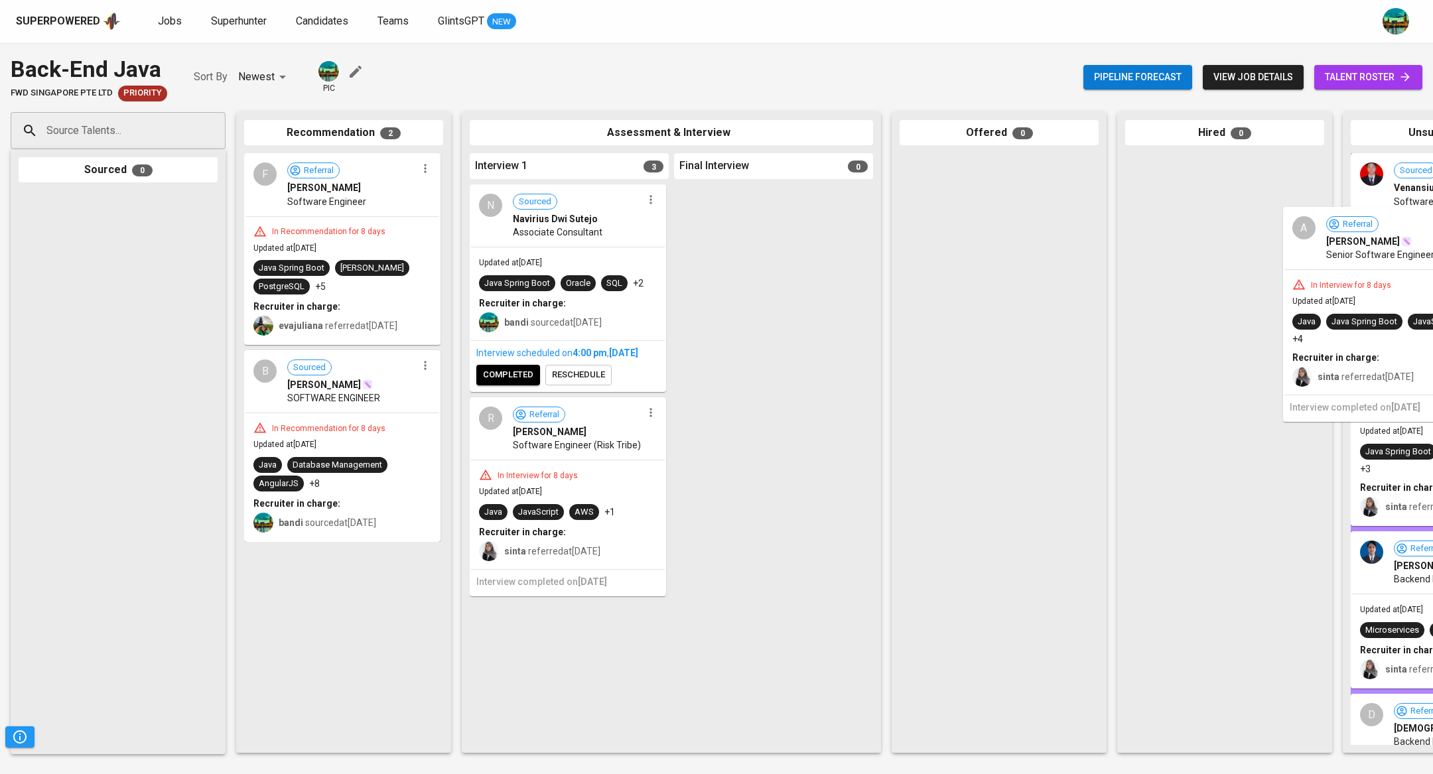
drag, startPoint x: 606, startPoint y: 569, endPoint x: 1432, endPoint y: 238, distance: 889.9
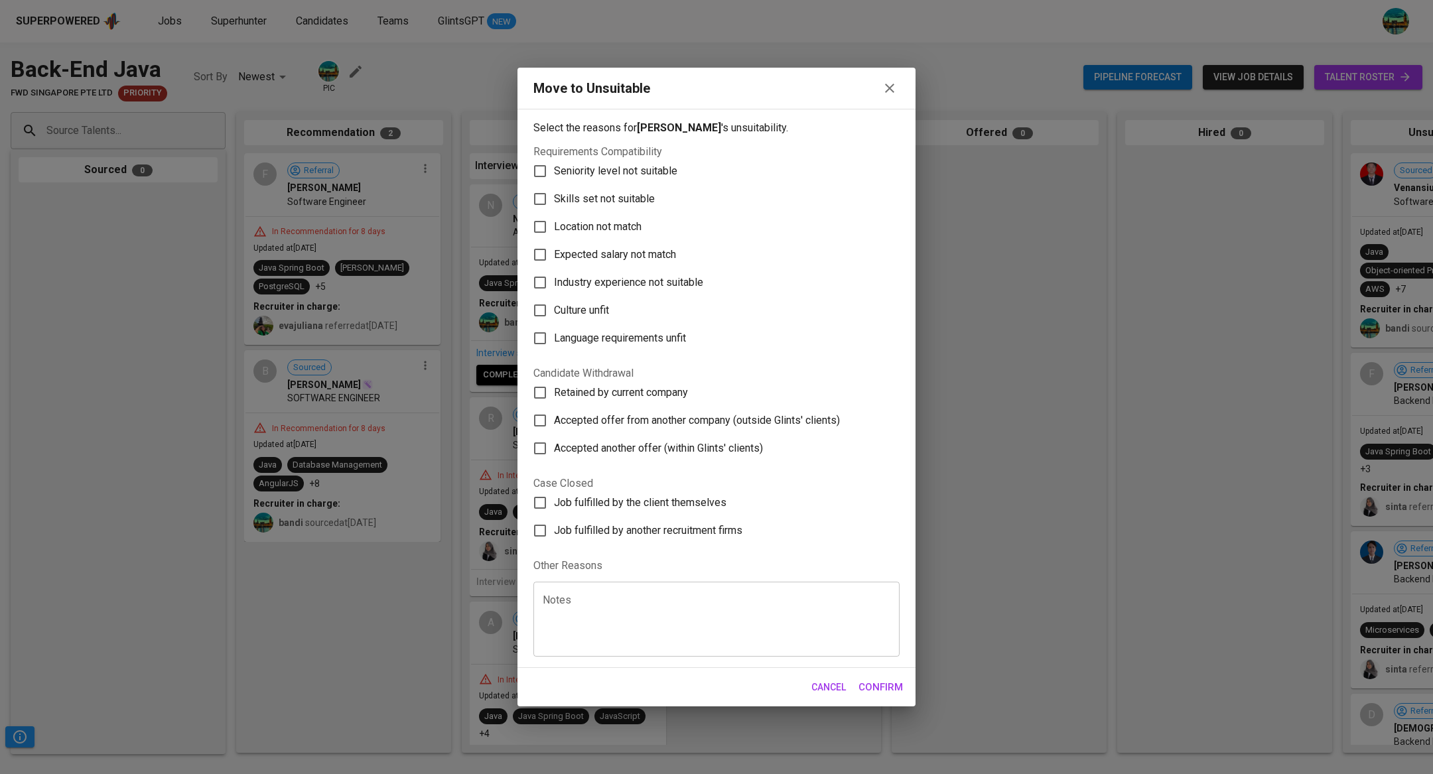
click at [598, 198] on span "Skills set not suitable" at bounding box center [604, 199] width 101 height 16
click at [554, 198] on input "Skills set not suitable" at bounding box center [540, 199] width 28 height 28
checkbox input "true"
click at [603, 169] on span "Seniority level not suitable" at bounding box center [615, 171] width 123 height 16
click at [554, 169] on input "Seniority level not suitable" at bounding box center [540, 171] width 28 height 28
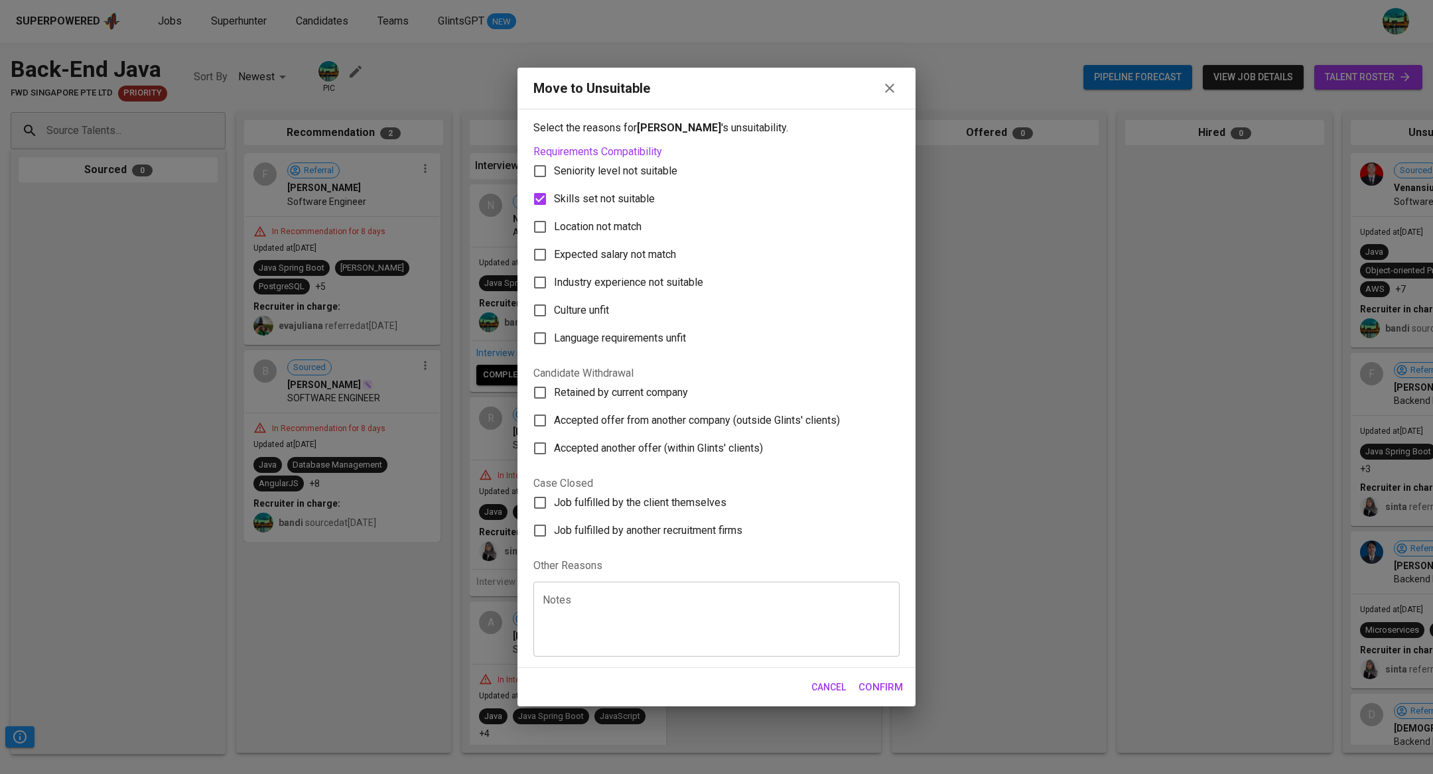
checkbox input "true"
click at [866, 680] on span "Confirm" at bounding box center [881, 687] width 44 height 17
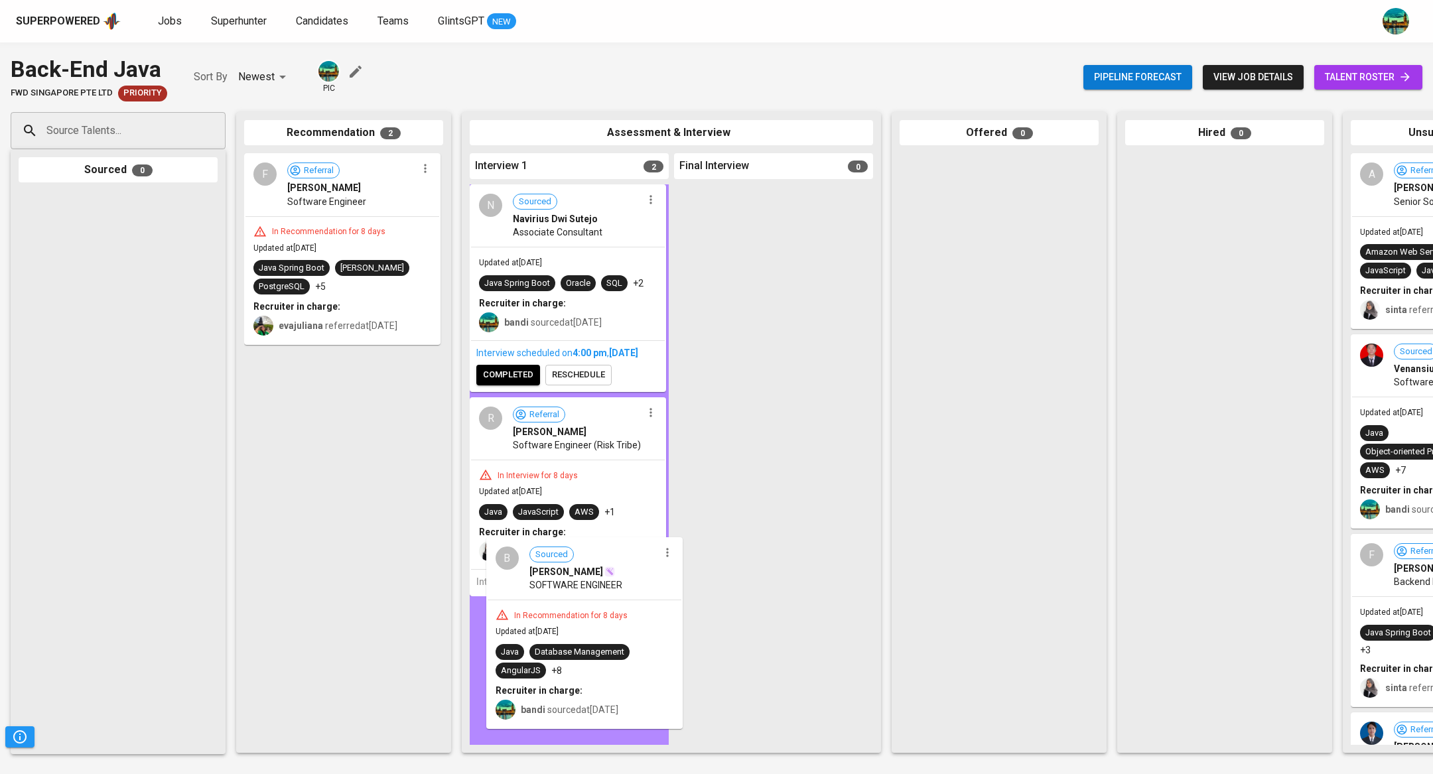
drag, startPoint x: 387, startPoint y: 401, endPoint x: 636, endPoint y: 590, distance: 312.1
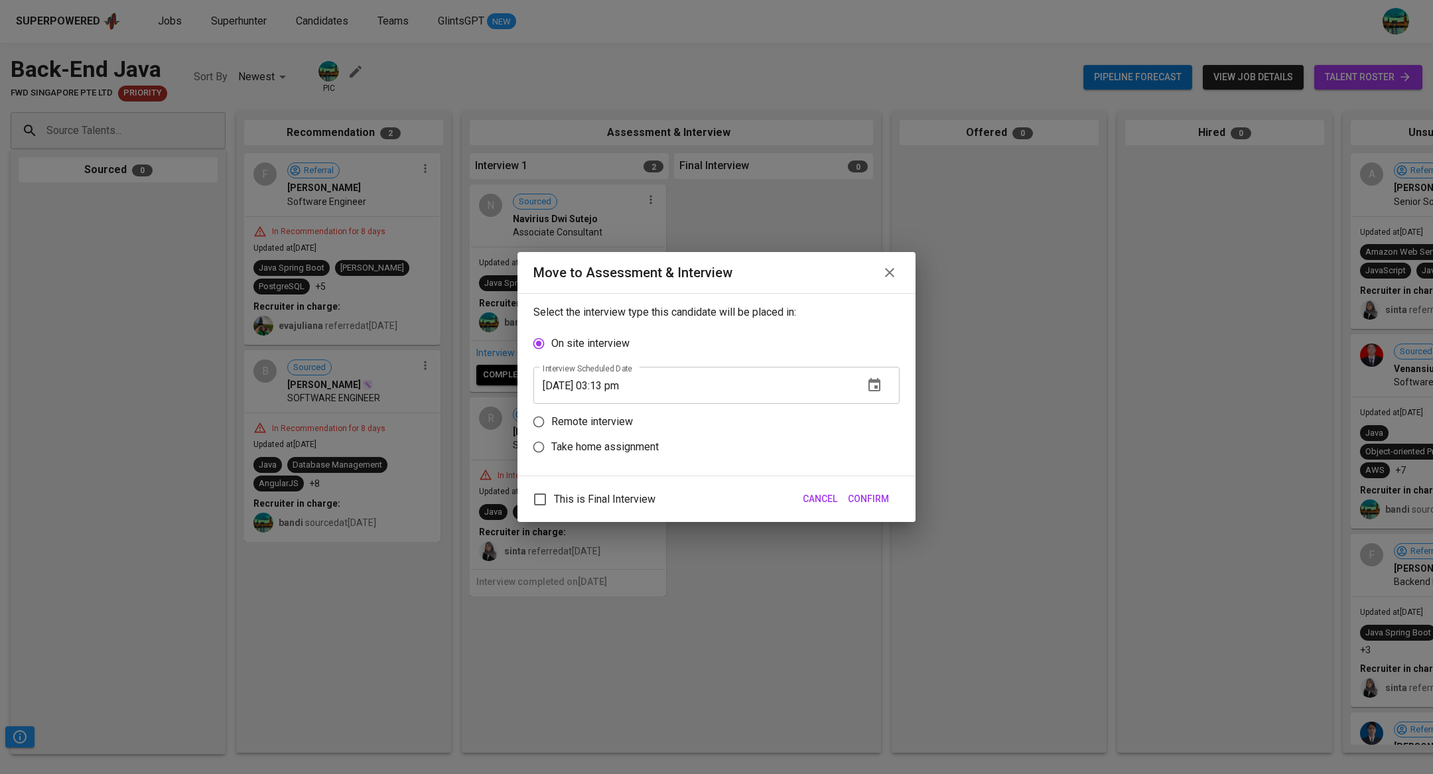
click at [596, 414] on p "Remote interview" at bounding box center [592, 422] width 82 height 16
click at [551, 414] on input "Remote interview" at bounding box center [538, 421] width 25 height 25
radio input "true"
click at [869, 495] on span "Confirm" at bounding box center [868, 499] width 41 height 17
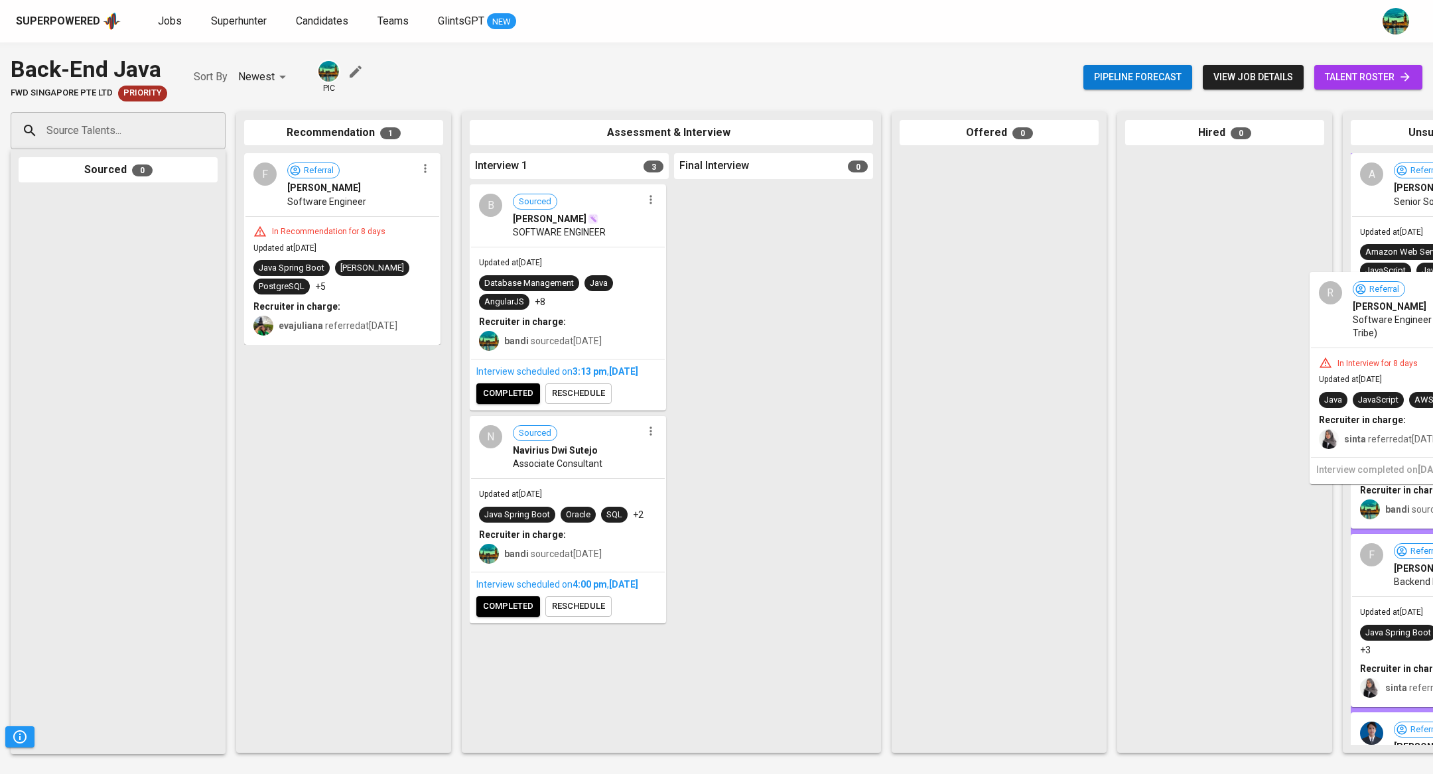
drag, startPoint x: 587, startPoint y: 612, endPoint x: 1432, endPoint y: 336, distance: 889.6
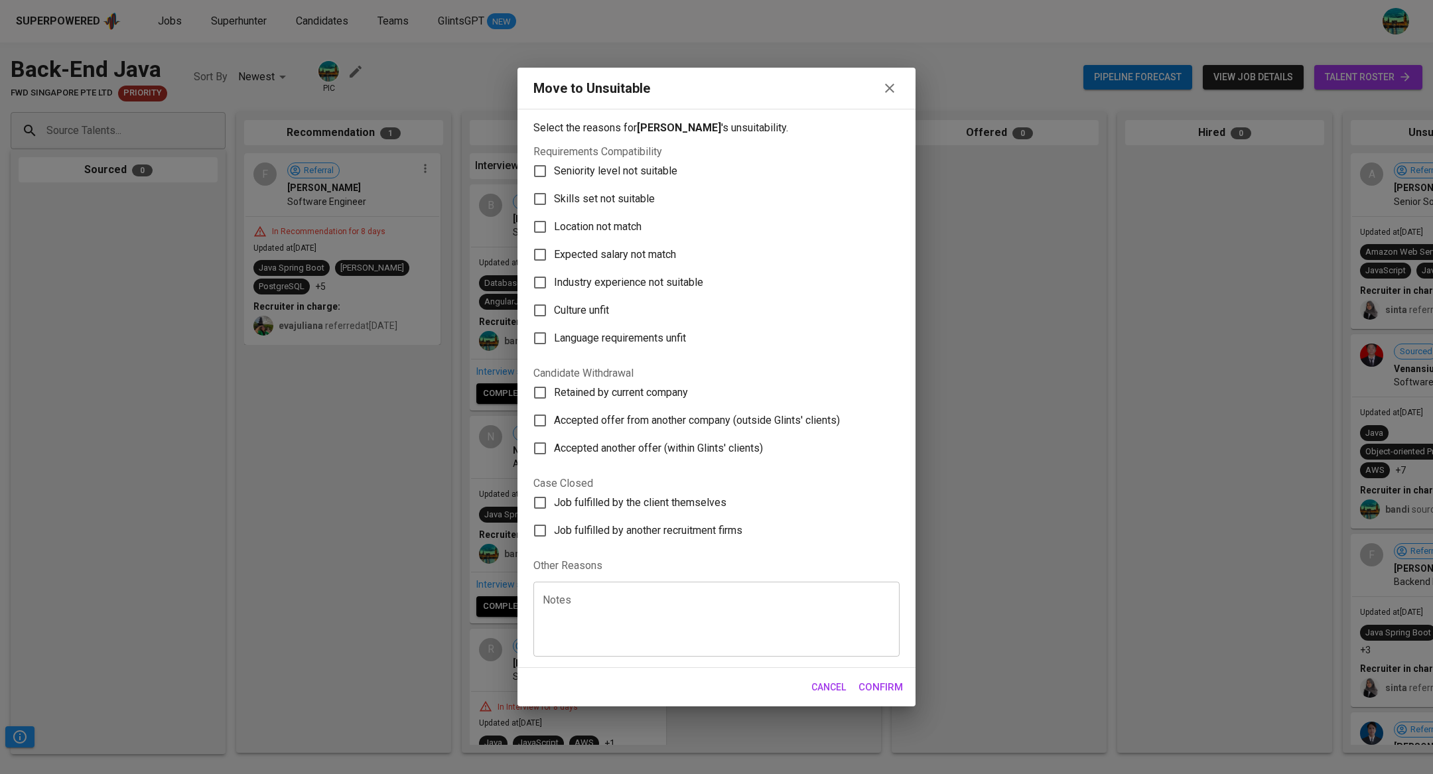
click at [604, 421] on span "Accepted offer from another company (outside Glints' clients)" at bounding box center [697, 421] width 286 height 16
click at [554, 421] on input "Accepted offer from another company (outside Glints' clients)" at bounding box center [540, 421] width 28 height 28
click at [618, 416] on span "Accepted offer from another company (outside Glints' clients)" at bounding box center [697, 421] width 286 height 16
click at [554, 416] on input "Accepted offer from another company (outside Glints' clients)" at bounding box center [540, 421] width 28 height 28
checkbox input "false"
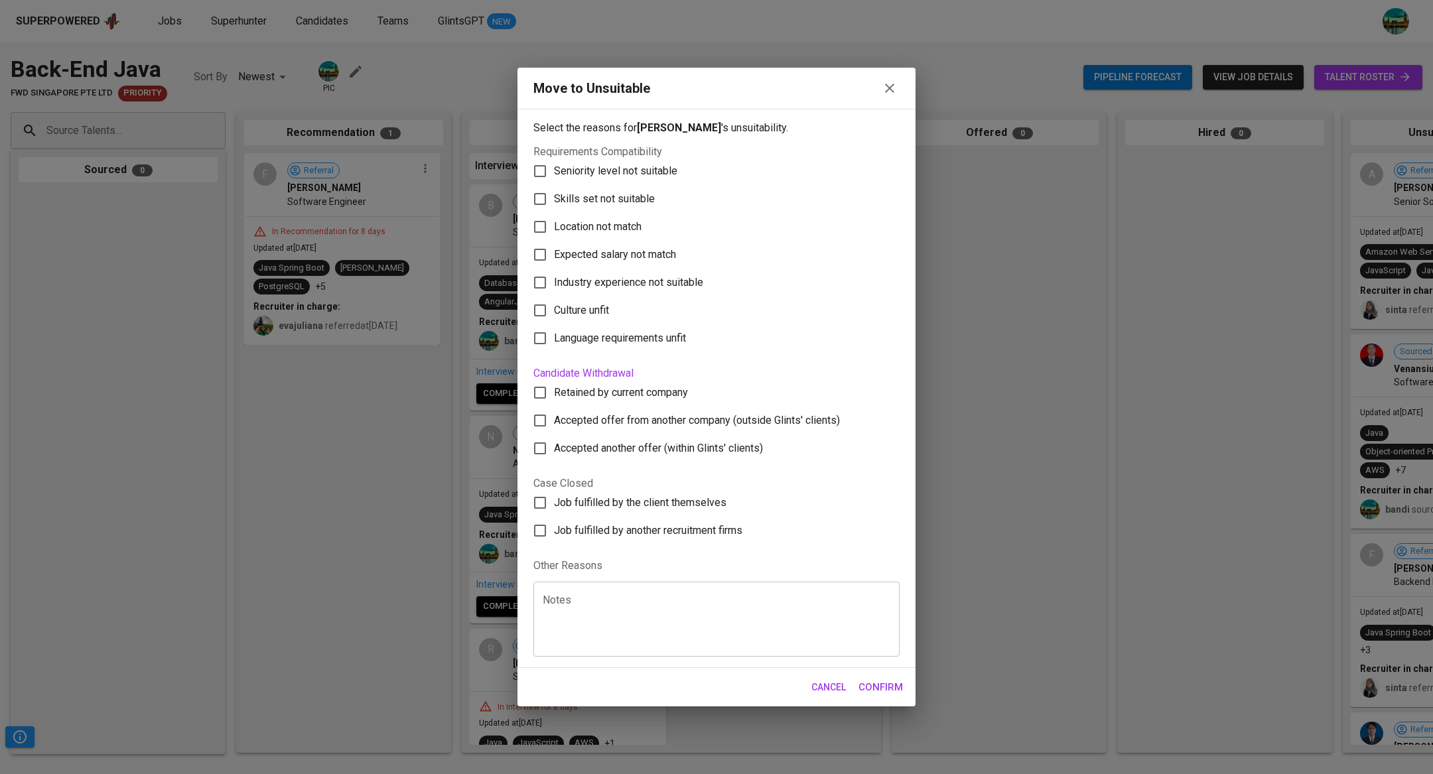
click at [602, 590] on div "Notes" at bounding box center [716, 619] width 366 height 75
type textarea "MIA"
click at [885, 686] on span "Confirm" at bounding box center [881, 687] width 44 height 17
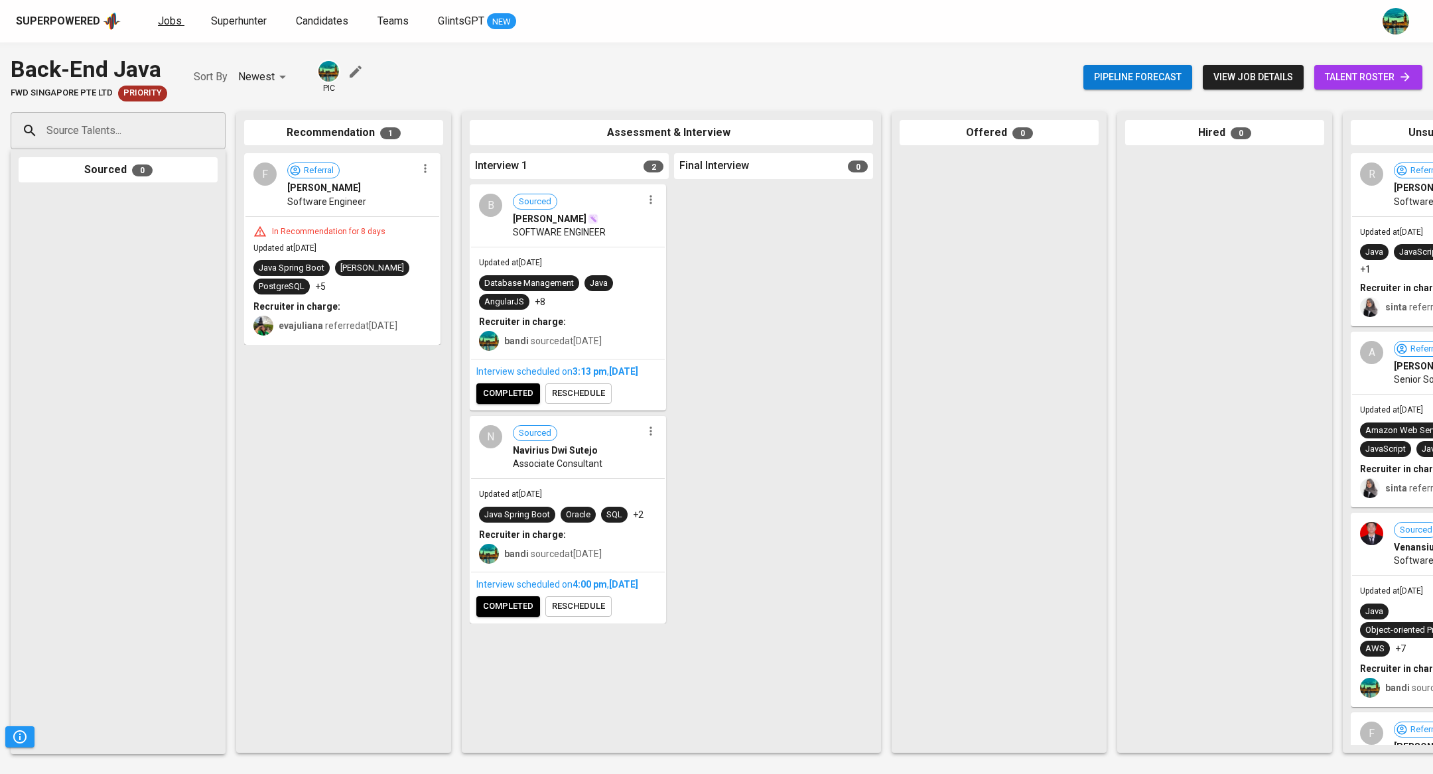
click at [163, 29] on link "Jobs" at bounding box center [171, 21] width 27 height 17
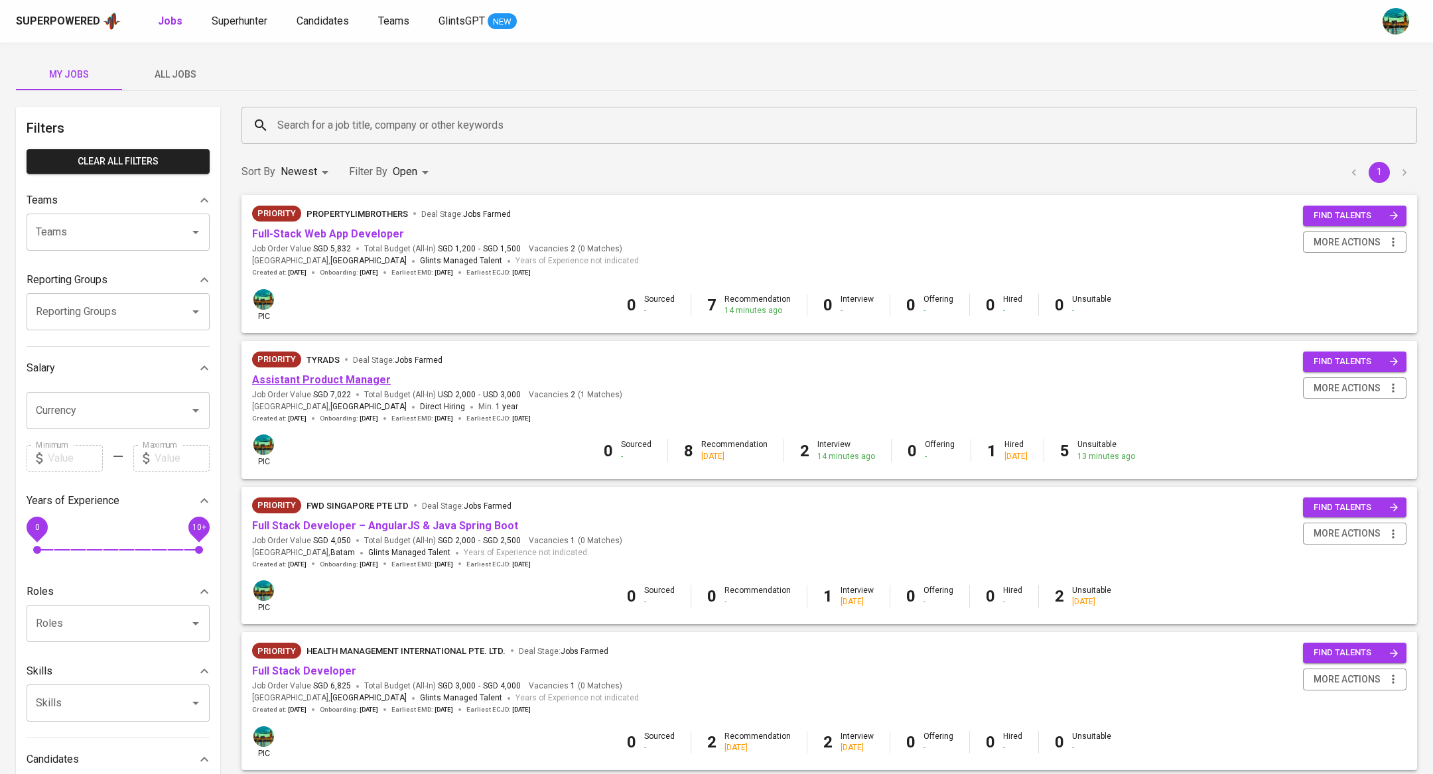
click at [330, 376] on link "Assistant Product Manager" at bounding box center [321, 380] width 139 height 13
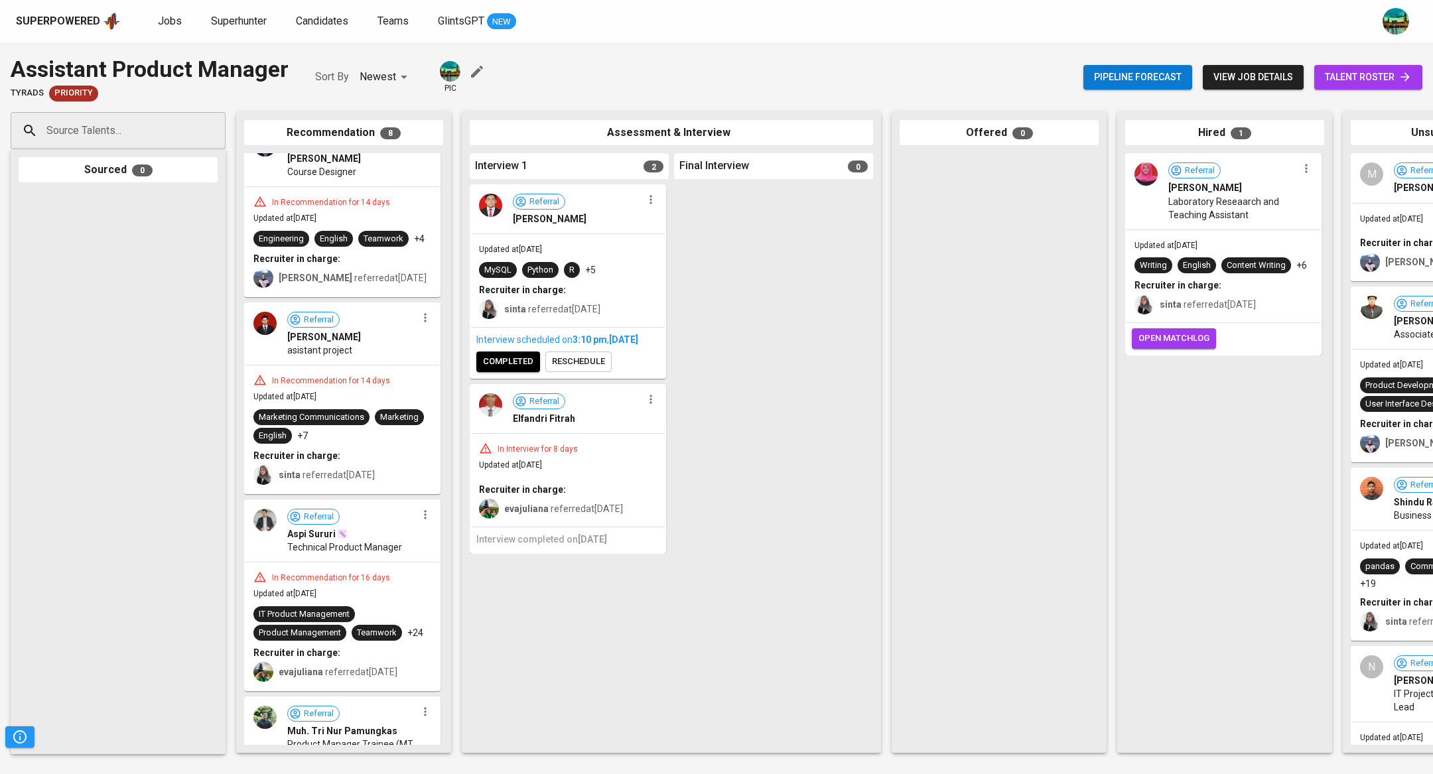
scroll to position [981, 0]
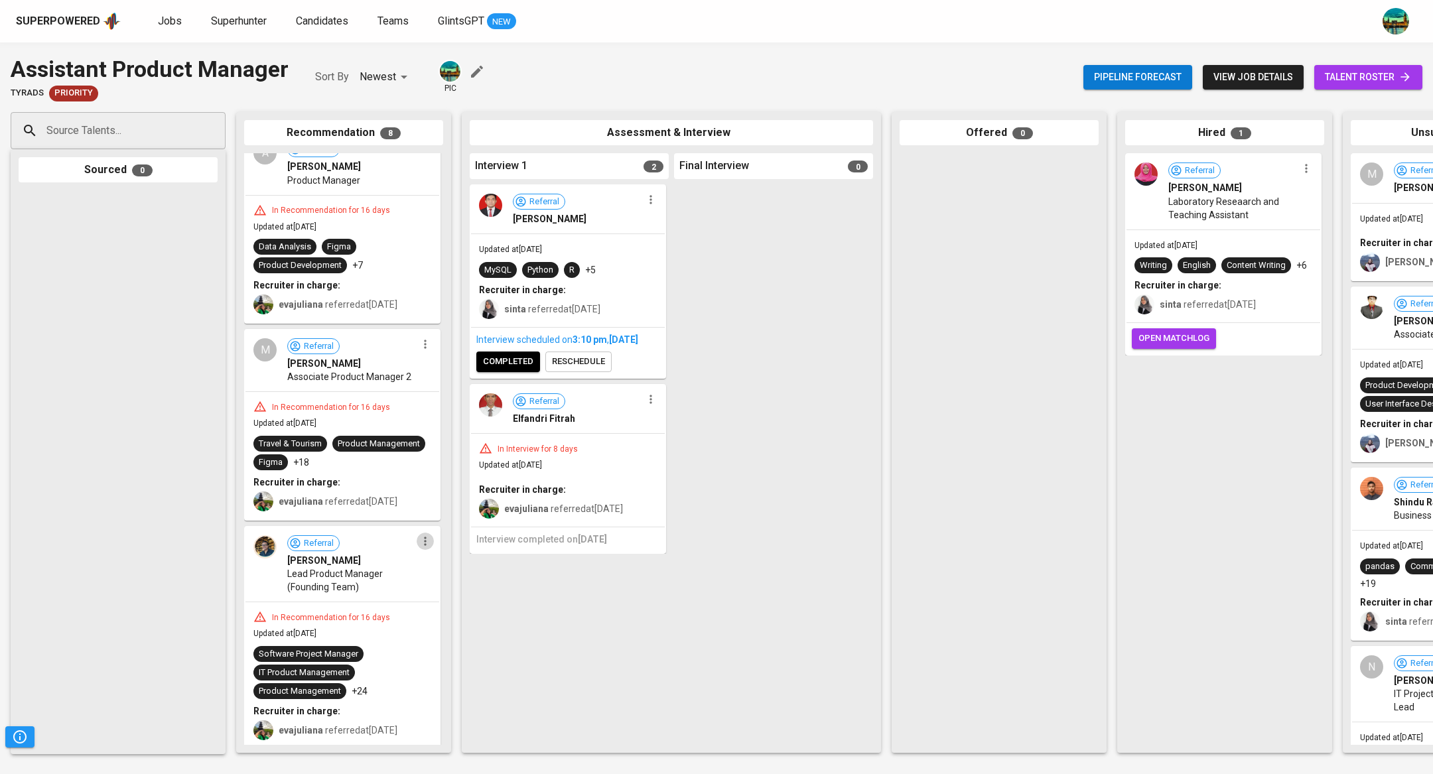
click at [419, 541] on icon "button" at bounding box center [425, 541] width 13 height 13
click at [434, 606] on span "Move to unsuitable" at bounding box center [458, 602] width 70 height 12
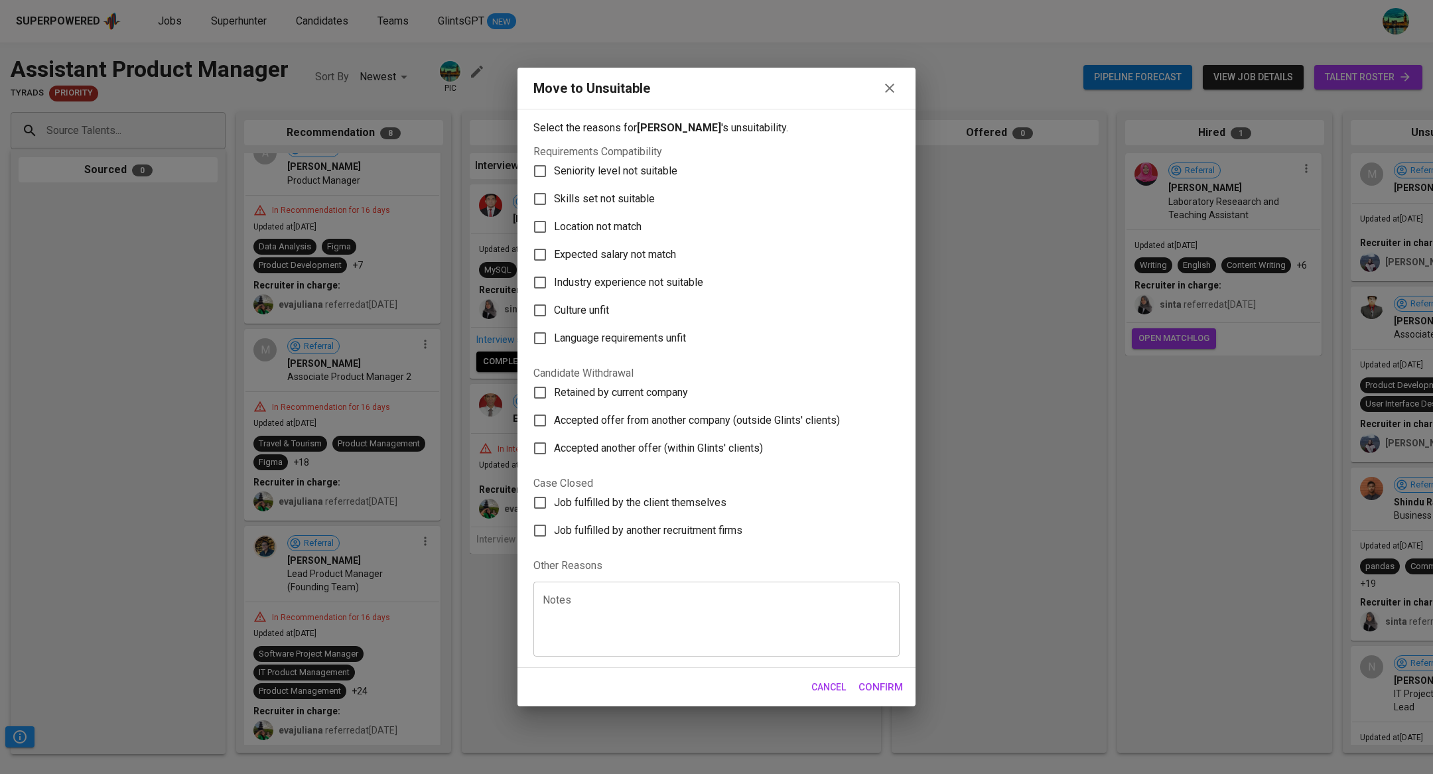
click at [631, 204] on span "Skills set not suitable" at bounding box center [604, 199] width 101 height 16
click at [554, 204] on input "Skills set not suitable" at bounding box center [540, 199] width 28 height 28
checkbox input "true"
click at [598, 306] on span "Culture unfit" at bounding box center [581, 311] width 55 height 16
click at [554, 306] on input "Culture unfit" at bounding box center [540, 311] width 28 height 28
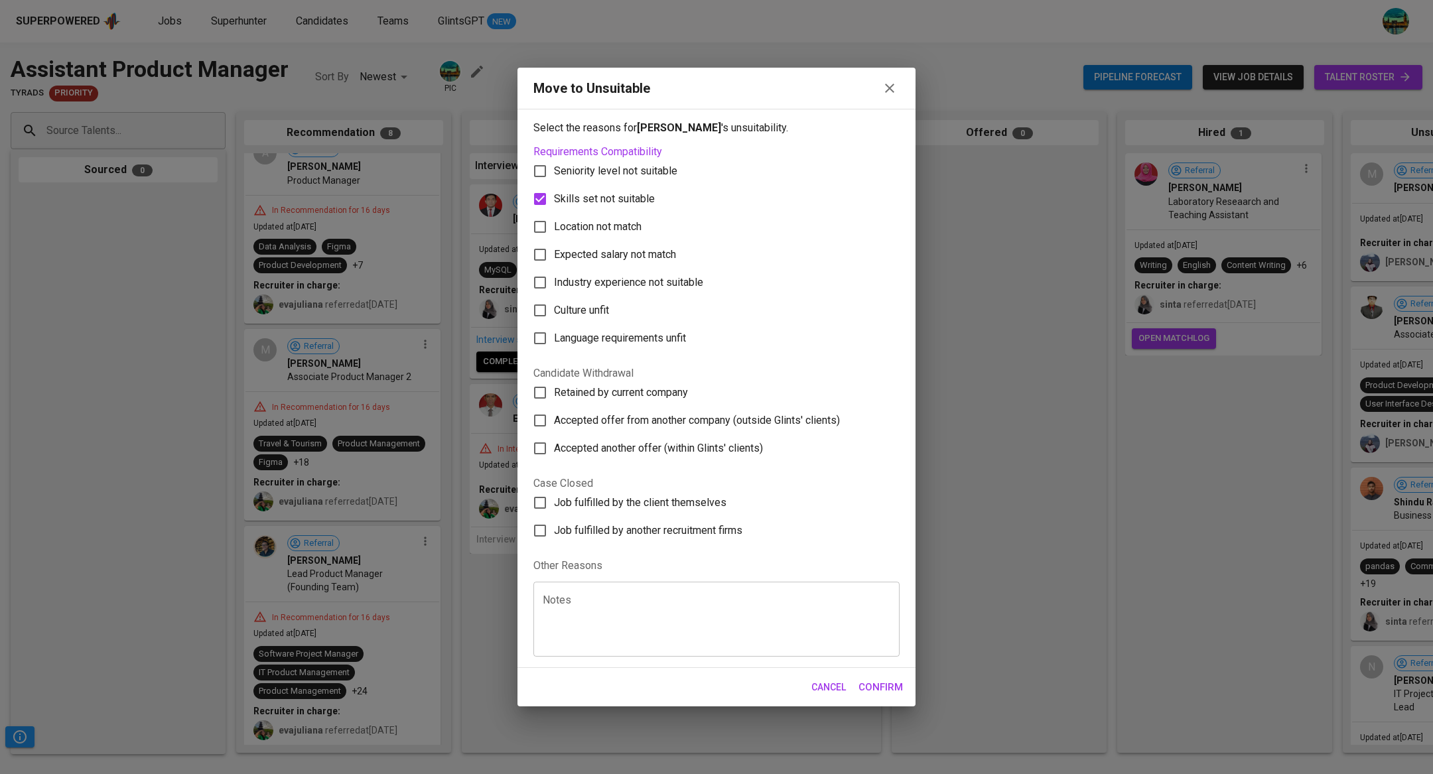
checkbox input "true"
click at [880, 690] on span "Confirm" at bounding box center [881, 687] width 44 height 17
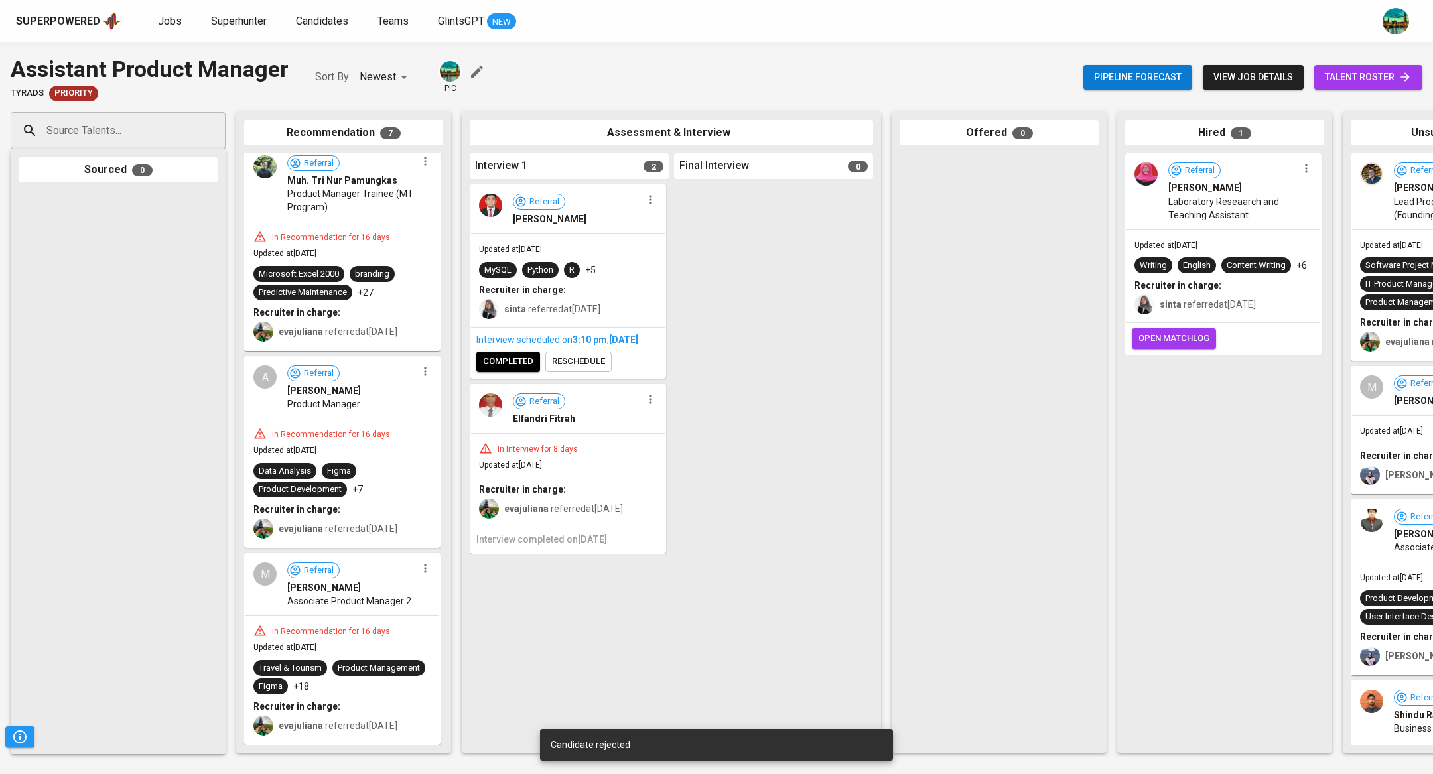
scroll to position [754, 0]
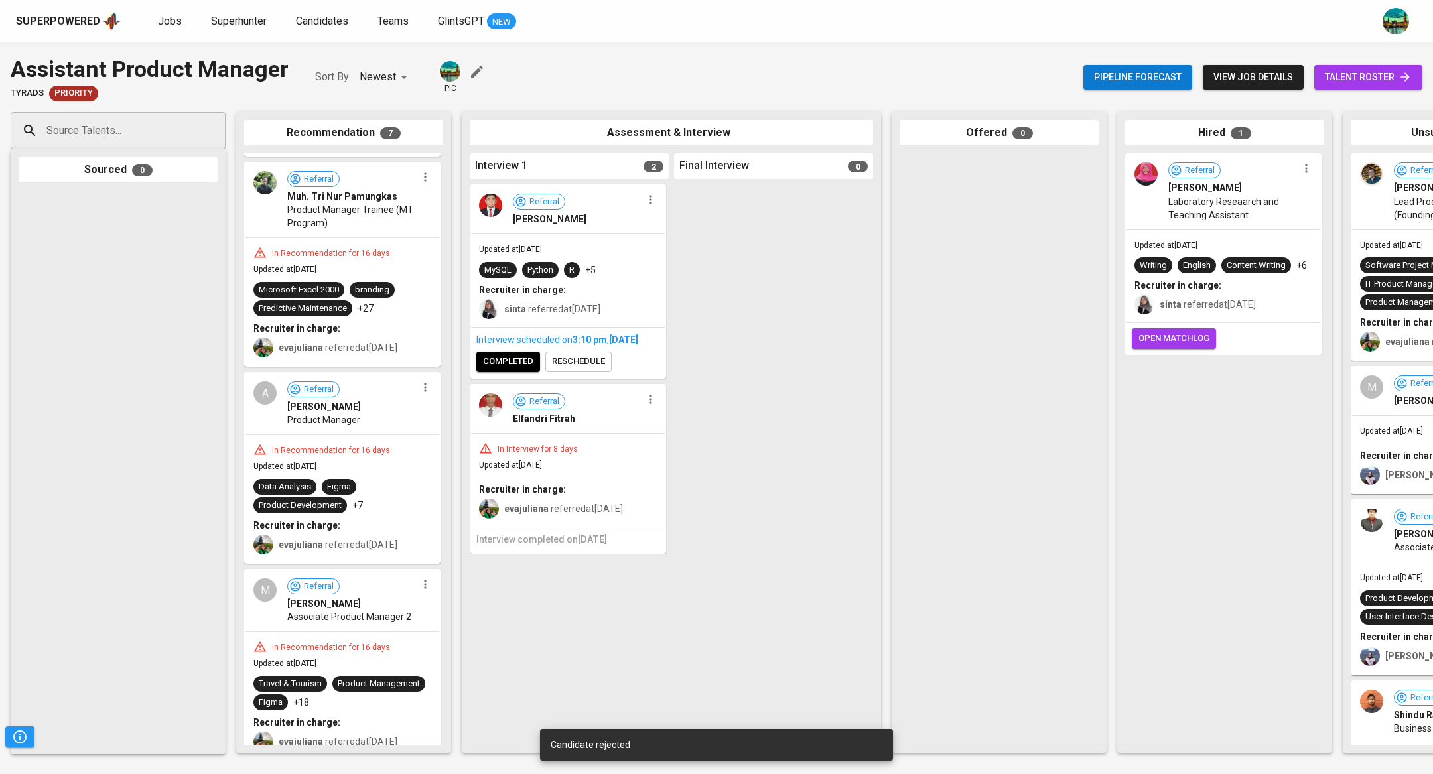
click at [421, 581] on icon "button" at bounding box center [425, 584] width 13 height 13
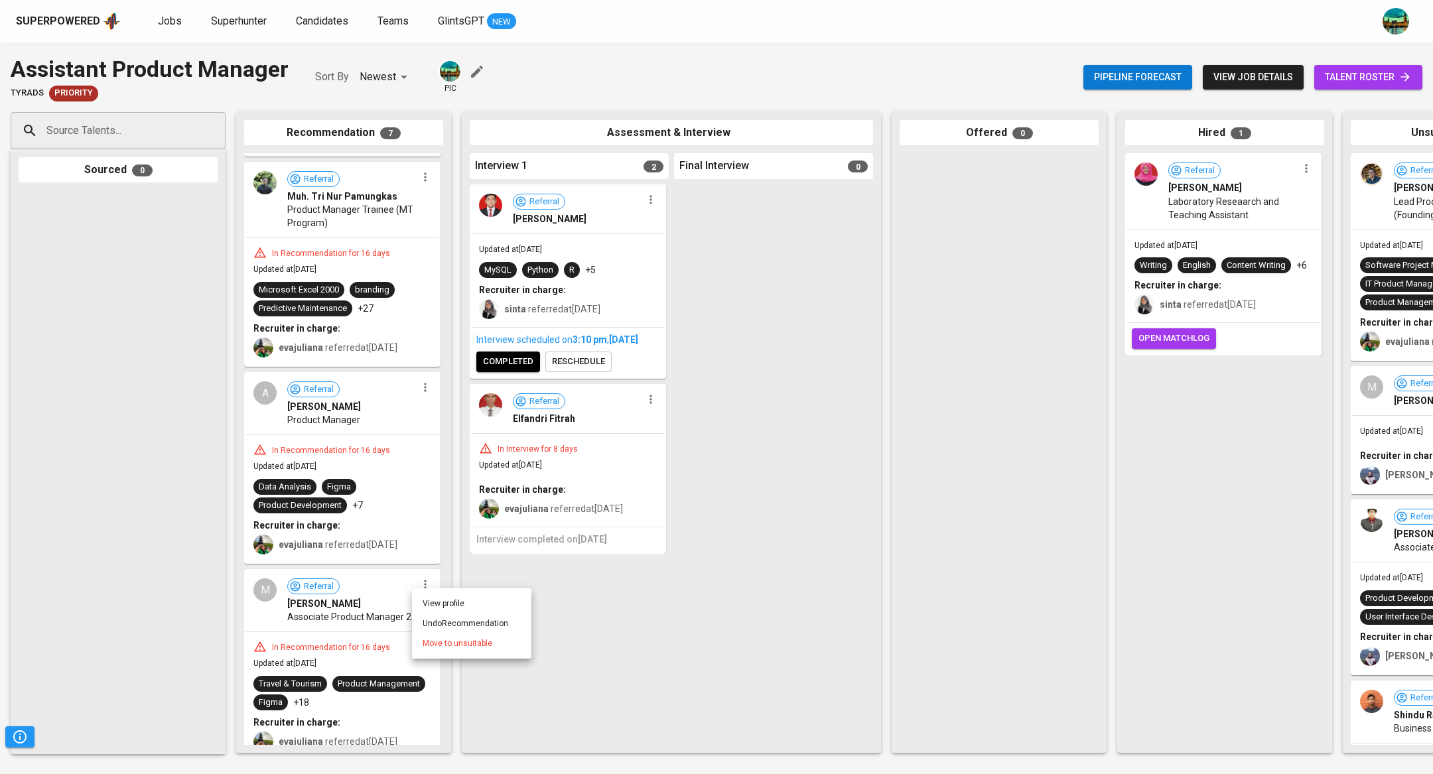
click at [462, 644] on span "Move to unsuitable" at bounding box center [458, 644] width 70 height 12
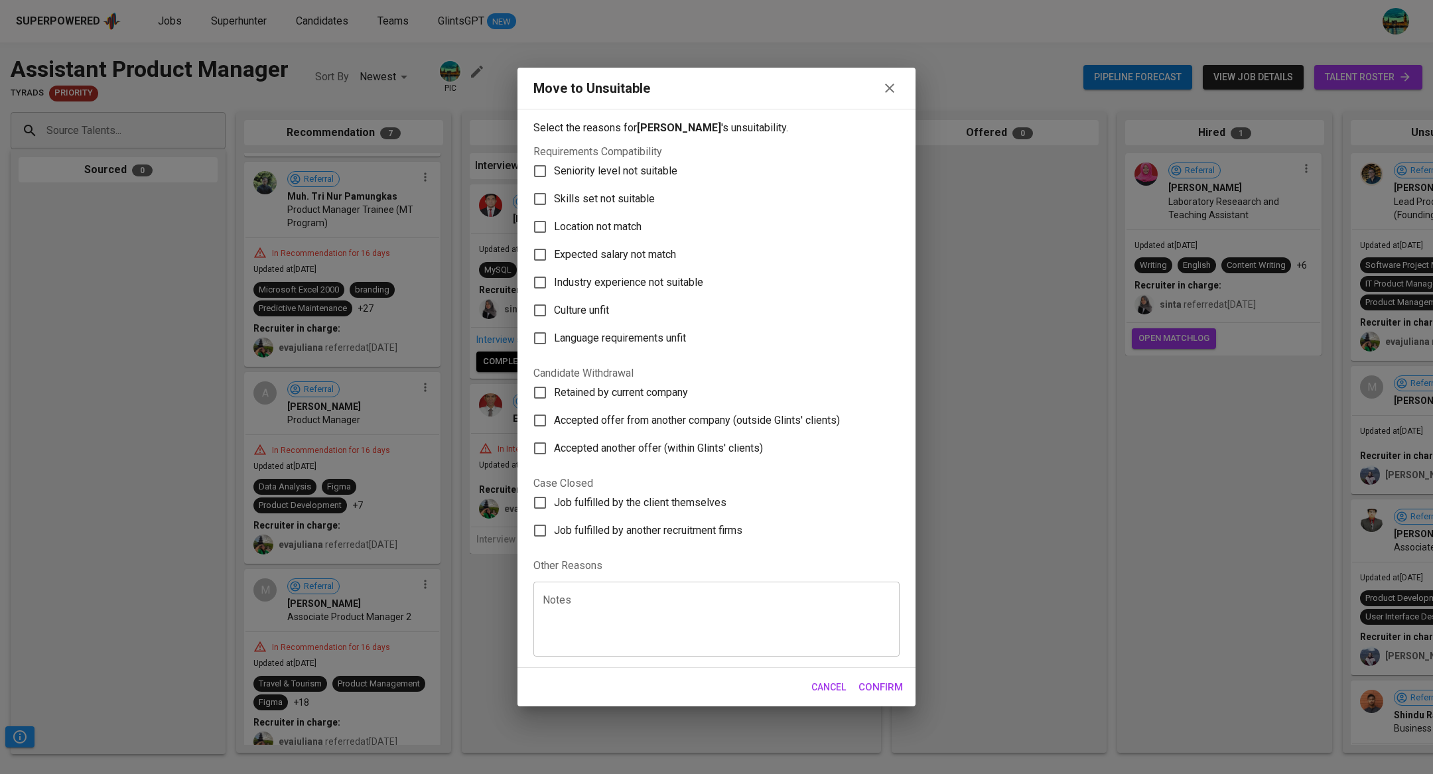
click at [620, 199] on span "Skills set not suitable" at bounding box center [604, 199] width 101 height 16
click at [554, 199] on input "Skills set not suitable" at bounding box center [540, 199] width 28 height 28
checkbox input "true"
click at [593, 307] on span "Culture unfit" at bounding box center [581, 311] width 55 height 16
click at [554, 307] on input "Culture unfit" at bounding box center [540, 311] width 28 height 28
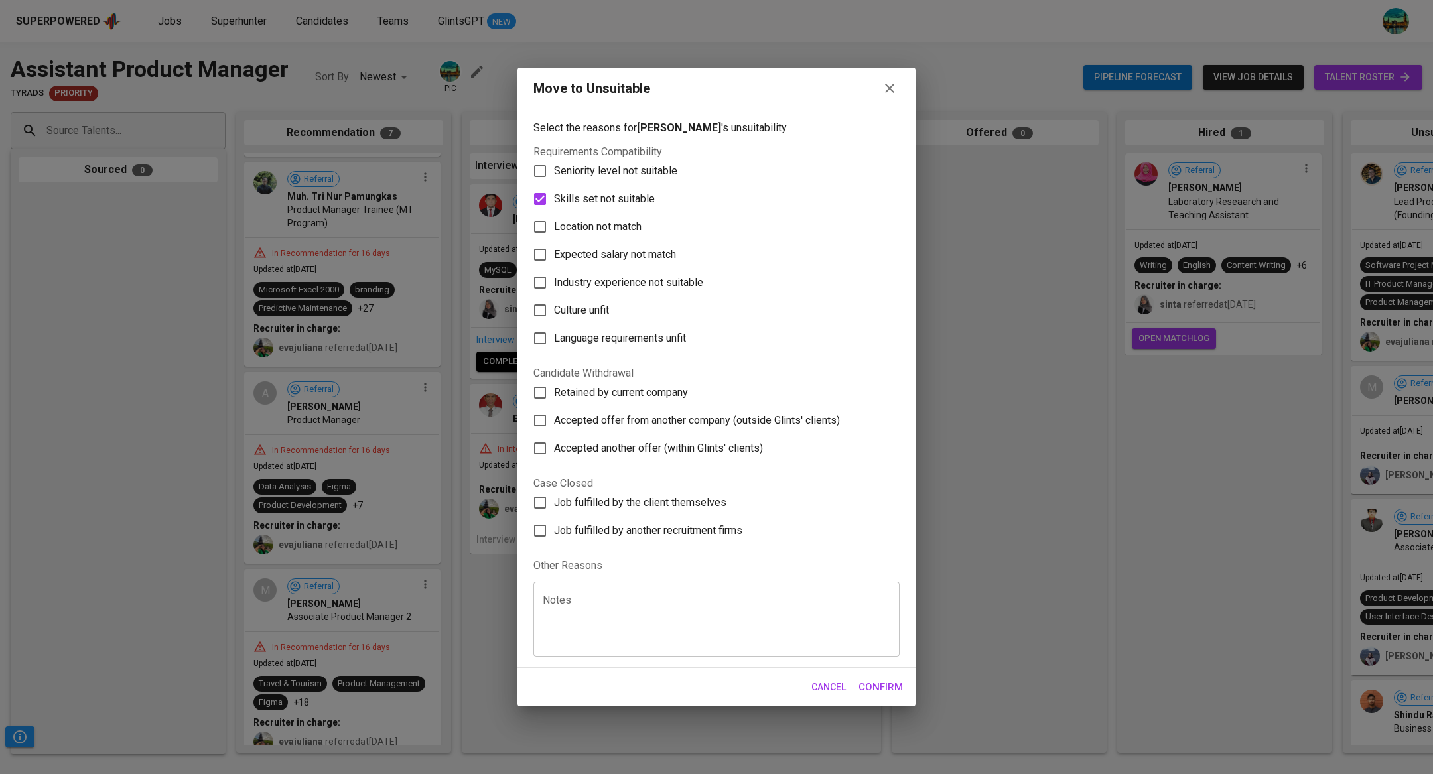
checkbox input "true"
click at [867, 686] on span "Confirm" at bounding box center [881, 687] width 44 height 17
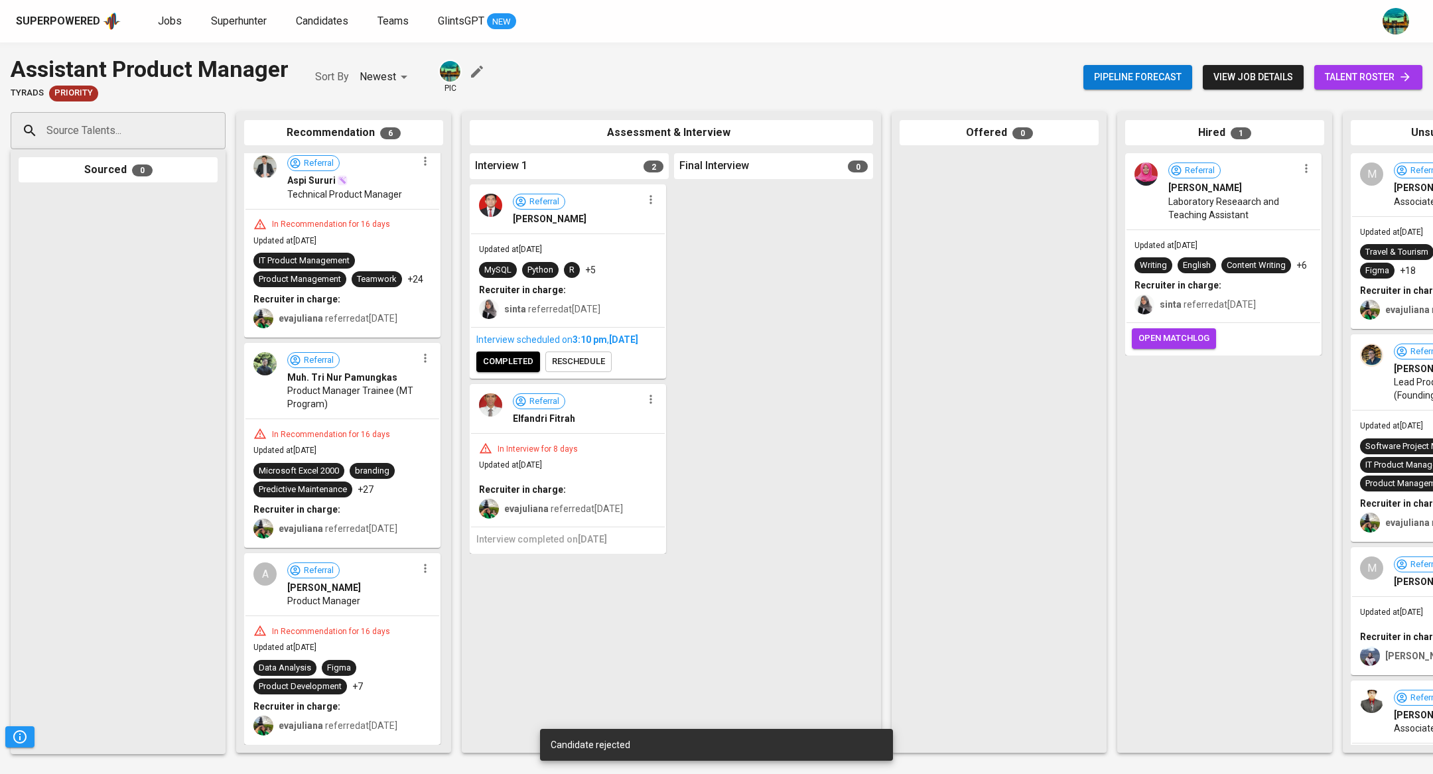
scroll to position [569, 0]
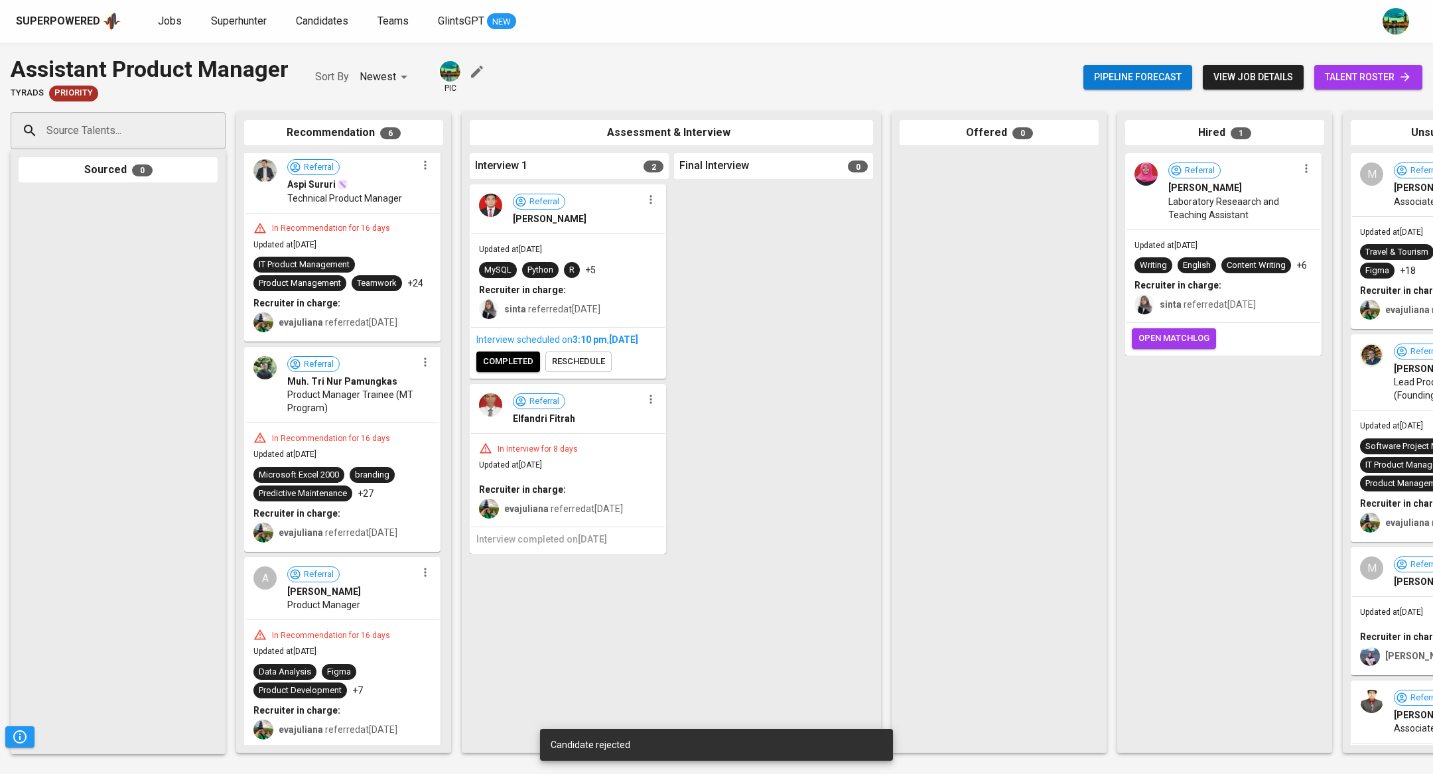
click at [419, 573] on icon "button" at bounding box center [425, 572] width 13 height 13
click at [463, 633] on span "Move to unsuitable" at bounding box center [458, 634] width 70 height 12
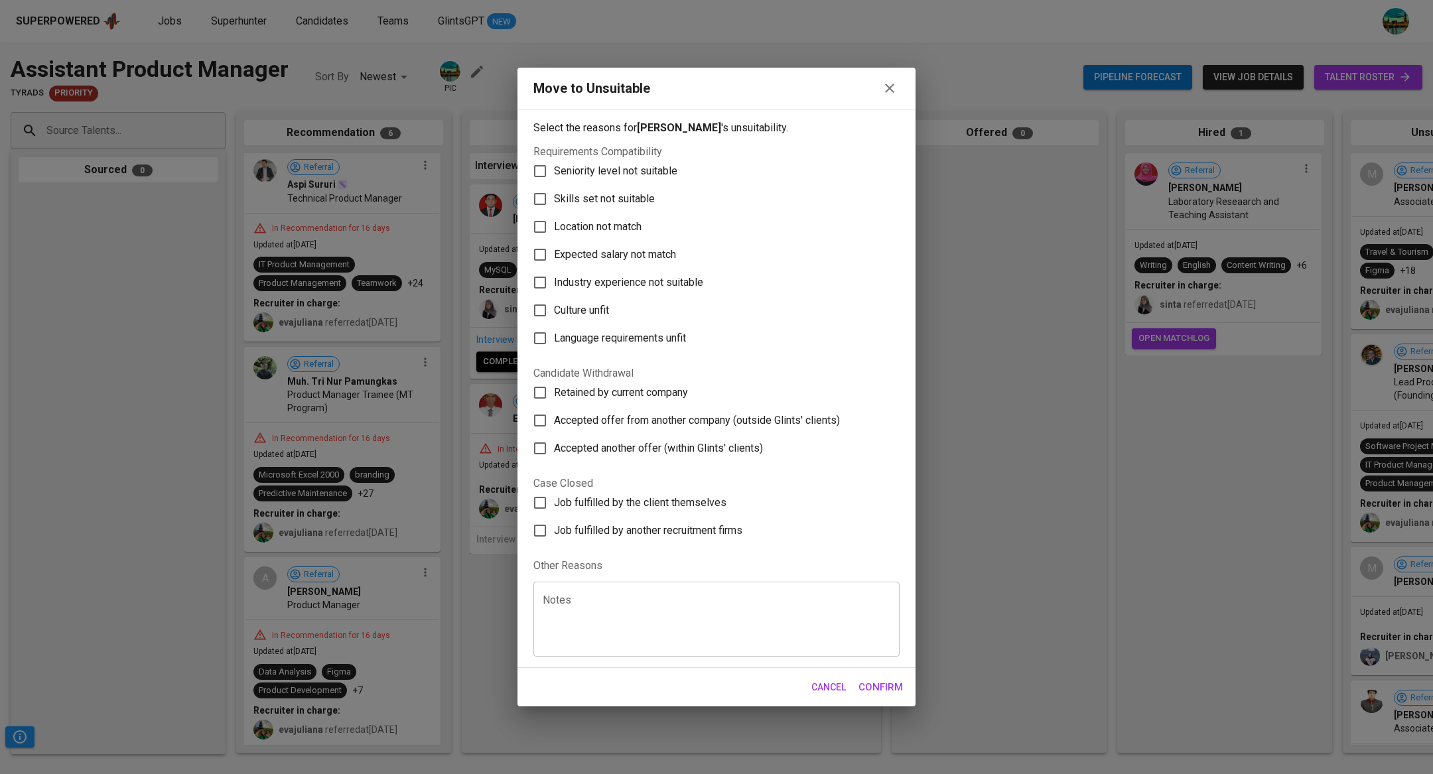
click at [642, 226] on span "Location not match" at bounding box center [598, 227] width 88 height 16
click at [554, 226] on input "Location not match" at bounding box center [540, 227] width 28 height 28
click at [627, 222] on span "Location not match" at bounding box center [598, 227] width 88 height 16
click at [554, 222] on input "Location not match" at bounding box center [540, 227] width 28 height 28
checkbox input "false"
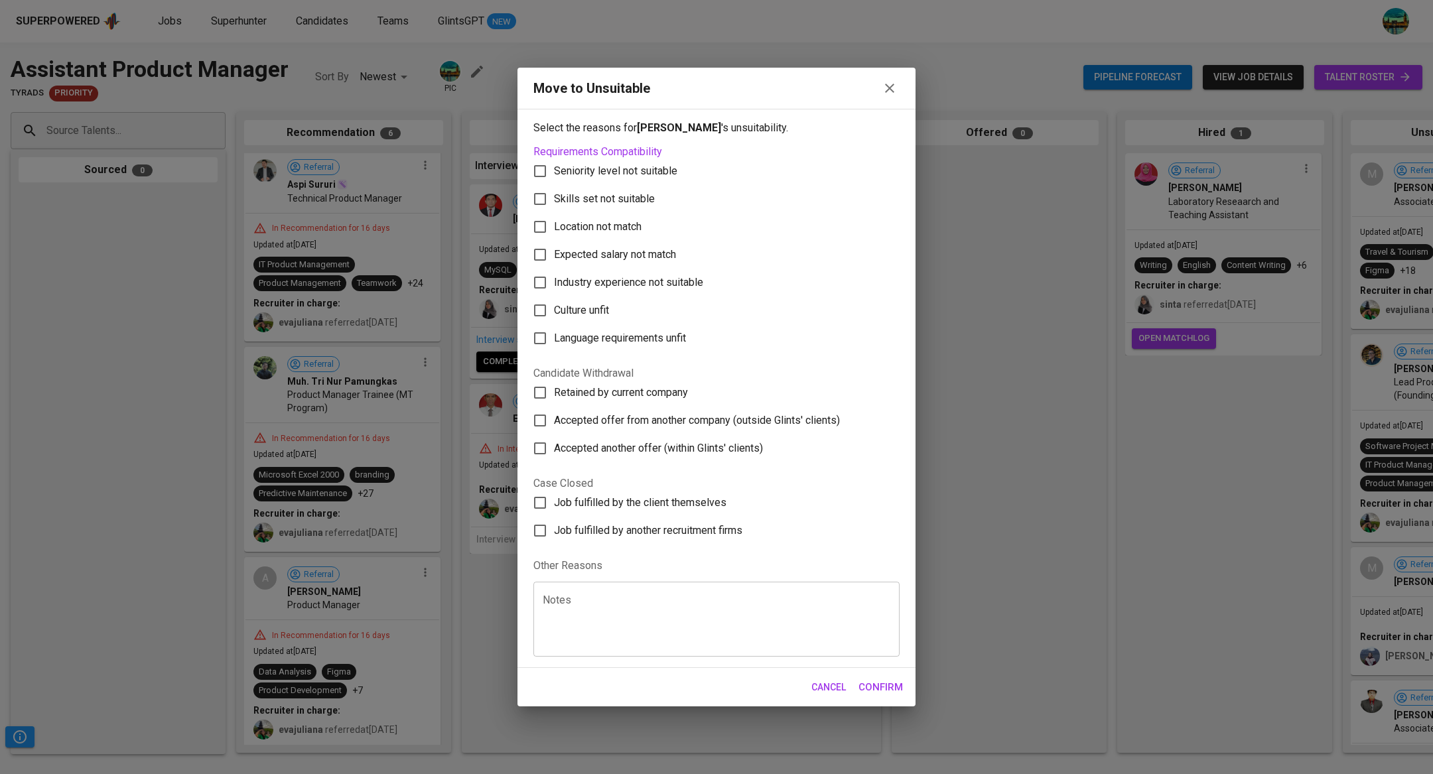
click at [626, 202] on span "Skills set not suitable" at bounding box center [604, 199] width 101 height 16
click at [554, 202] on input "Skills set not suitable" at bounding box center [540, 199] width 28 height 28
checkbox input "true"
click at [595, 305] on span "Culture unfit" at bounding box center [581, 311] width 55 height 16
click at [554, 305] on input "Culture unfit" at bounding box center [540, 311] width 28 height 28
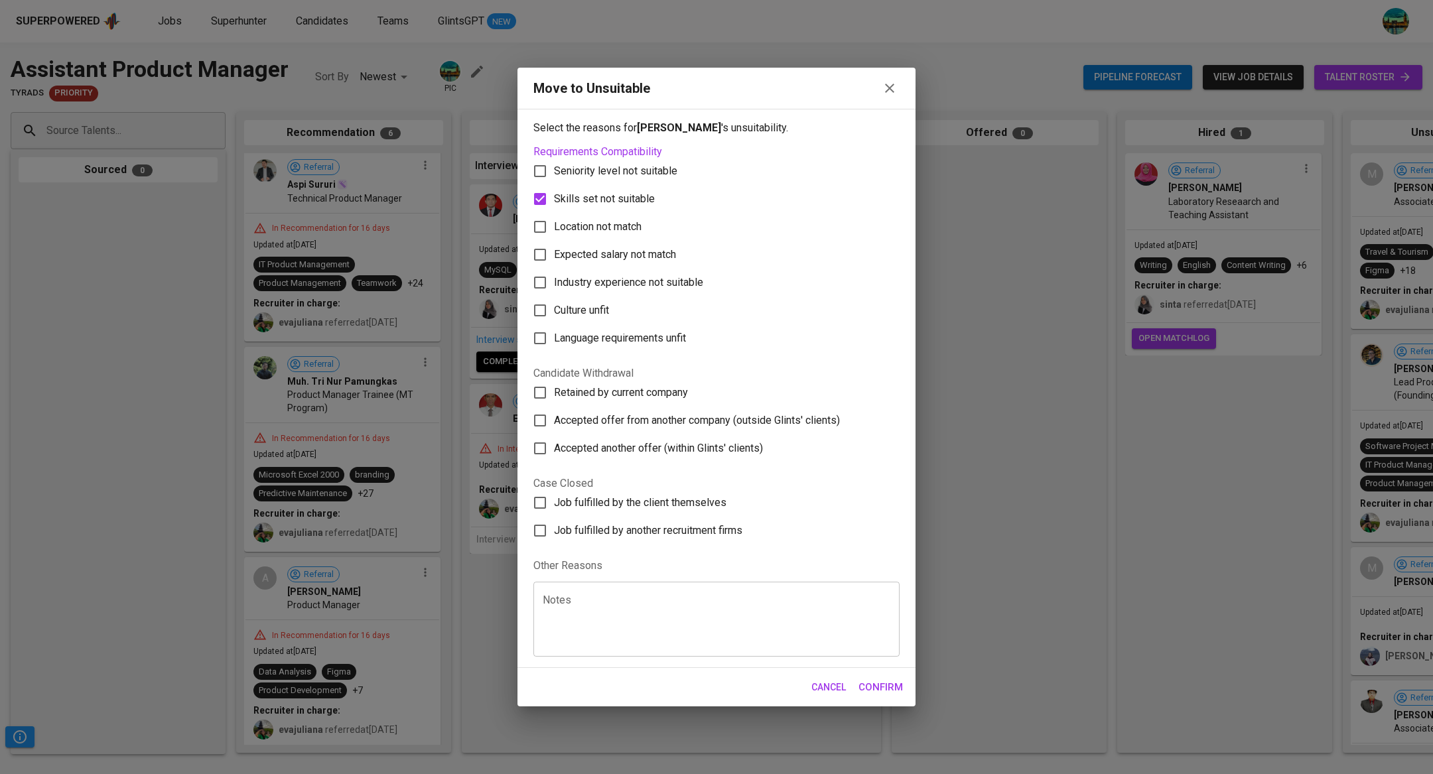
checkbox input "true"
click at [888, 692] on span "Confirm" at bounding box center [881, 687] width 44 height 17
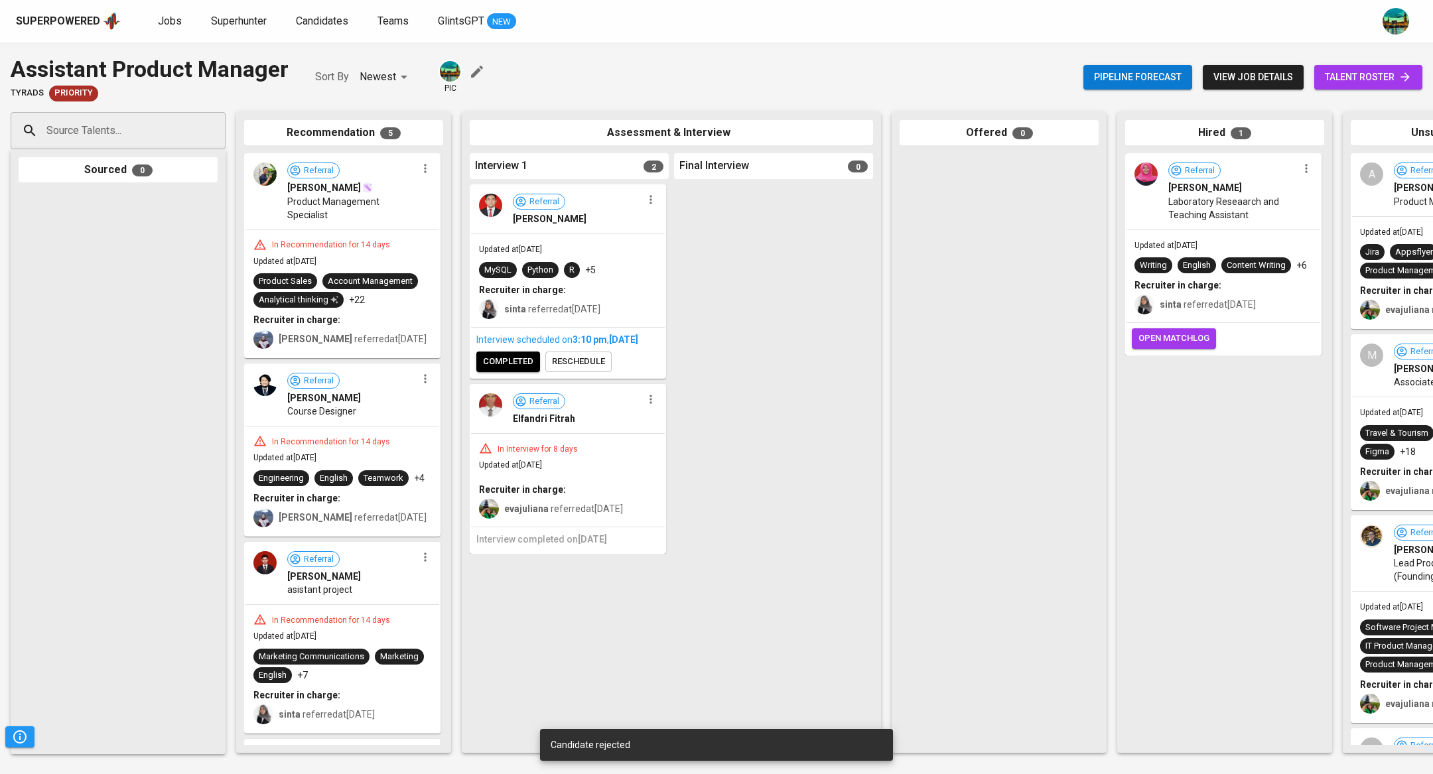
scroll to position [378, 0]
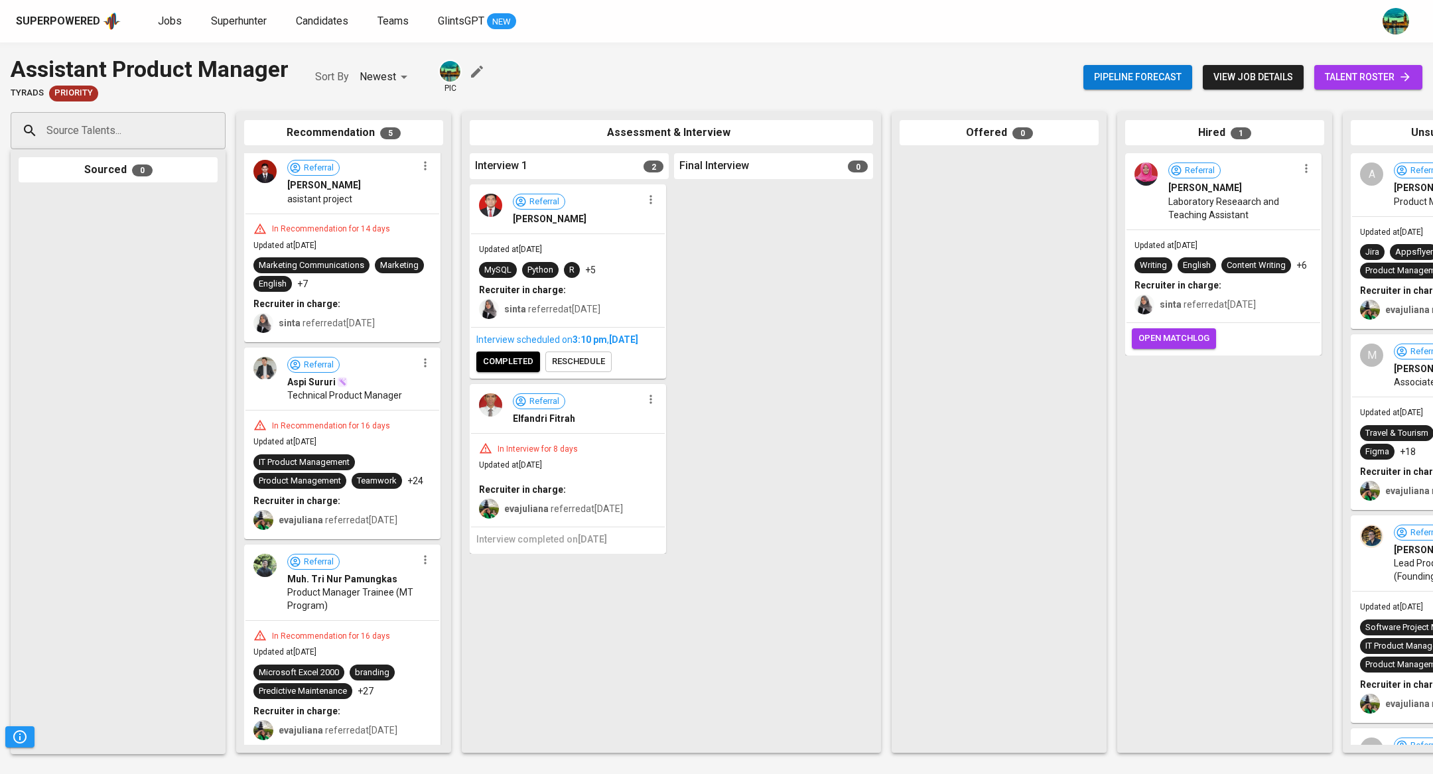
click at [423, 563] on button "button" at bounding box center [425, 559] width 17 height 17
click at [444, 617] on span "Move to unsuitable" at bounding box center [458, 620] width 70 height 12
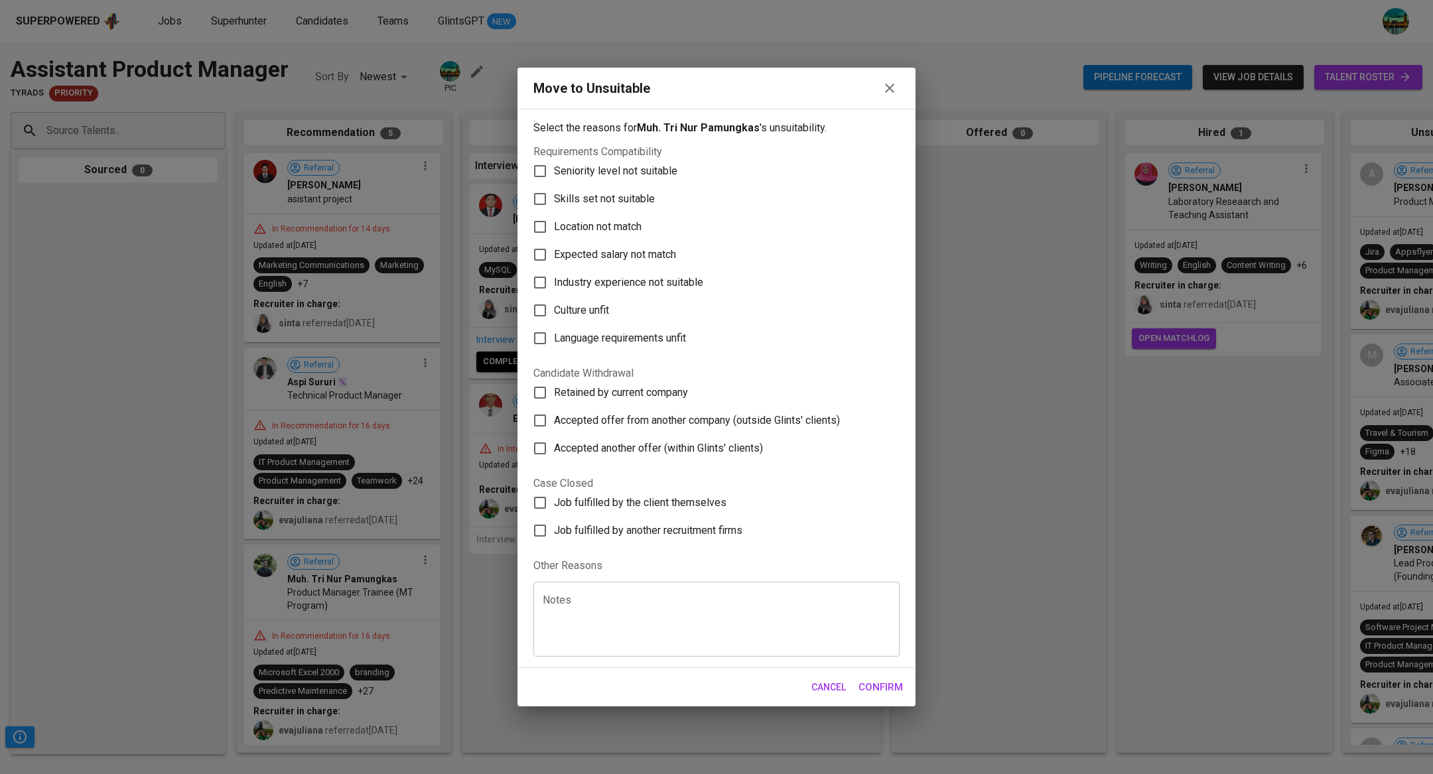
click at [631, 200] on span "Skills set not suitable" at bounding box center [604, 199] width 101 height 16
click at [554, 200] on input "Skills set not suitable" at bounding box center [540, 199] width 28 height 28
checkbox input "true"
click at [602, 307] on span "Culture unfit" at bounding box center [581, 311] width 55 height 16
click at [554, 307] on input "Culture unfit" at bounding box center [540, 311] width 28 height 28
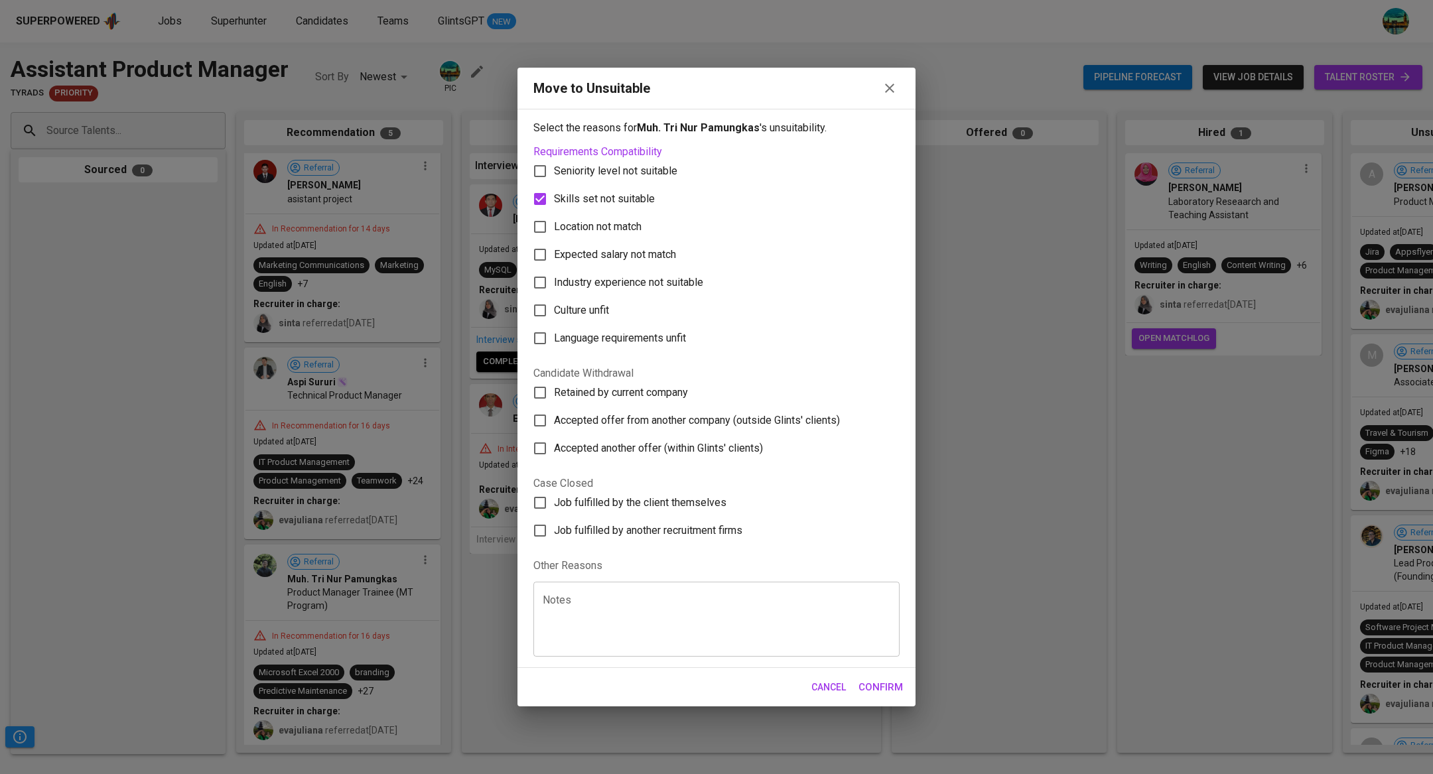
checkbox input "true"
click at [872, 690] on span "Confirm" at bounding box center [881, 687] width 44 height 17
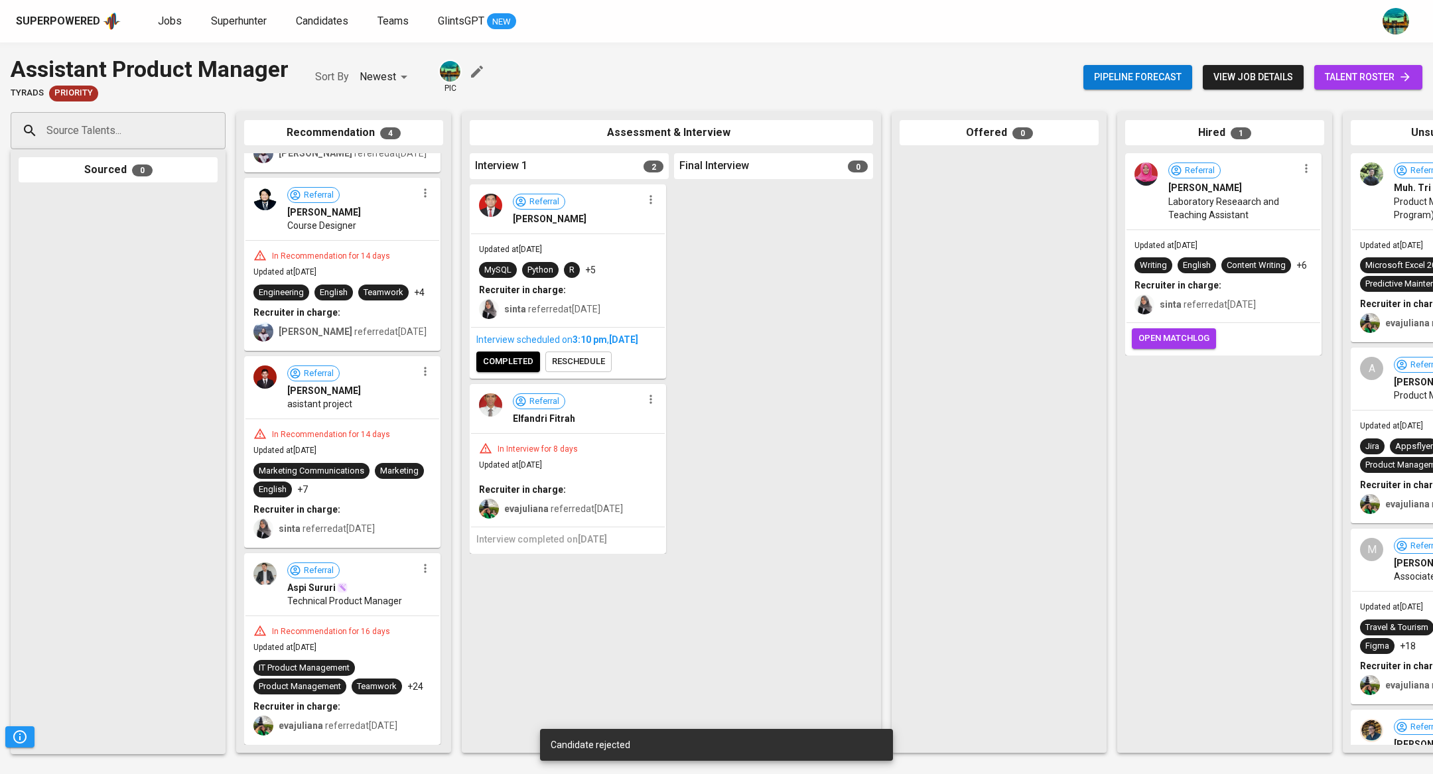
scroll to position [170, 0]
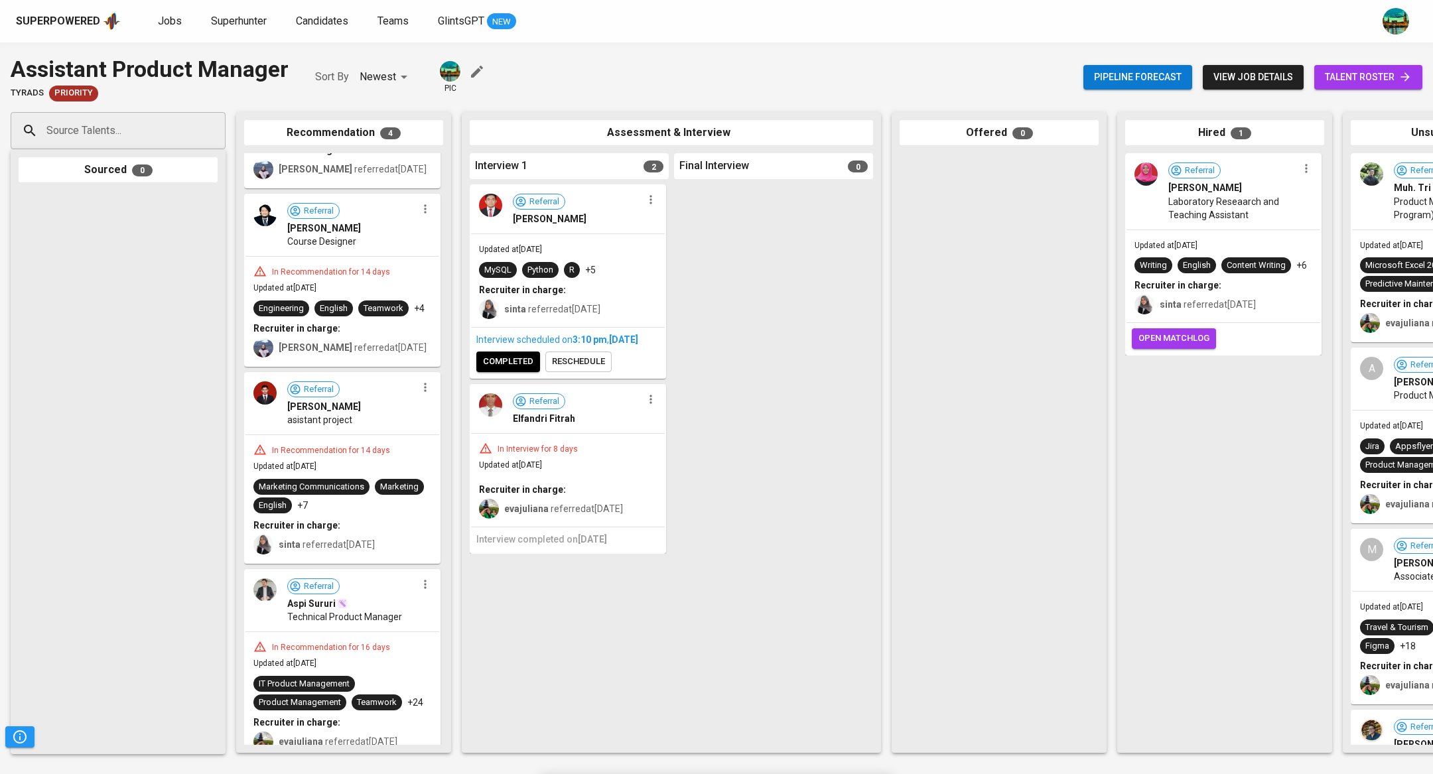
click at [419, 585] on icon "button" at bounding box center [425, 584] width 13 height 13
click at [444, 641] on span "Move to unsuitable" at bounding box center [458, 644] width 70 height 12
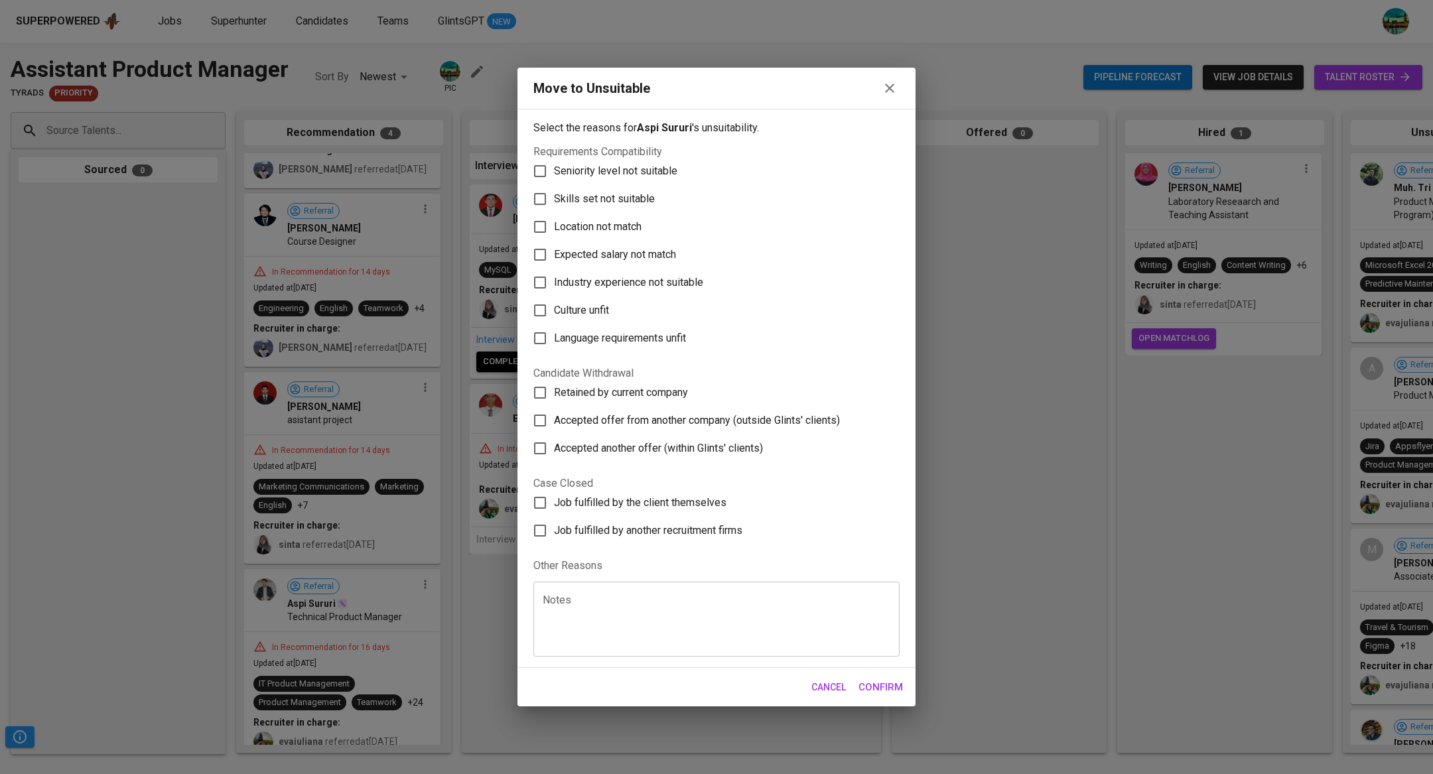
click at [652, 204] on span "Skills set not suitable" at bounding box center [604, 199] width 101 height 16
click at [554, 204] on input "Skills set not suitable" at bounding box center [540, 199] width 28 height 28
checkbox input "true"
click at [634, 308] on label "Culture unfit" at bounding box center [707, 311] width 363 height 28
click at [554, 308] on input "Culture unfit" at bounding box center [540, 311] width 28 height 28
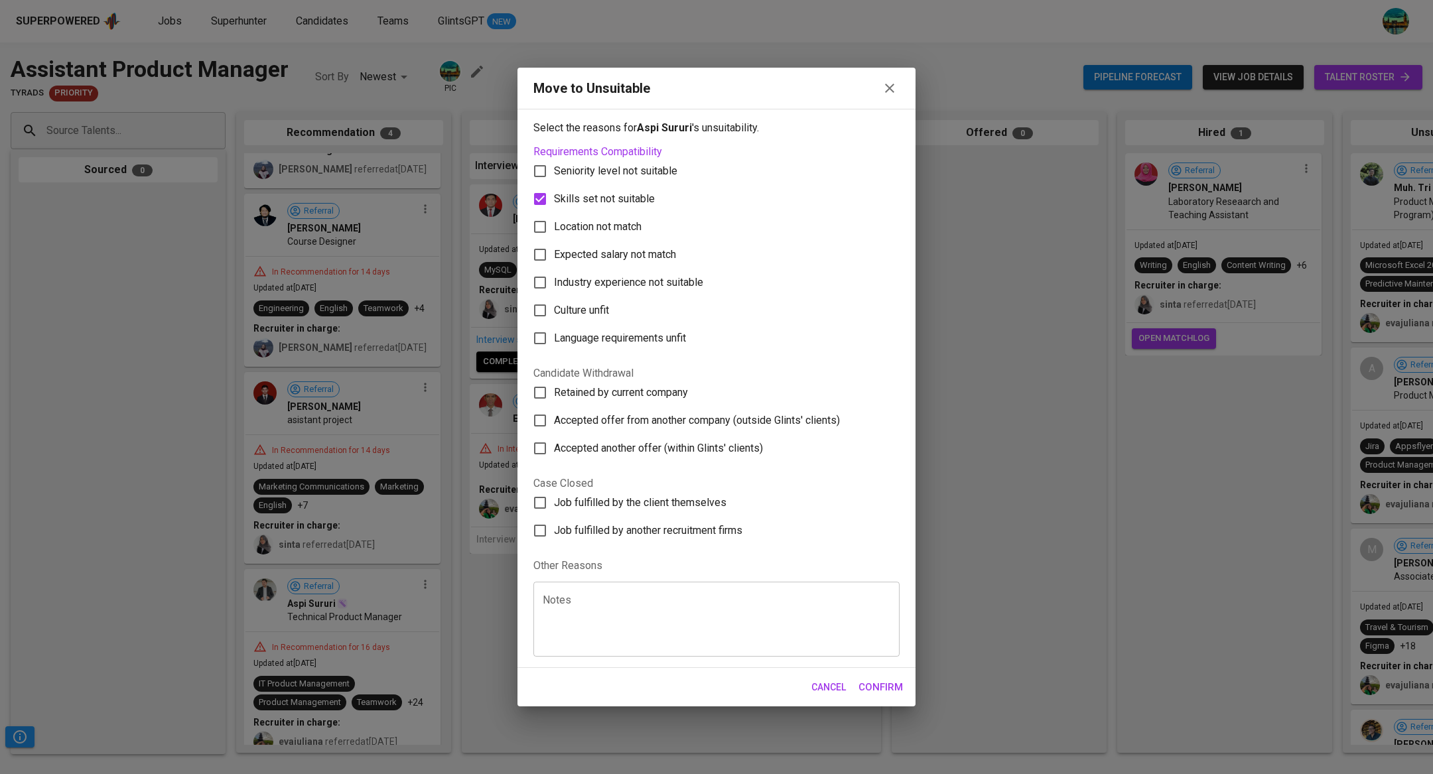
checkbox input "true"
click at [883, 691] on span "Confirm" at bounding box center [881, 687] width 44 height 17
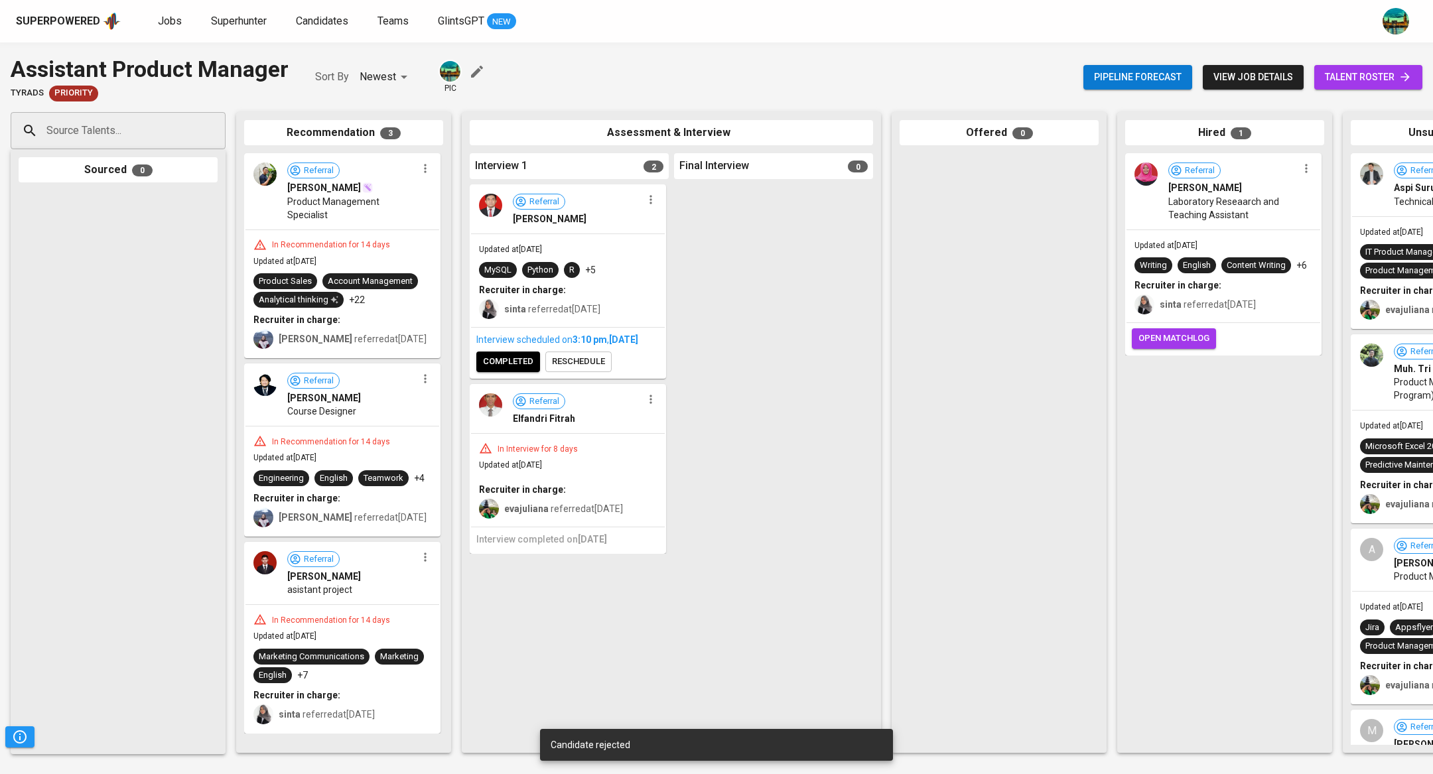
scroll to position [0, 0]
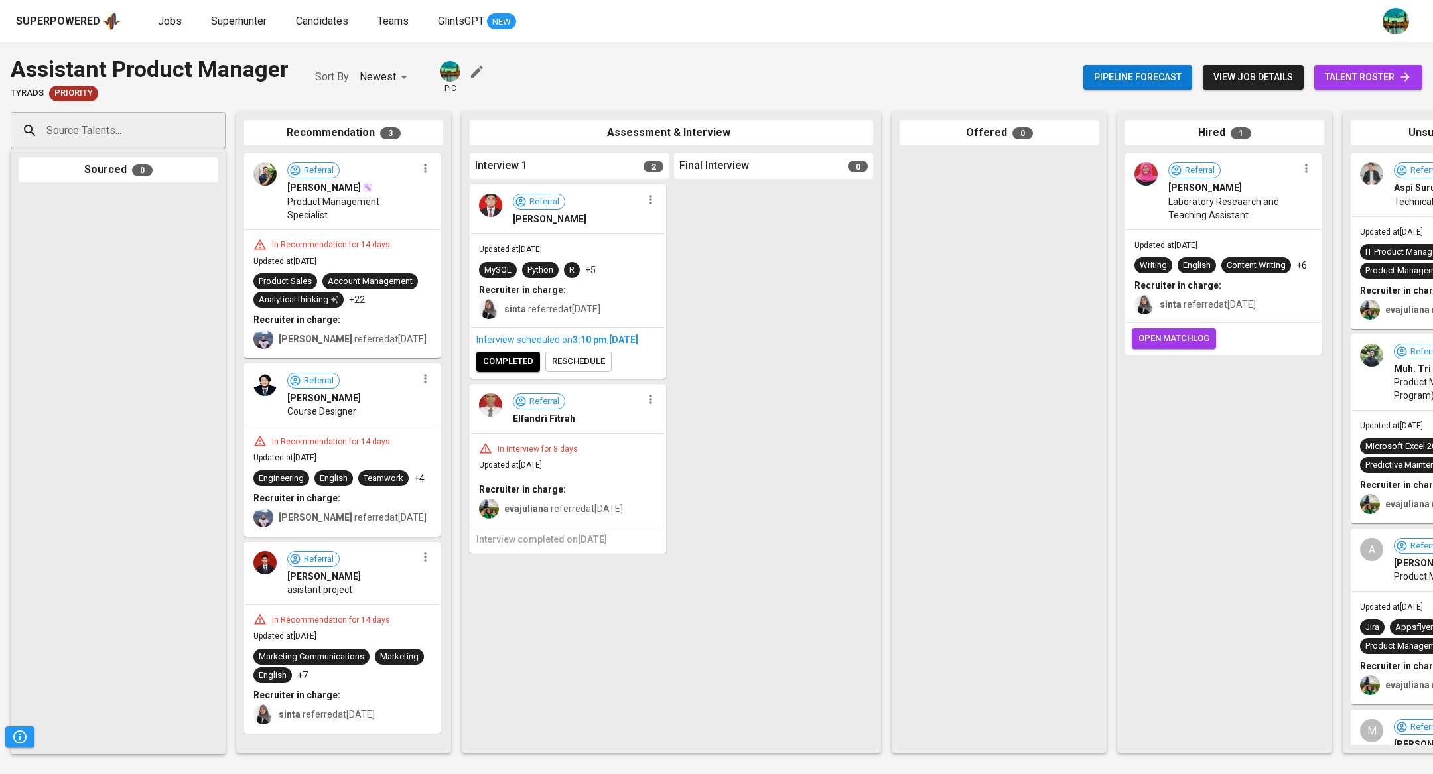
click at [426, 559] on icon "button" at bounding box center [425, 557] width 13 height 13
click at [443, 626] on li "Move to unsuitable" at bounding box center [476, 618] width 119 height 20
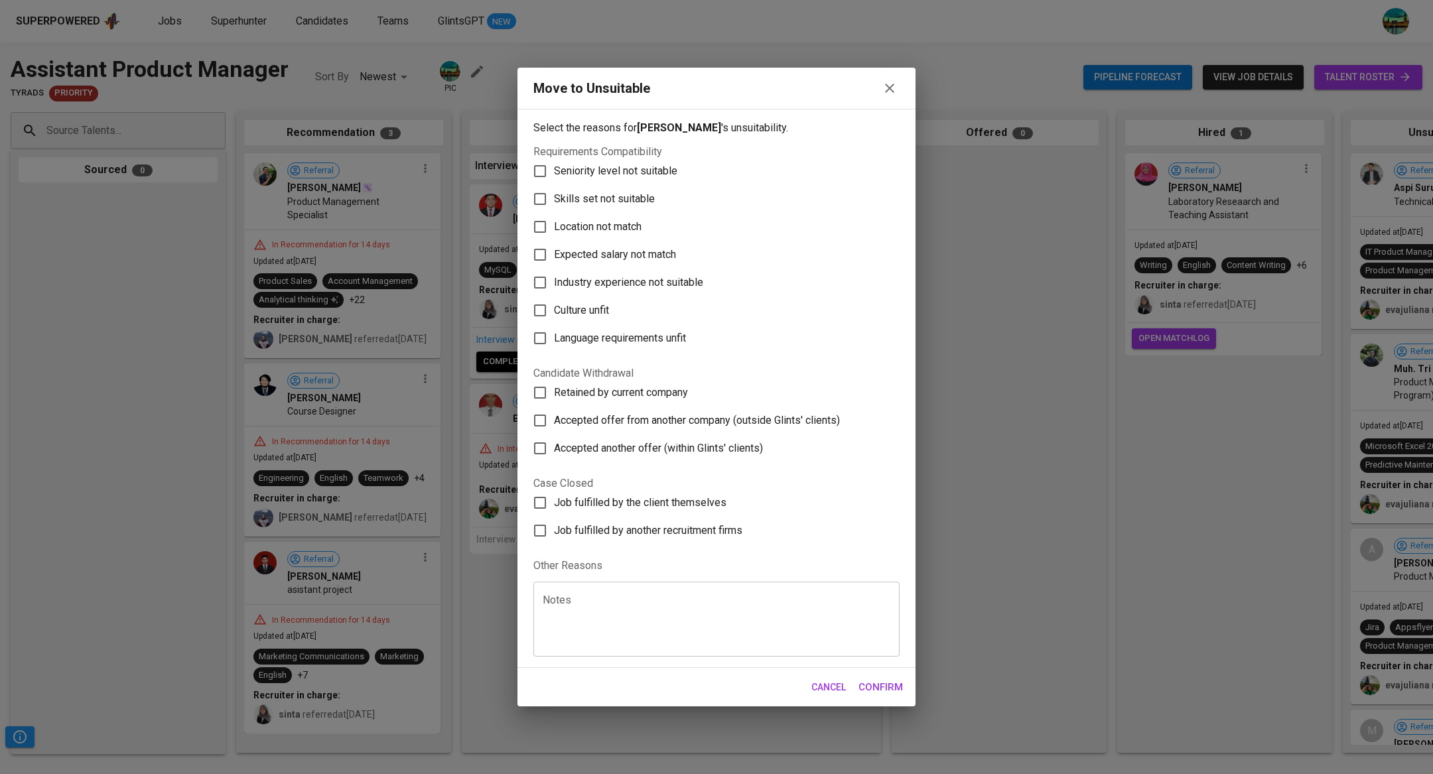
click at [613, 204] on span "Skills set not suitable" at bounding box center [604, 199] width 101 height 16
click at [554, 204] on input "Skills set not suitable" at bounding box center [540, 199] width 28 height 28
checkbox input "true"
click at [600, 299] on label "Culture unfit" at bounding box center [707, 311] width 363 height 28
click at [554, 299] on input "Culture unfit" at bounding box center [540, 311] width 28 height 28
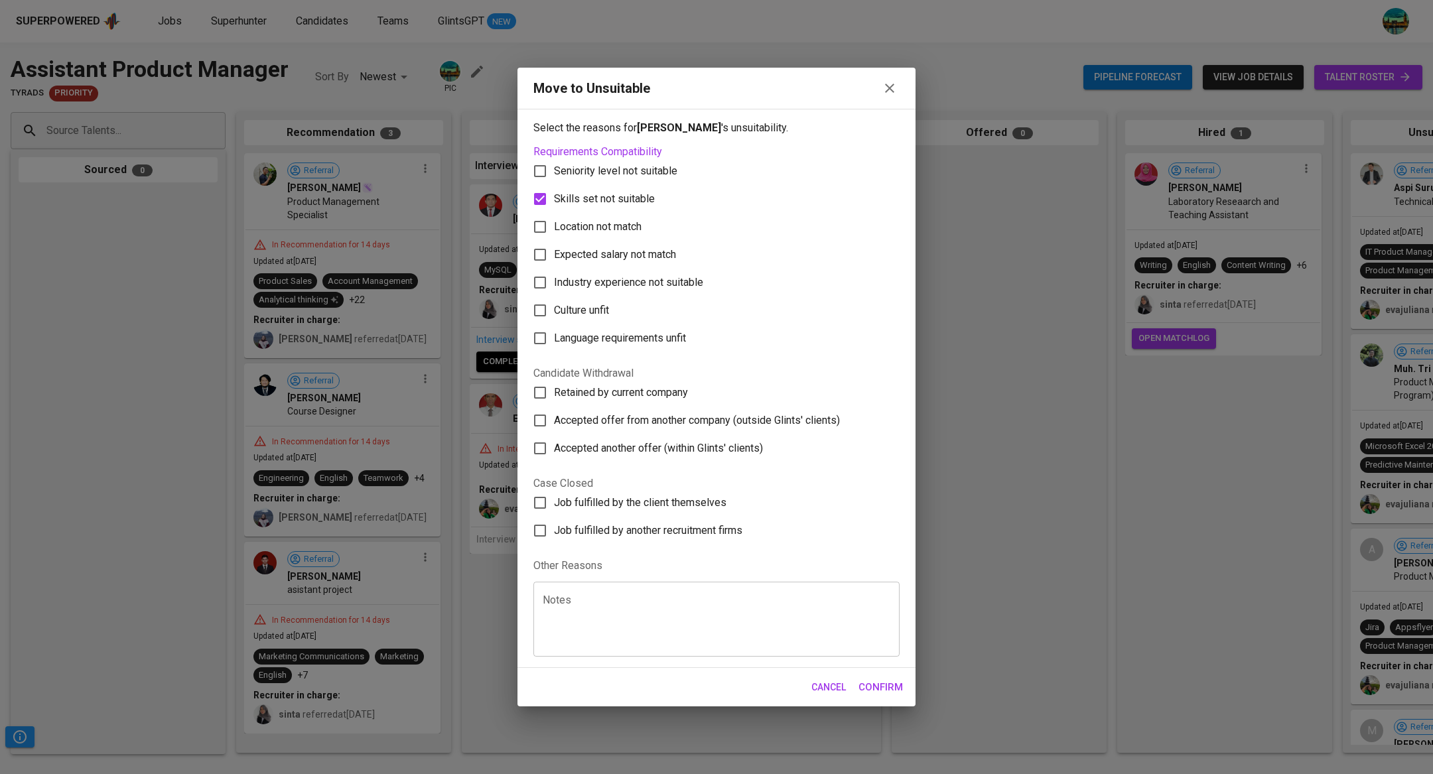
checkbox input "true"
click at [885, 673] on button "Confirm" at bounding box center [880, 687] width 59 height 28
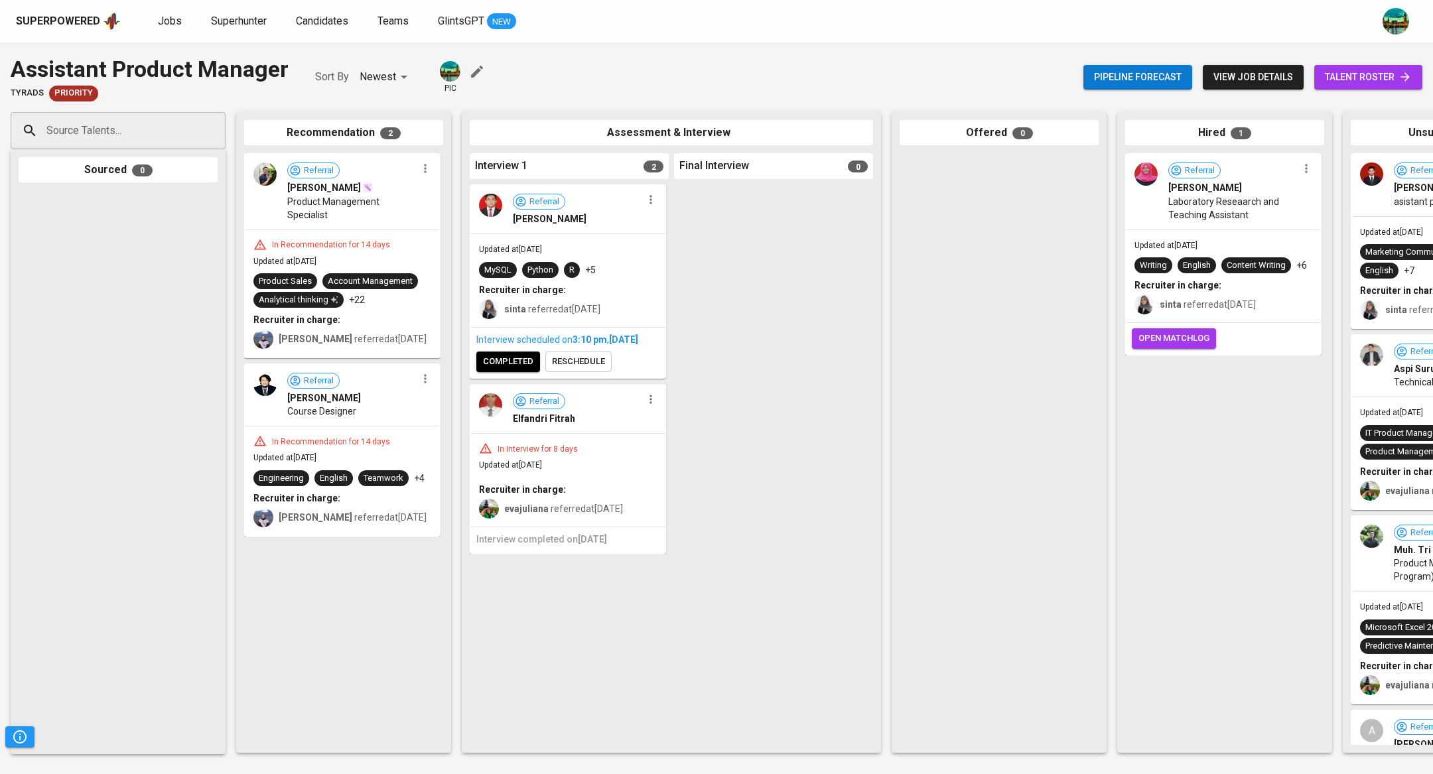
click at [423, 174] on icon "button" at bounding box center [425, 168] width 13 height 13
click at [324, 573] on div at bounding box center [716, 387] width 1433 height 774
click at [425, 375] on icon "button" at bounding box center [425, 379] width 2 height 9
click at [428, 442] on span "Move to unsuitable" at bounding box center [463, 441] width 70 height 12
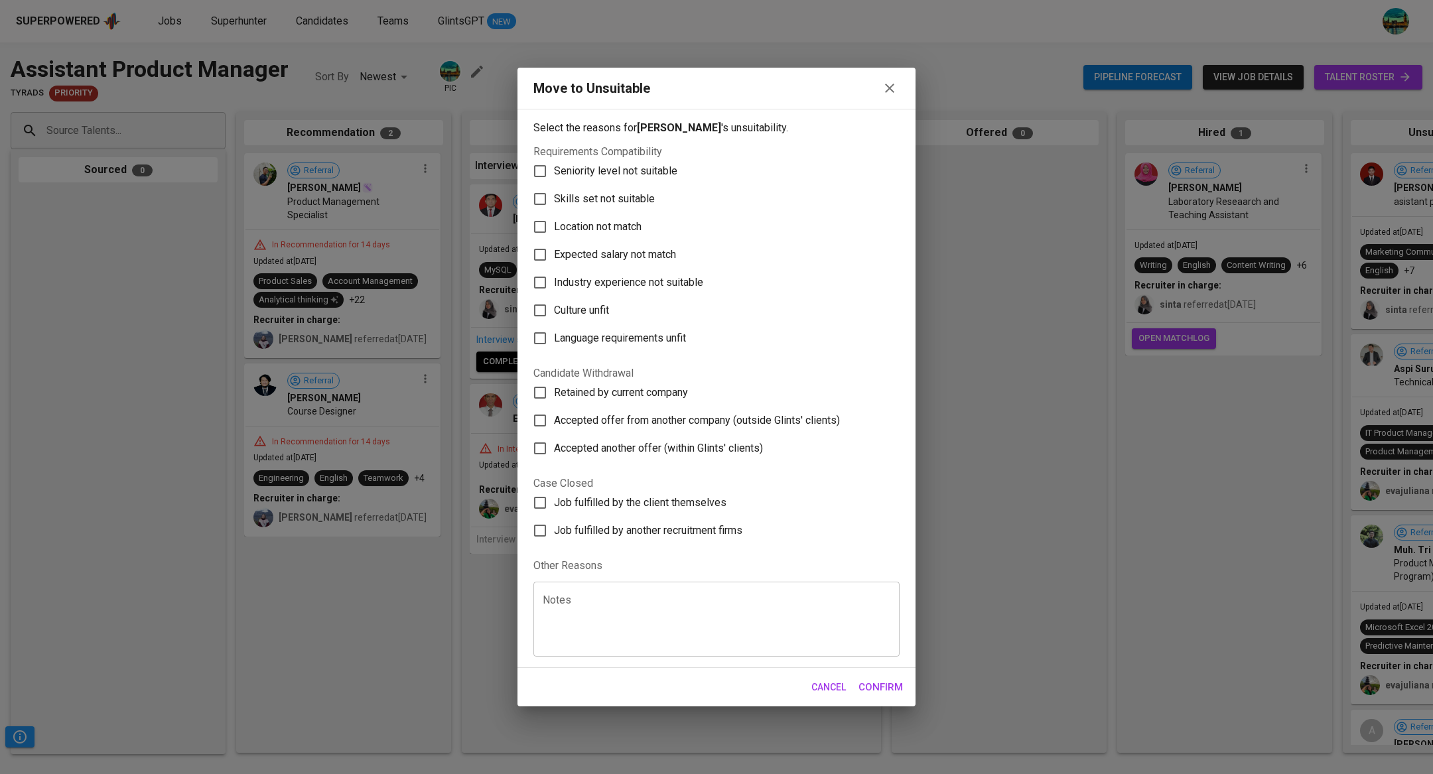
click at [626, 202] on span "Skills set not suitable" at bounding box center [604, 199] width 101 height 16
click at [554, 202] on input "Skills set not suitable" at bounding box center [540, 199] width 28 height 28
checkbox input "true"
click at [595, 316] on span "Culture unfit" at bounding box center [581, 311] width 55 height 16
click at [554, 316] on input "Culture unfit" at bounding box center [540, 311] width 28 height 28
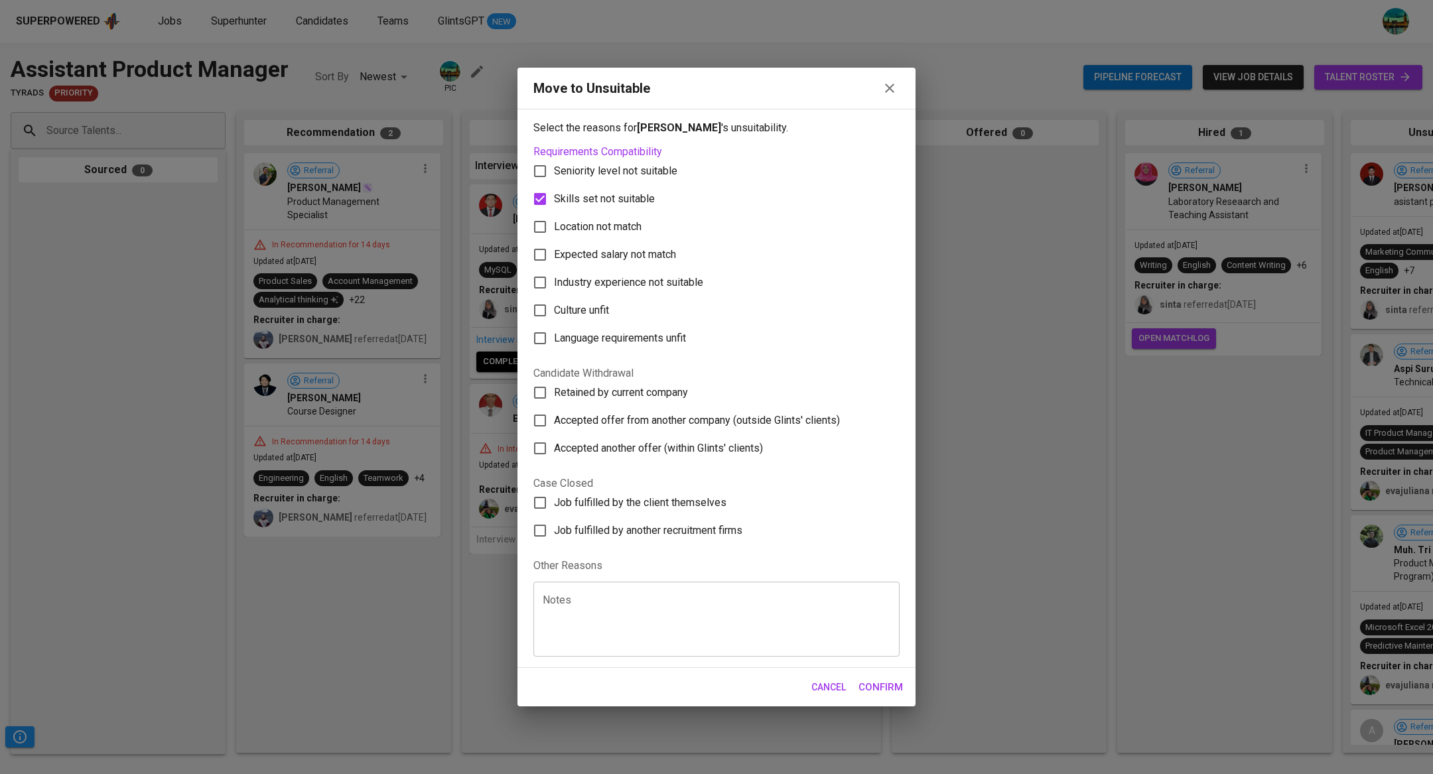
checkbox input "true"
click at [859, 686] on span "Confirm" at bounding box center [881, 687] width 44 height 17
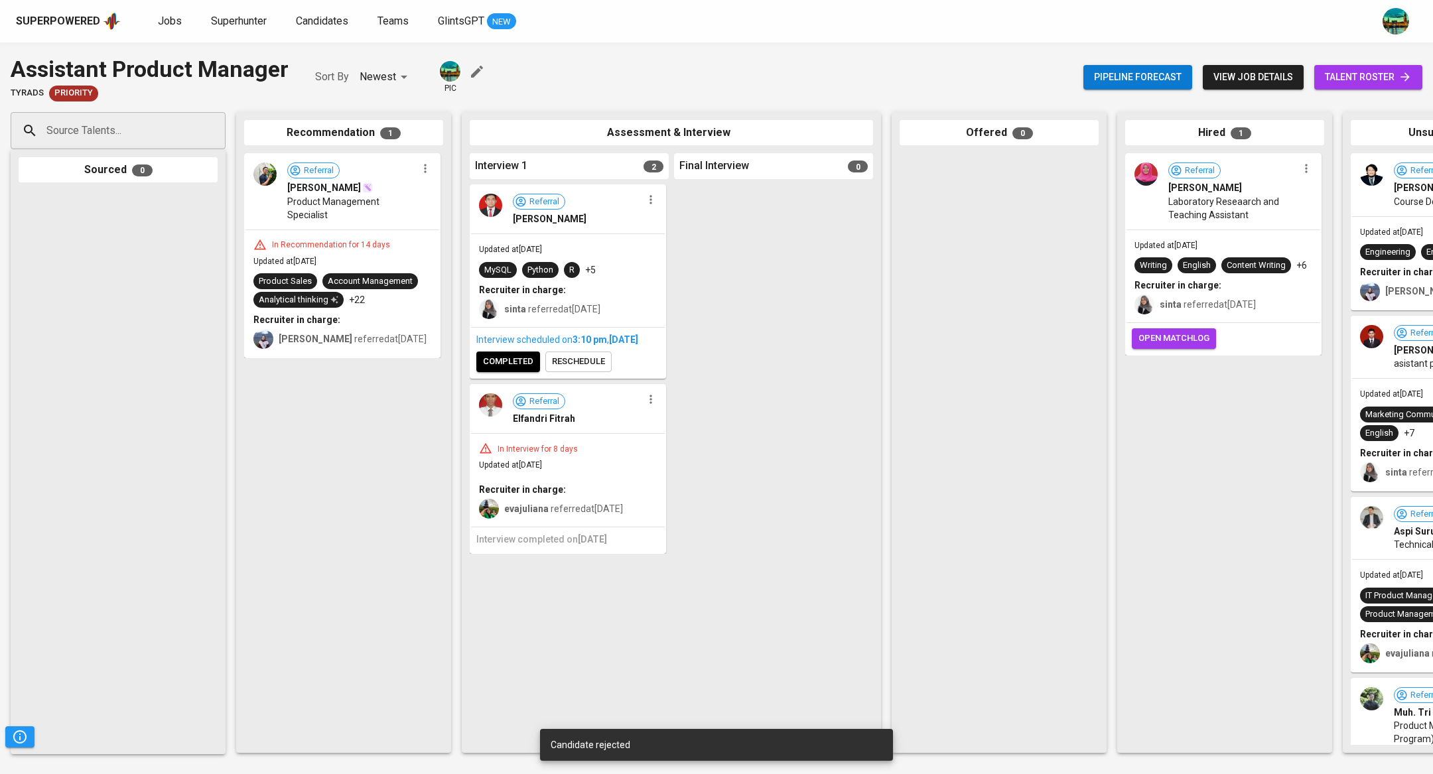
click at [428, 174] on icon "button" at bounding box center [425, 168] width 13 height 13
click at [461, 234] on span "Move to unsuitable" at bounding box center [463, 232] width 70 height 12
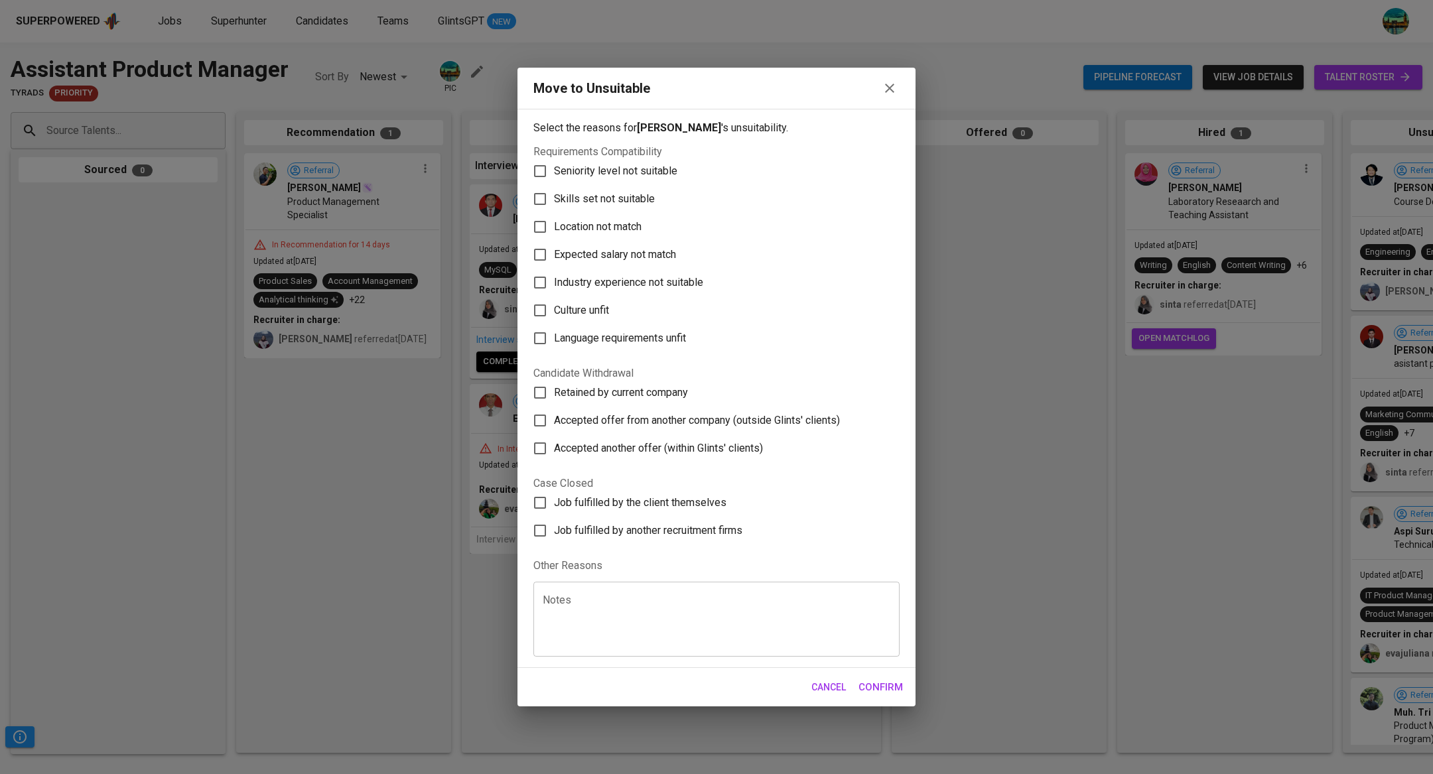
click at [628, 196] on span "Skills set not suitable" at bounding box center [604, 199] width 101 height 16
click at [554, 196] on input "Skills set not suitable" at bounding box center [540, 199] width 28 height 28
checkbox input "true"
click at [620, 307] on label "Culture unfit" at bounding box center [707, 311] width 363 height 28
click at [554, 307] on input "Culture unfit" at bounding box center [540, 311] width 28 height 28
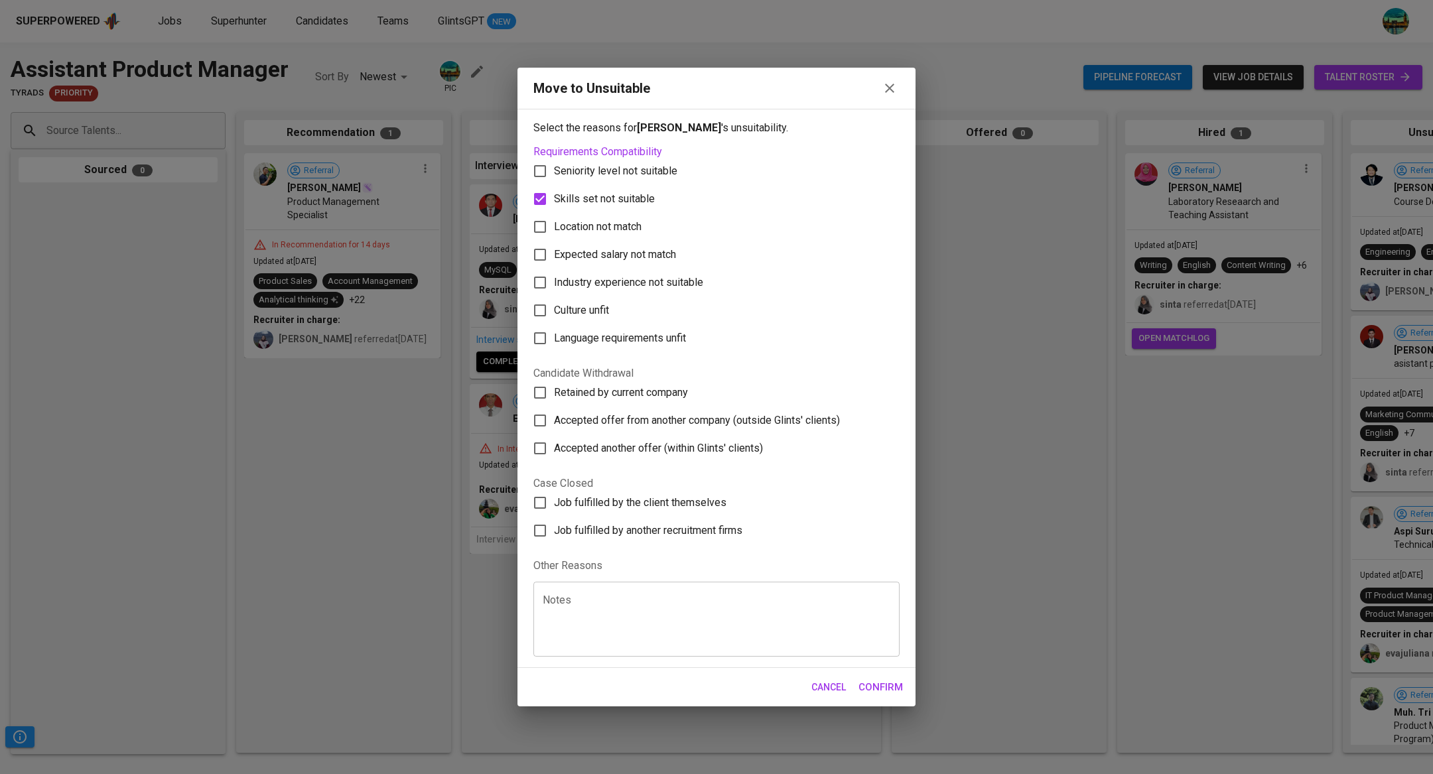
checkbox input "true"
click at [884, 692] on span "Confirm" at bounding box center [881, 687] width 44 height 17
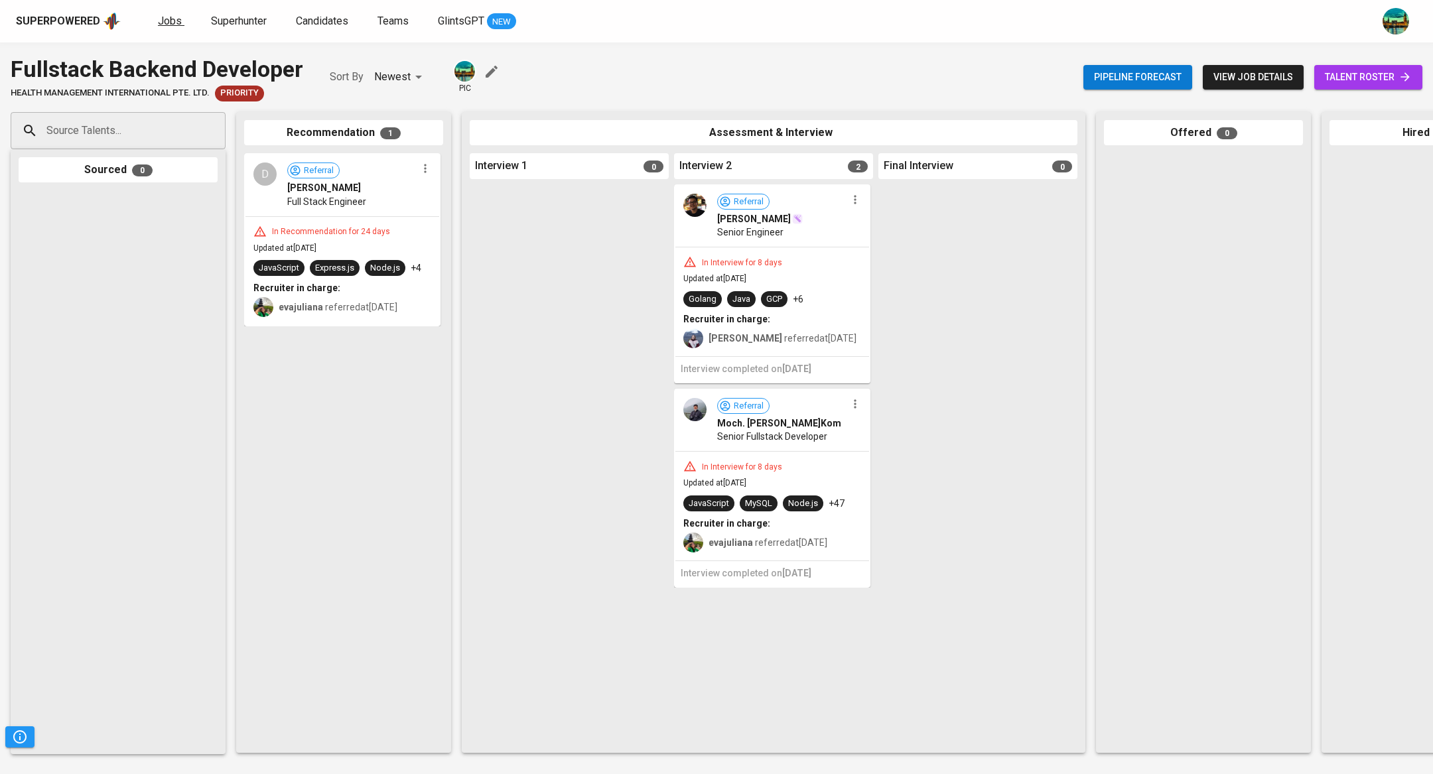
click at [163, 15] on span "Jobs" at bounding box center [170, 21] width 24 height 13
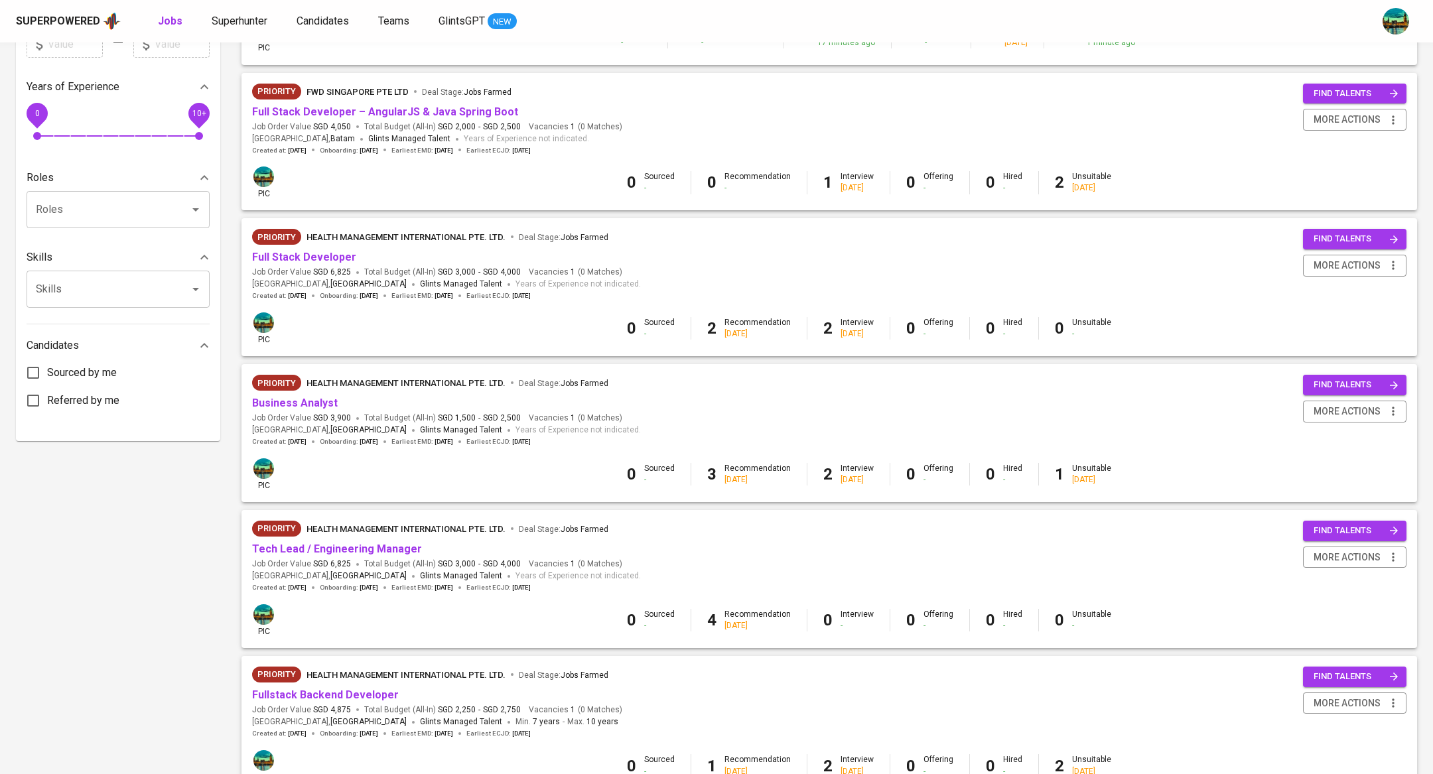
scroll to position [816, 0]
